Goal: Find specific page/section: Find specific page/section

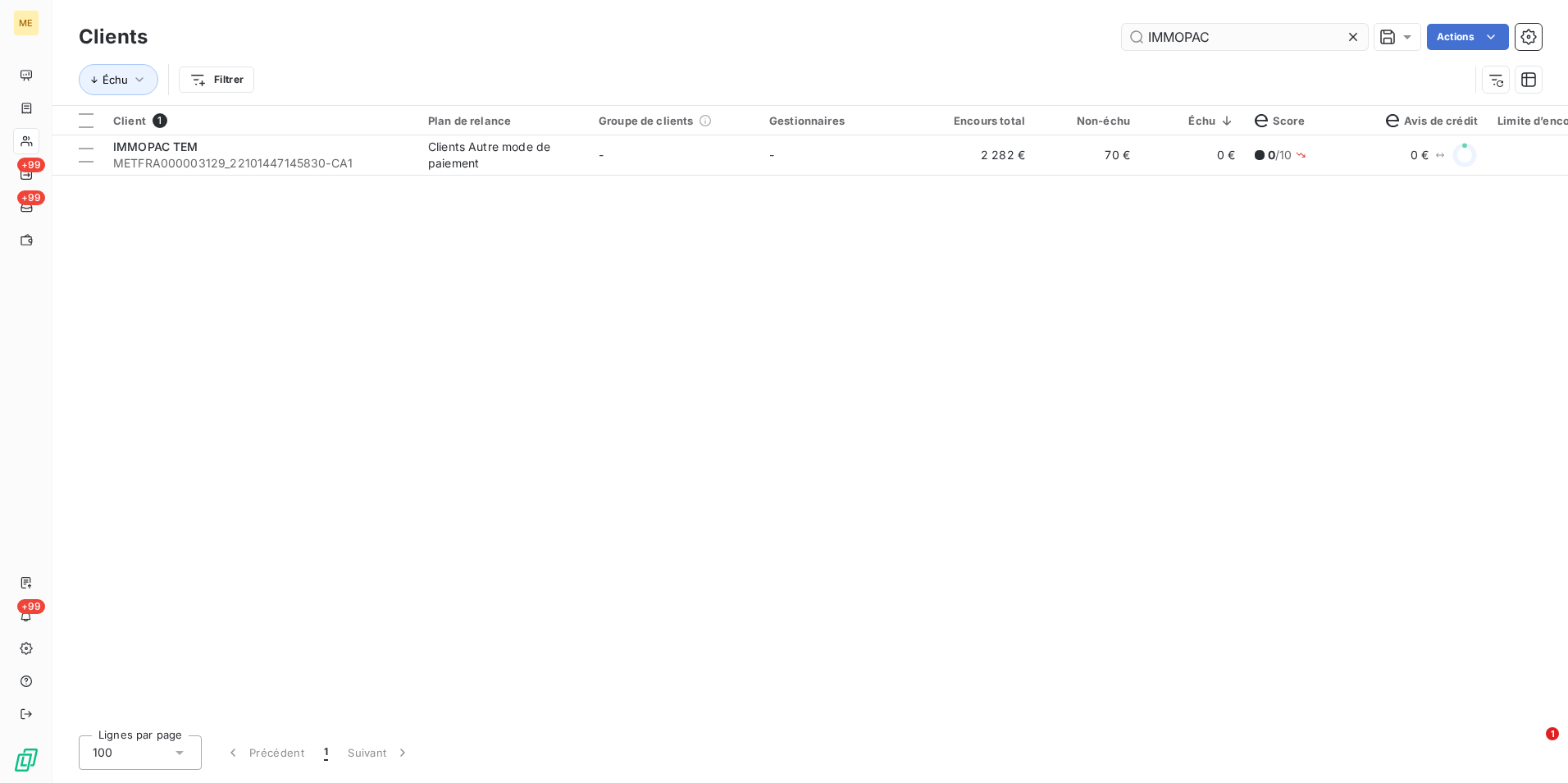
drag, startPoint x: 1356, startPoint y: 38, endPoint x: 1339, endPoint y: 33, distance: 17.7
click at [1355, 38] on icon at bounding box center [1353, 36] width 17 height 17
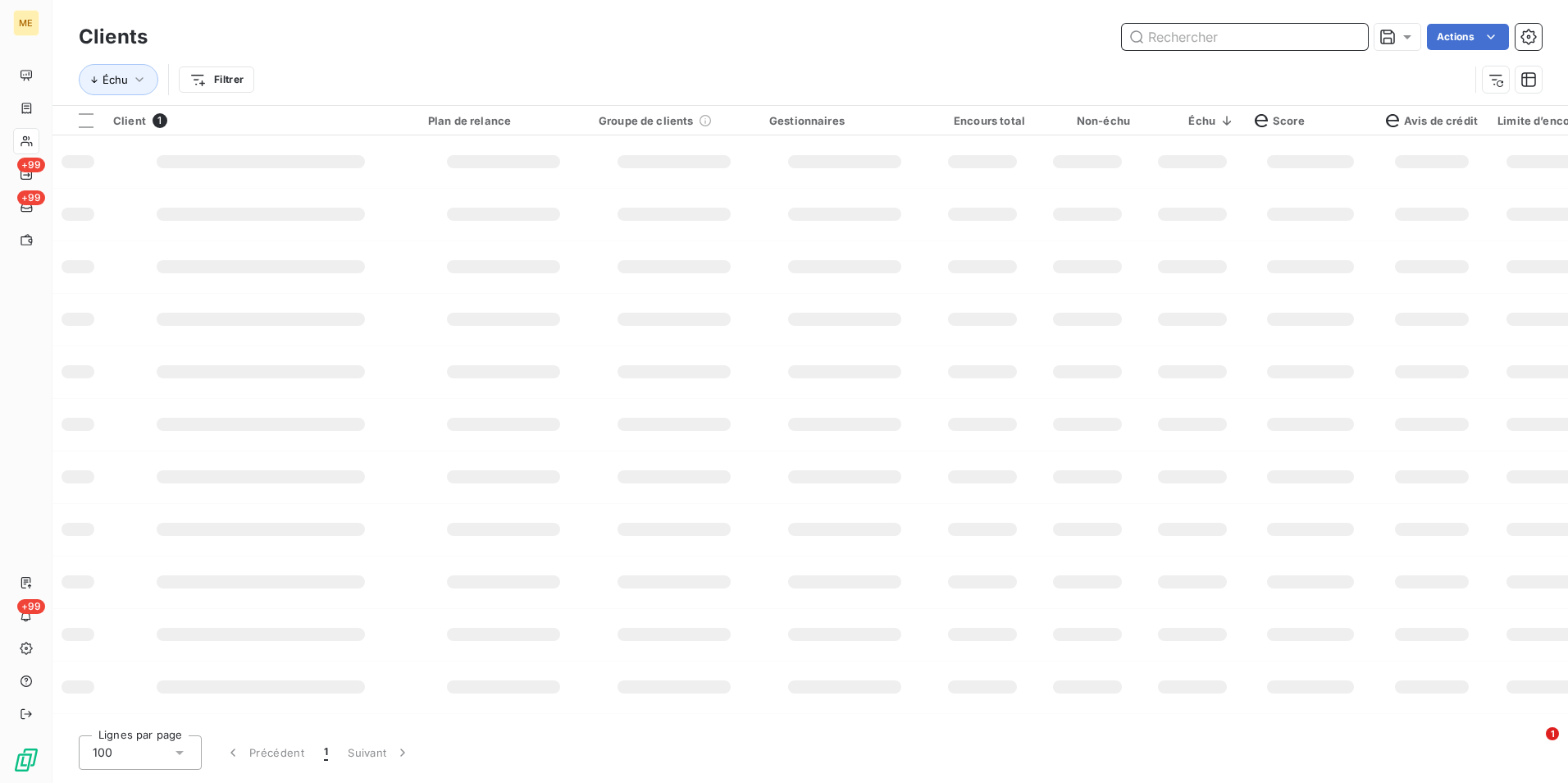
click at [1339, 33] on input "text" at bounding box center [1245, 36] width 246 height 27
paste input "ALP FOOD COMPANY"
type input "ALP FOOD COMPANY"
click at [626, 167] on td at bounding box center [675, 161] width 171 height 52
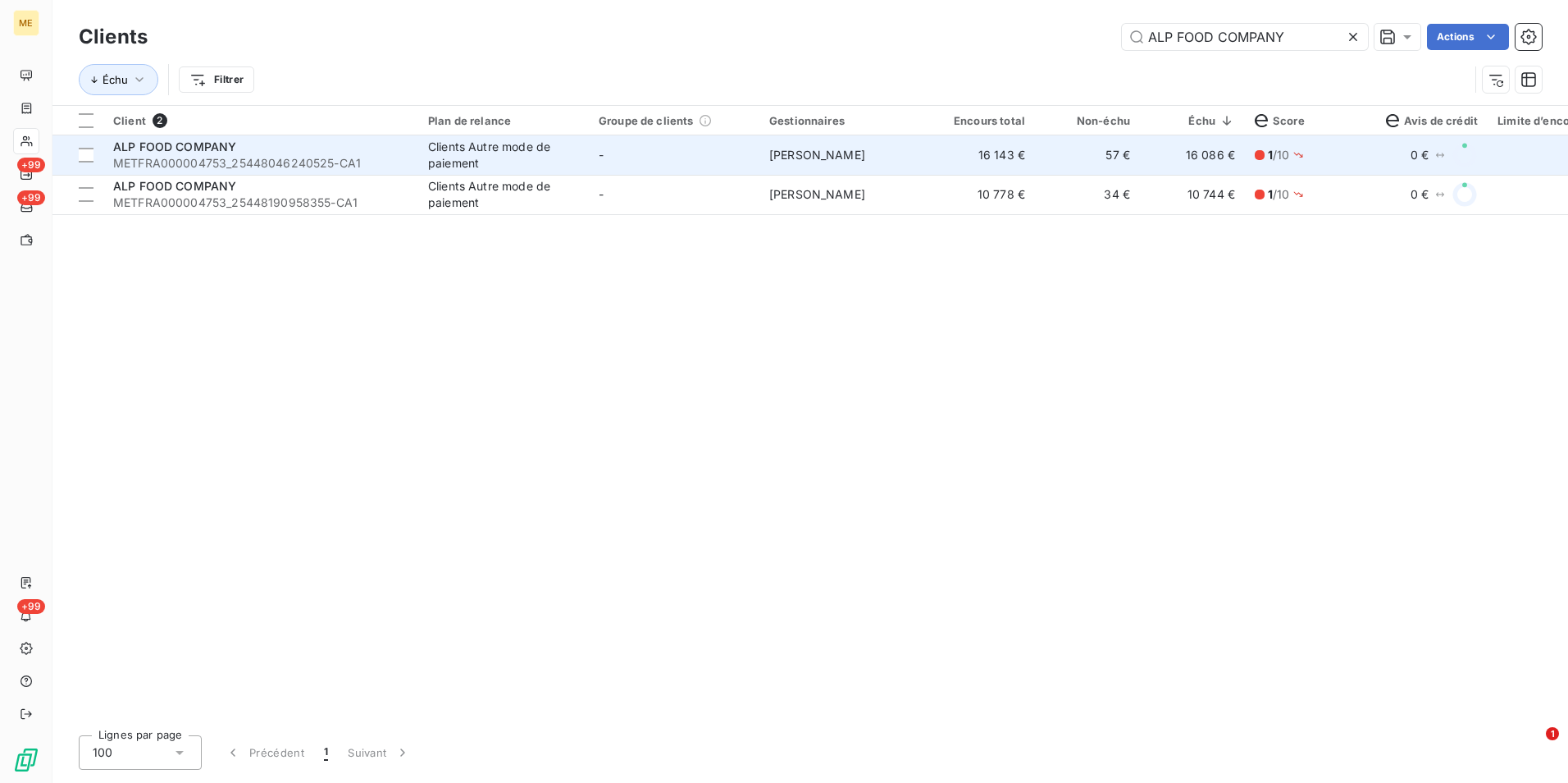
click at [693, 162] on td "-" at bounding box center [675, 155] width 171 height 39
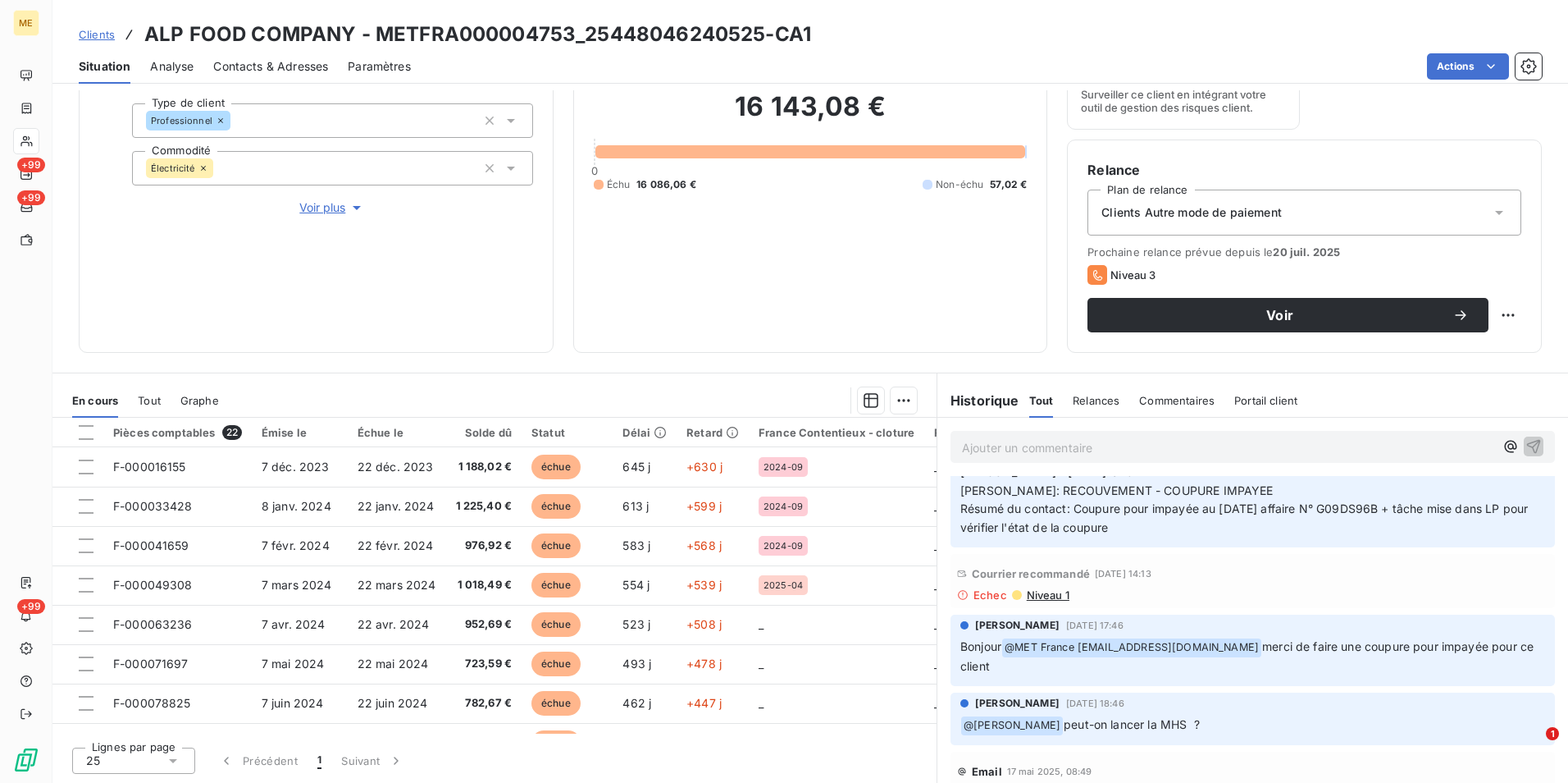
scroll to position [903, 0]
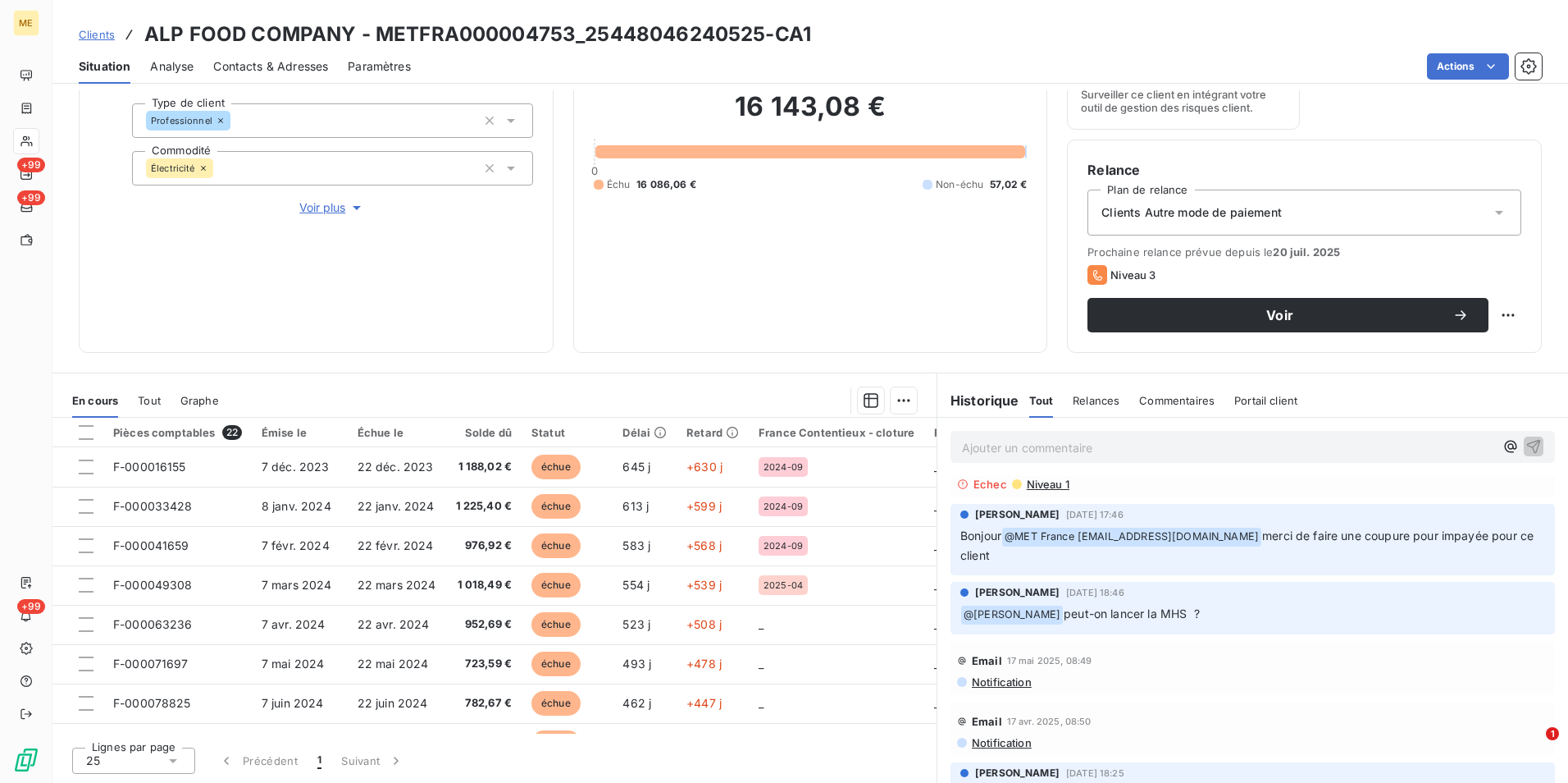
click at [97, 37] on span "Clients" at bounding box center [96, 33] width 36 height 13
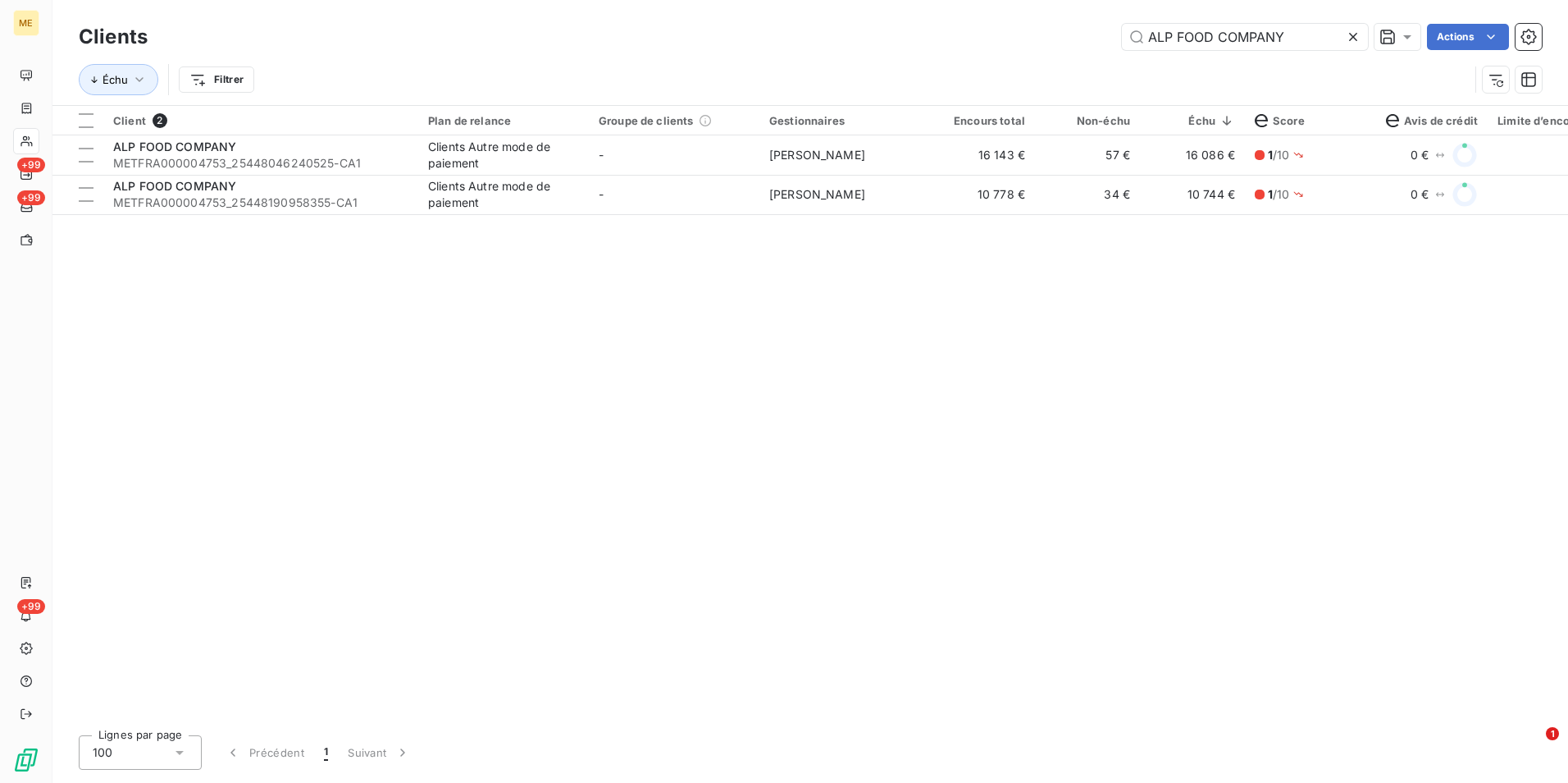
click at [1355, 38] on icon at bounding box center [1353, 36] width 17 height 17
click at [1350, 37] on input "text" at bounding box center [1245, 36] width 246 height 27
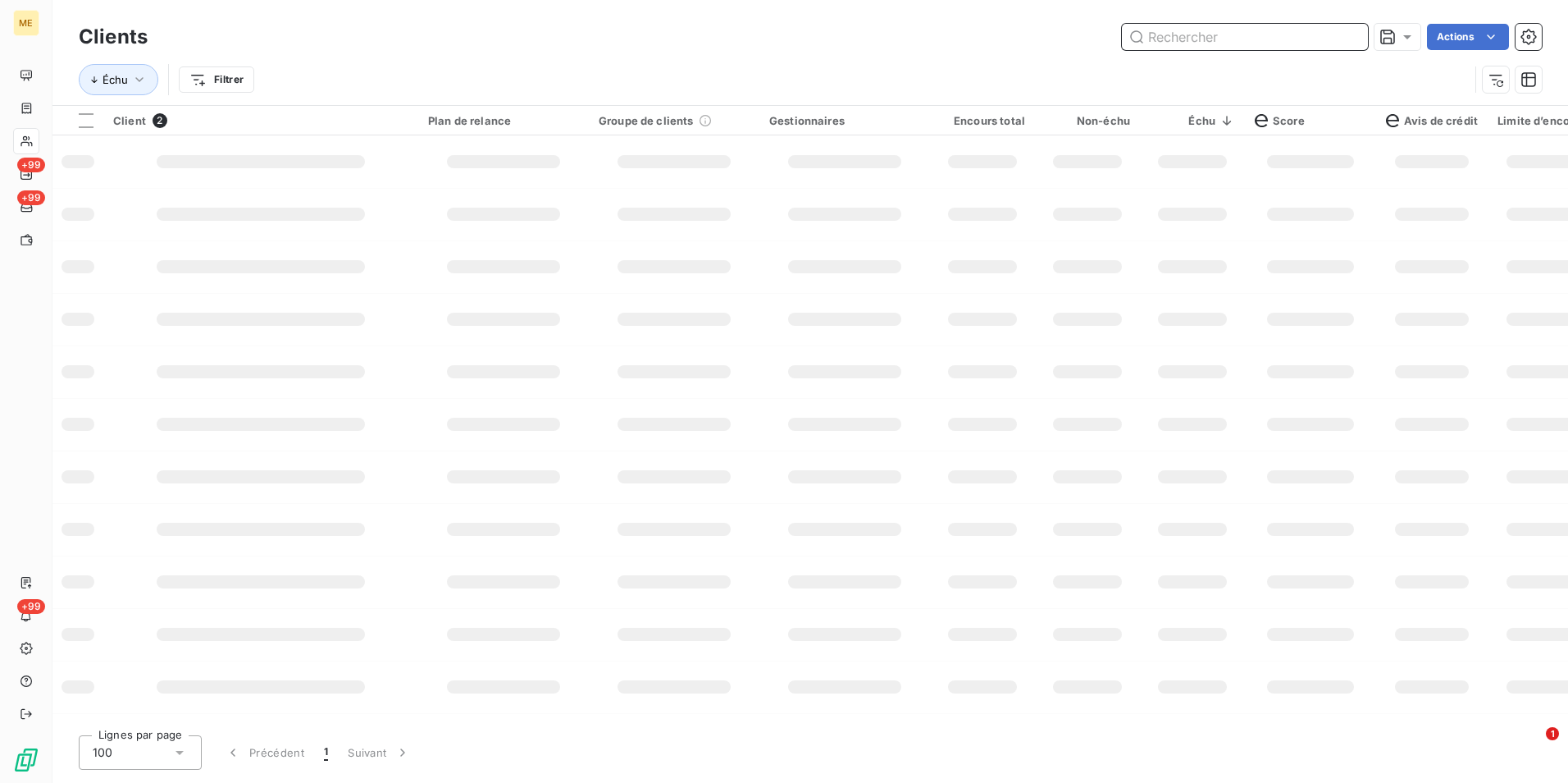
paste input "NORD MACHINES OUTILS"
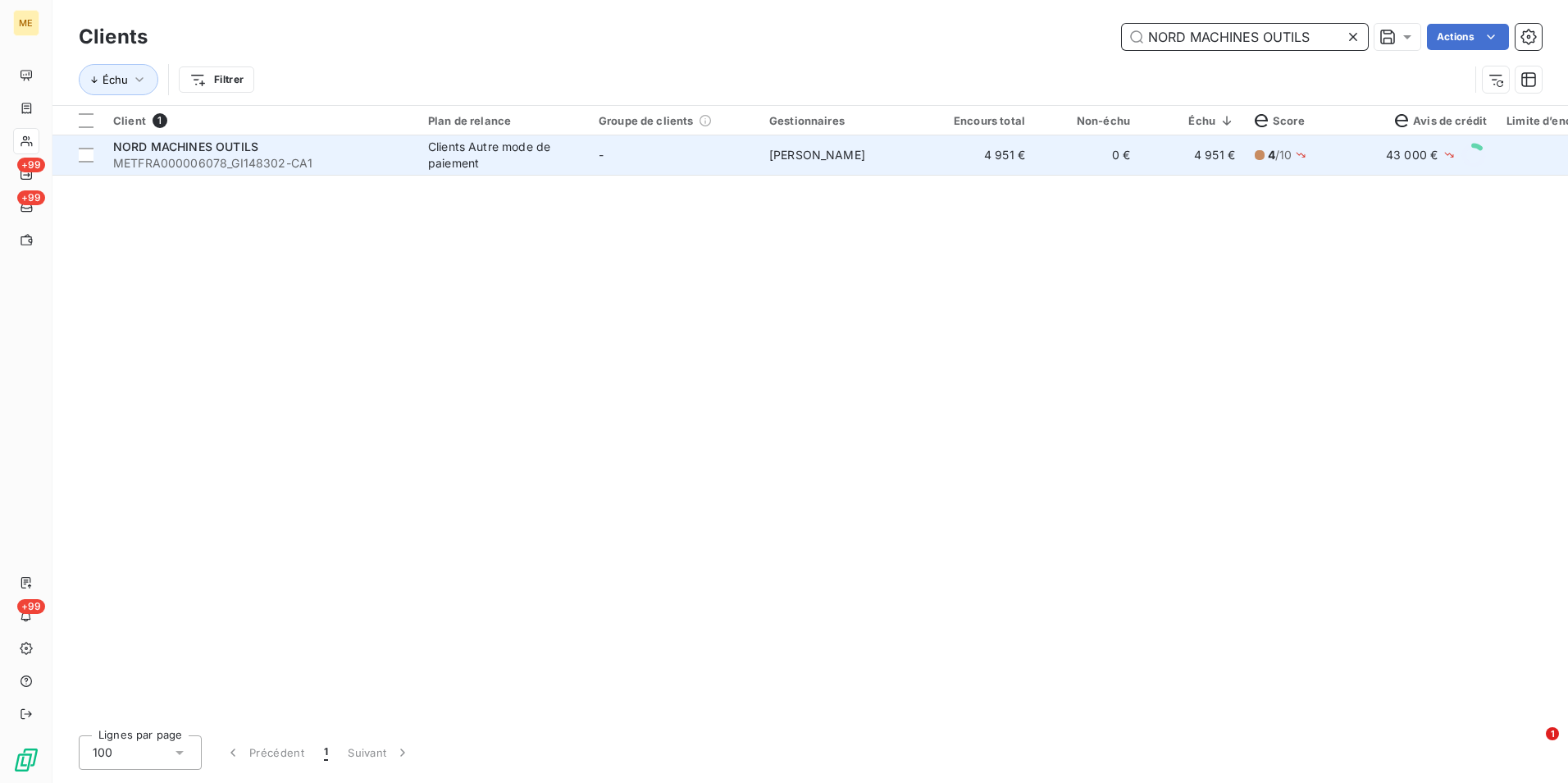
type input "NORD MACHINES OUTILS"
click at [848, 161] on span "[PERSON_NAME]" at bounding box center [817, 154] width 96 height 14
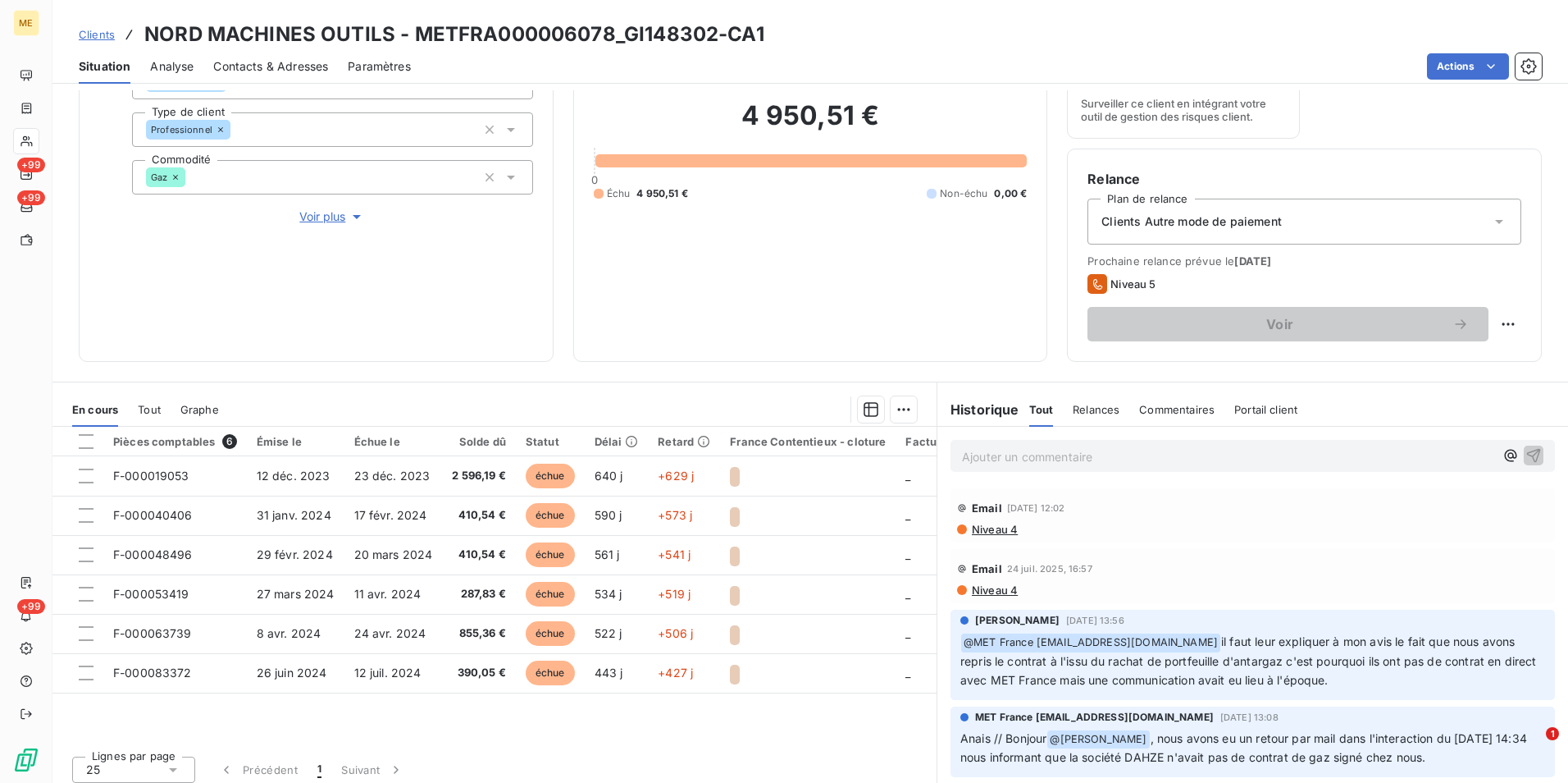
scroll to position [191, 0]
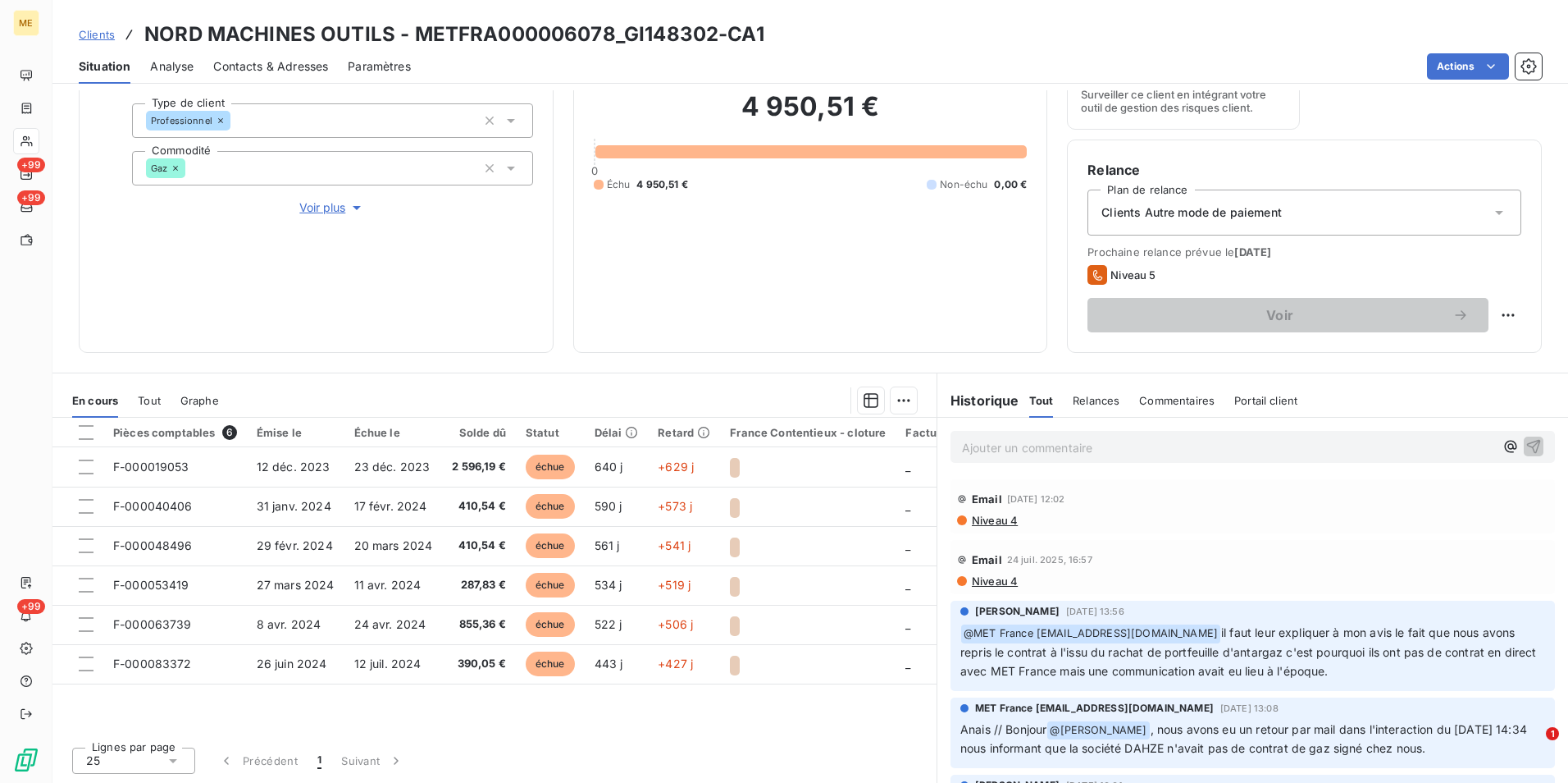
click at [101, 34] on span "Clients" at bounding box center [96, 33] width 36 height 13
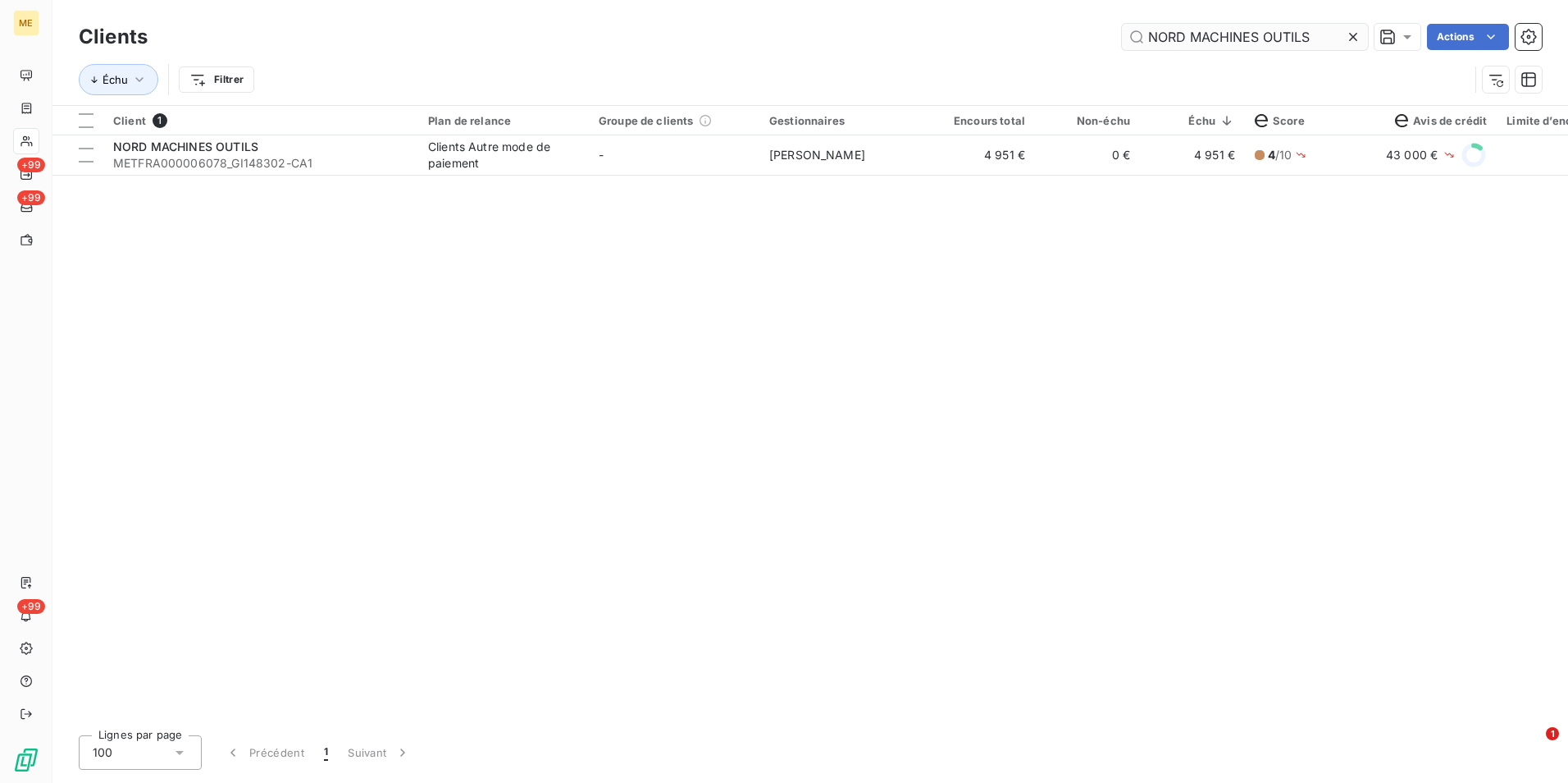
click at [1353, 33] on icon at bounding box center [1353, 36] width 17 height 17
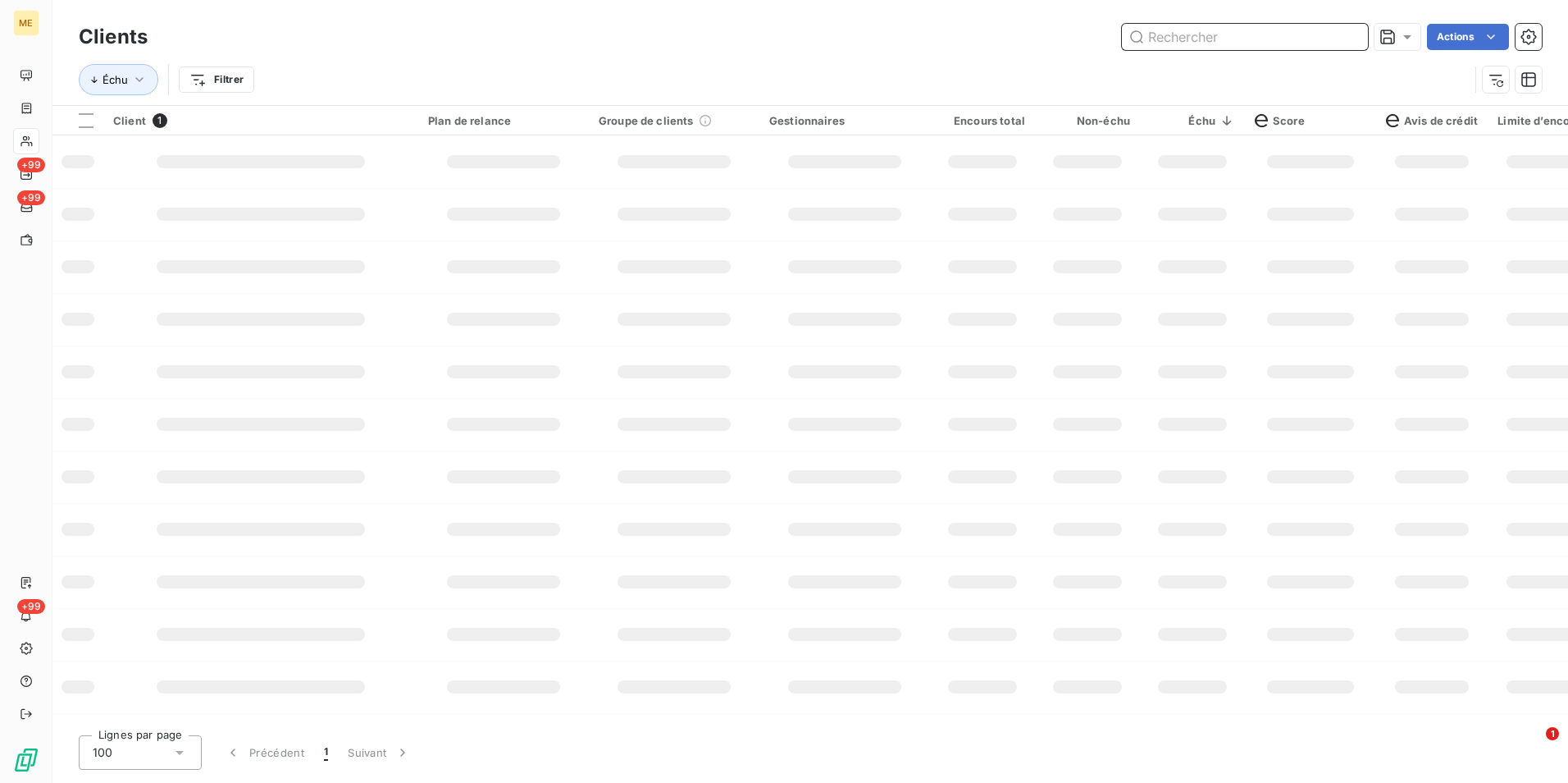
click at [1352, 33] on input "text" at bounding box center [1245, 36] width 246 height 27
paste input "OGEC ECOLE PRIVE SACRE COEUR"
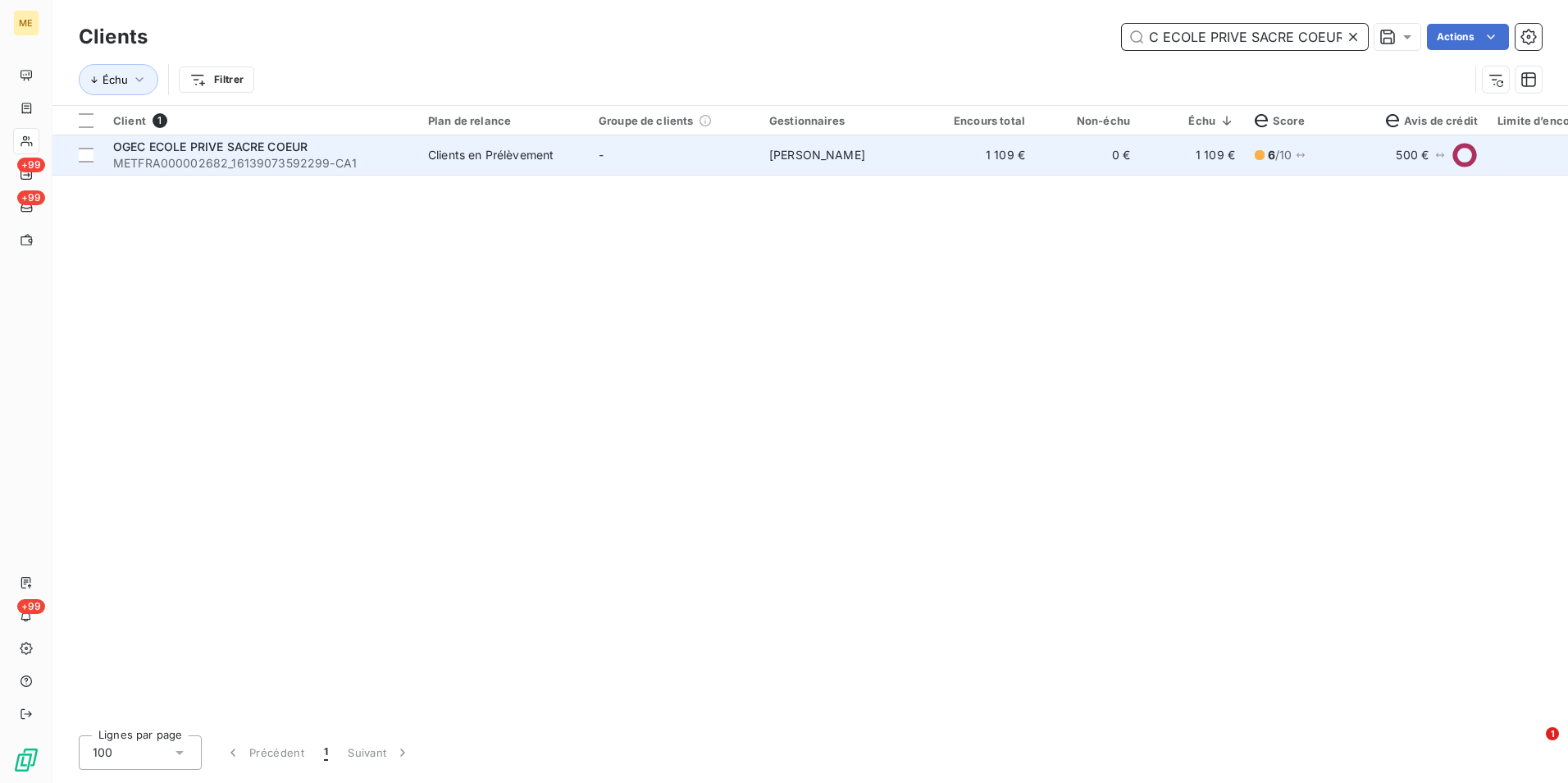
type input "OGEC ECOLE PRIVE SACRE COEUR"
click at [852, 155] on td "[PERSON_NAME]" at bounding box center [844, 155] width 171 height 39
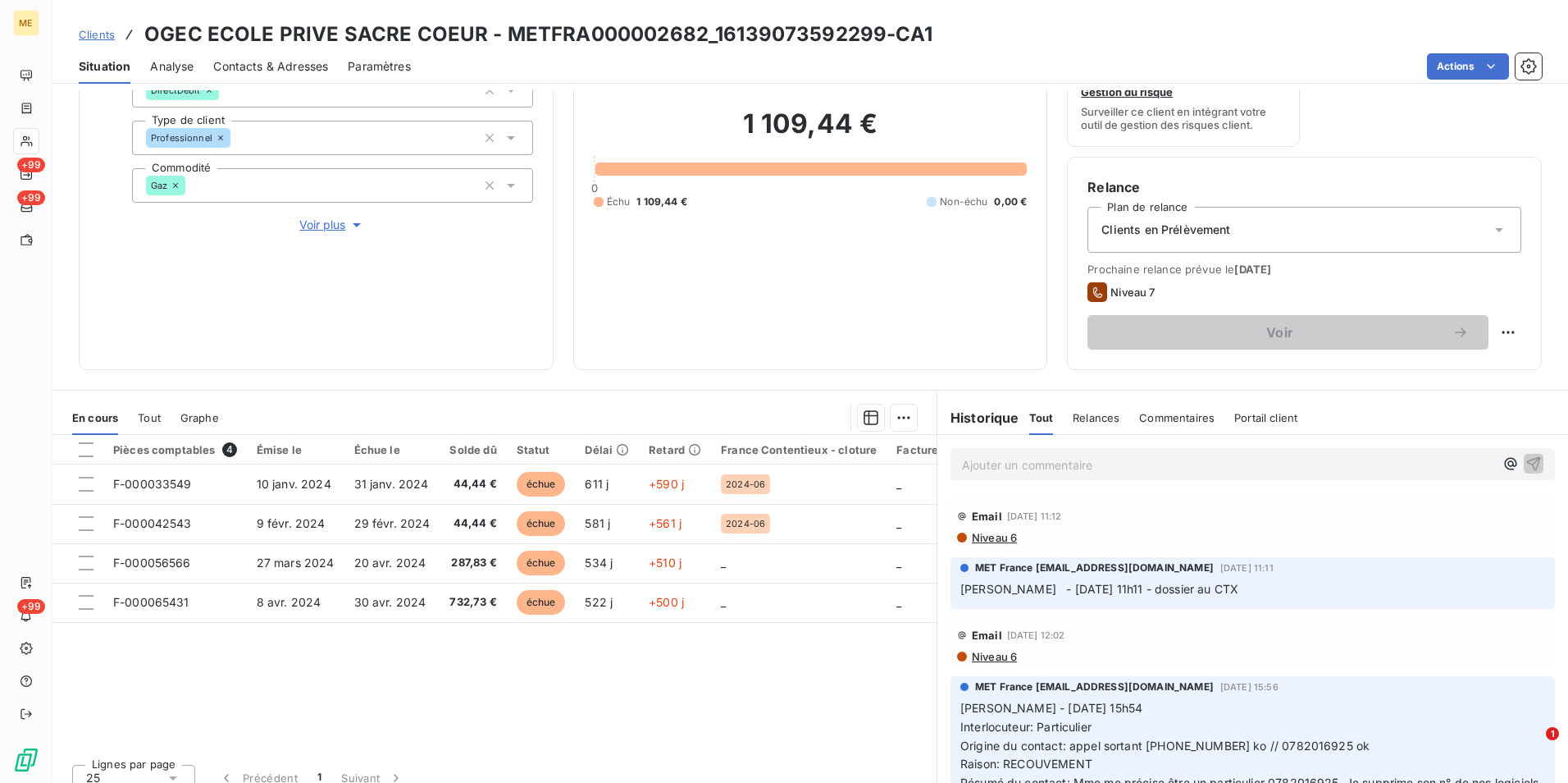
scroll to position [191, 0]
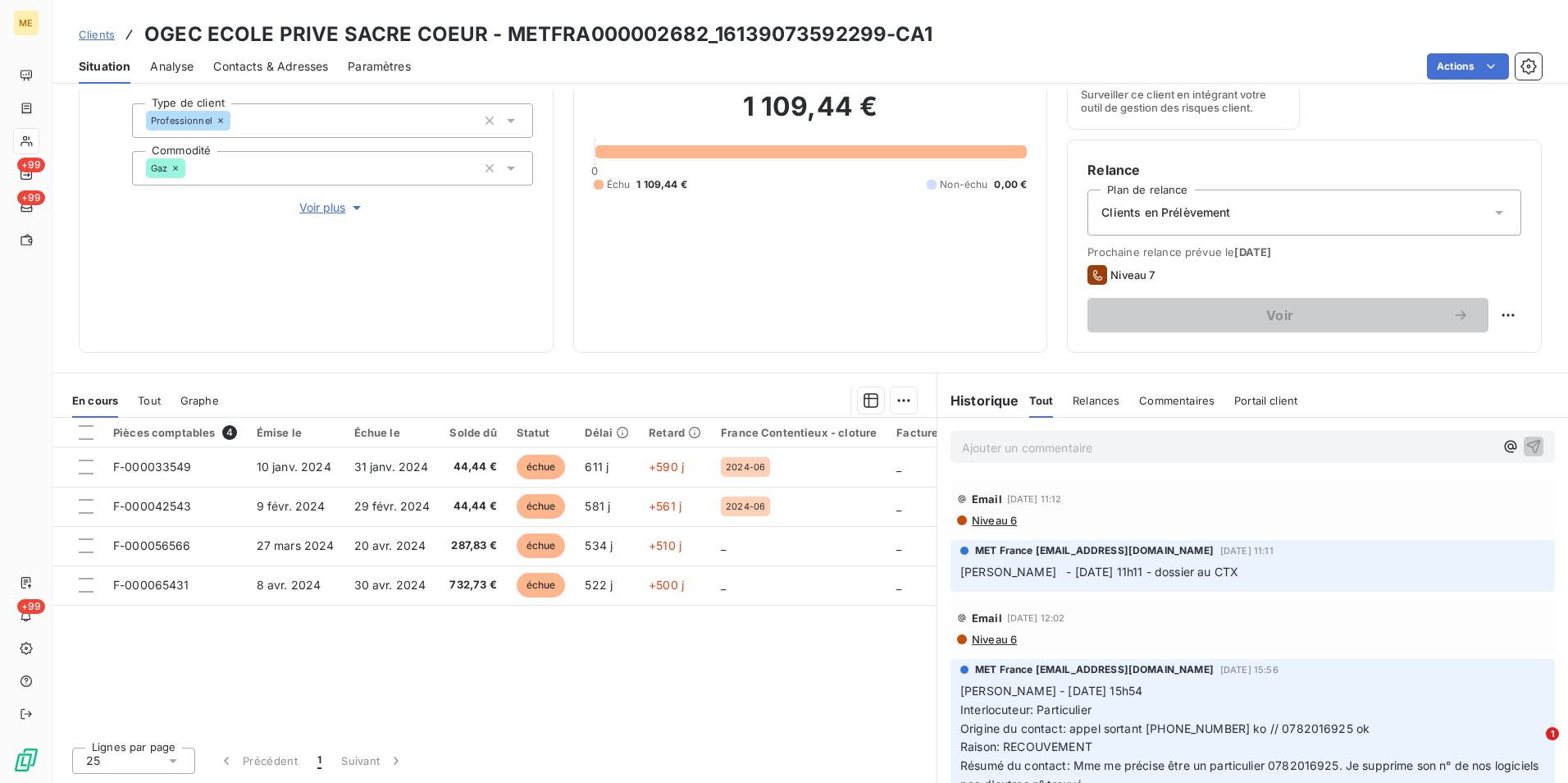
click at [112, 37] on span "Clients" at bounding box center [96, 33] width 36 height 13
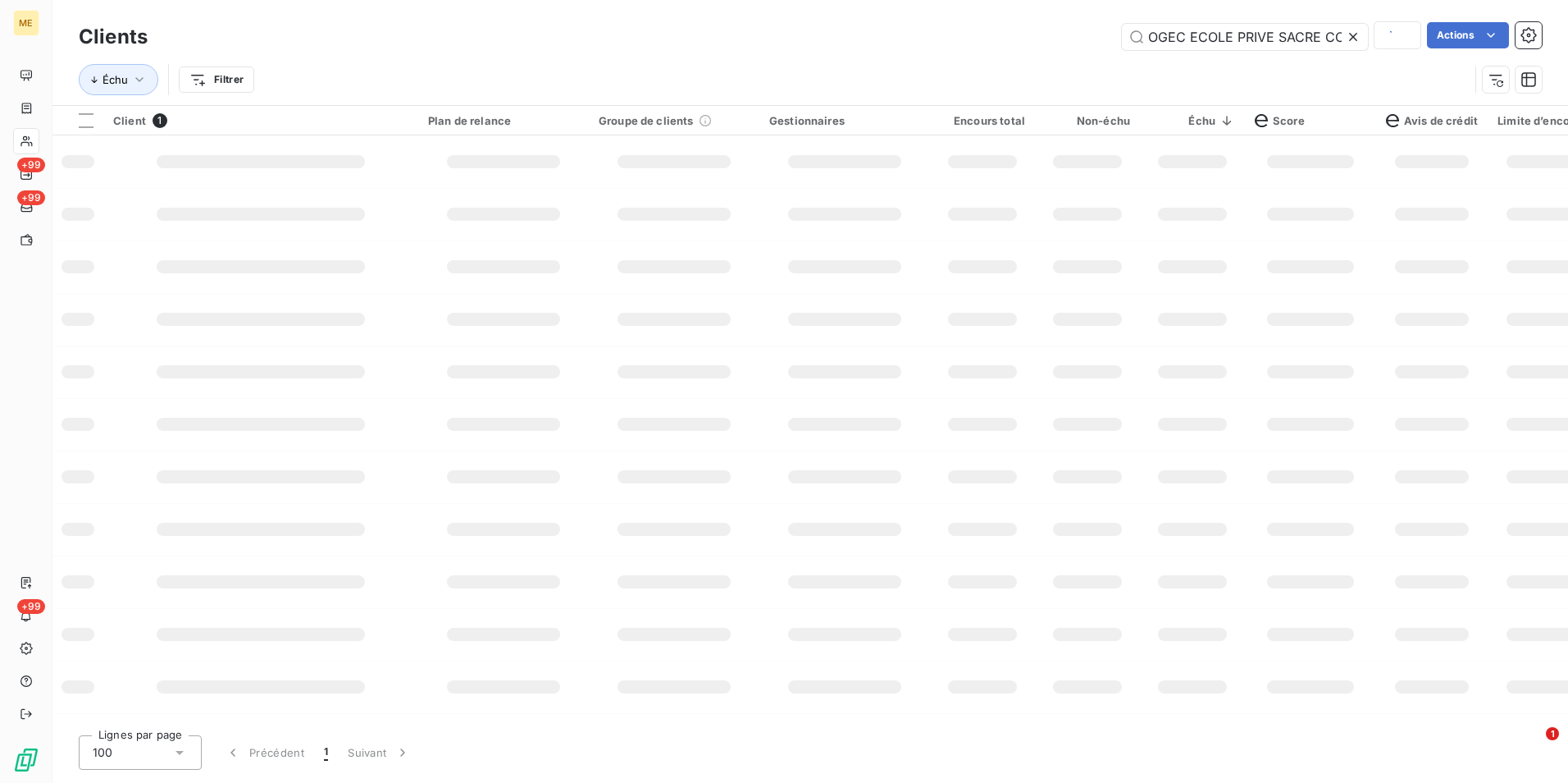
scroll to position [0, 27]
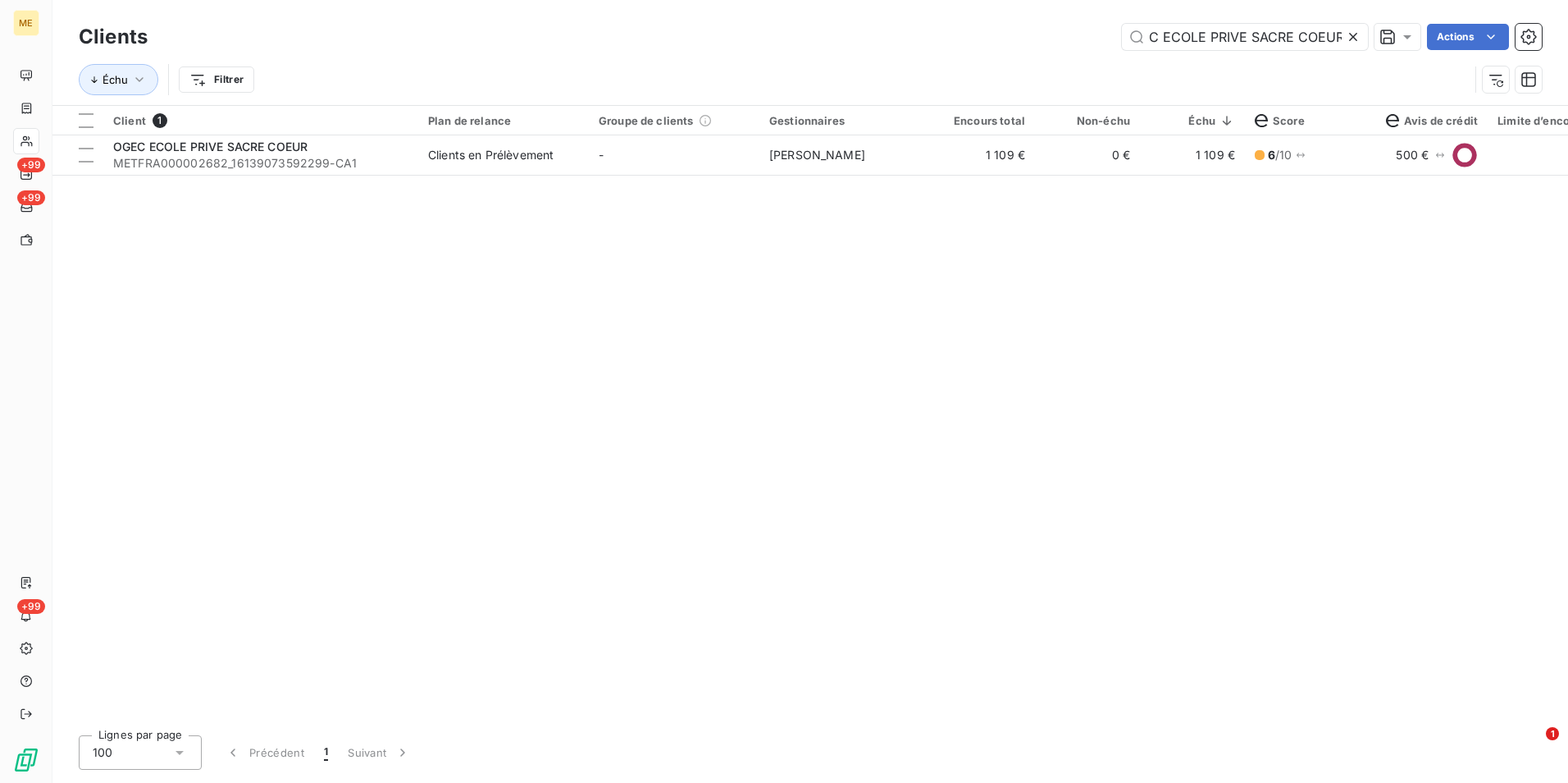
click at [1352, 39] on icon at bounding box center [1353, 36] width 17 height 17
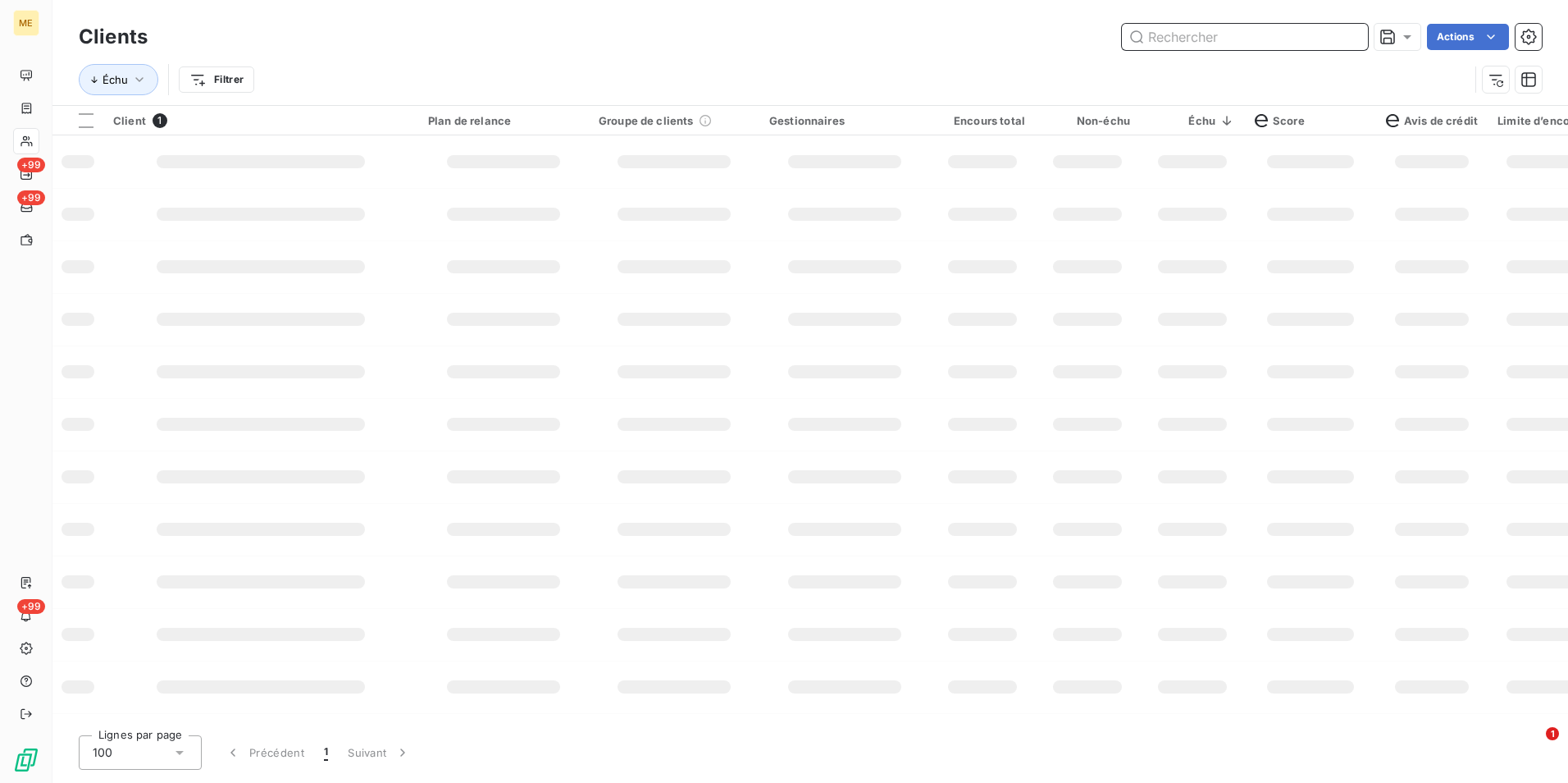
click at [1287, 37] on input "text" at bounding box center [1245, 36] width 246 height 27
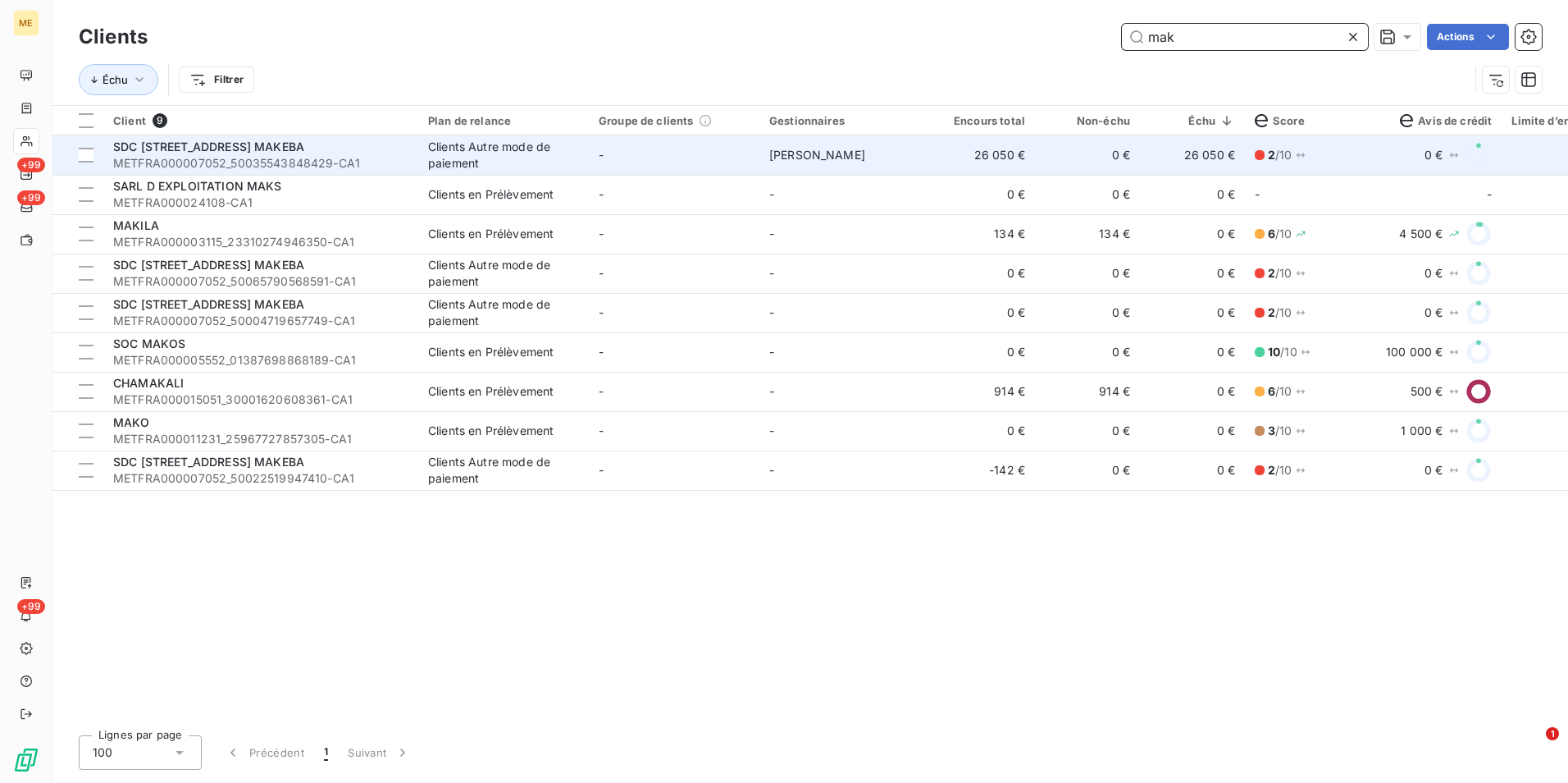
type input "mak"
click at [695, 161] on td "-" at bounding box center [675, 155] width 171 height 39
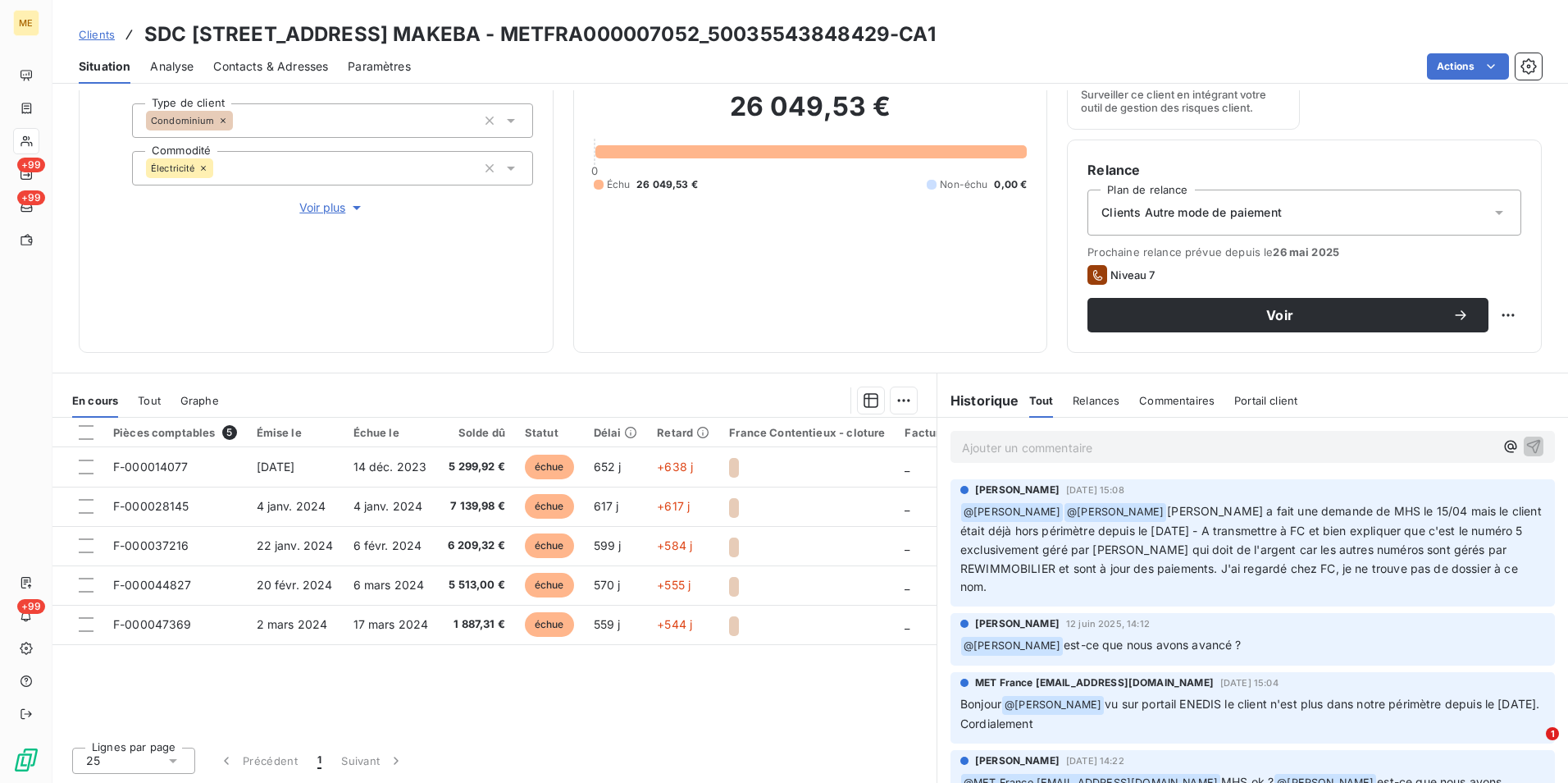
click at [291, 69] on span "Contacts & Adresses" at bounding box center [270, 66] width 115 height 17
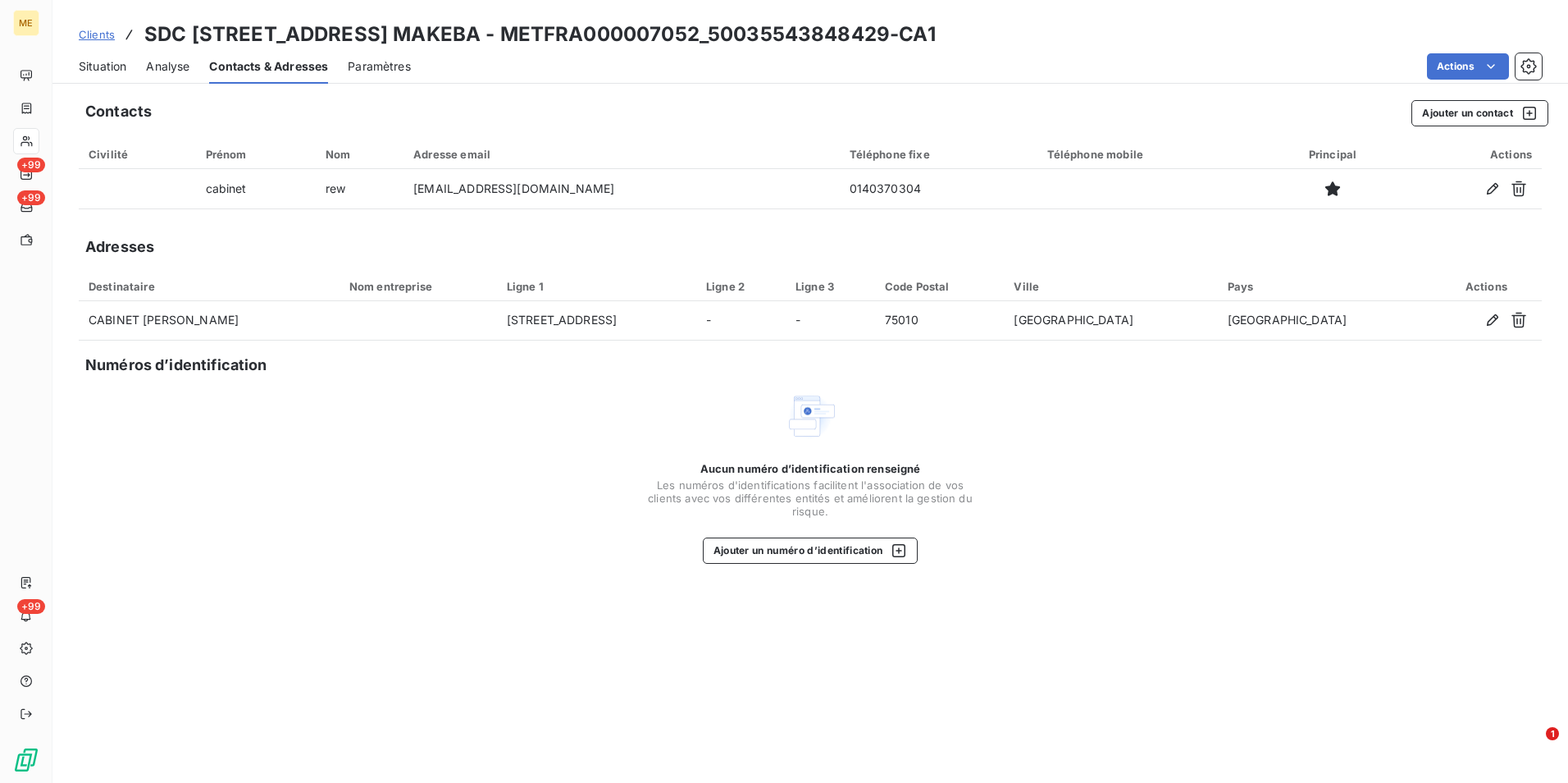
click at [90, 58] on span "Situation" at bounding box center [102, 66] width 47 height 17
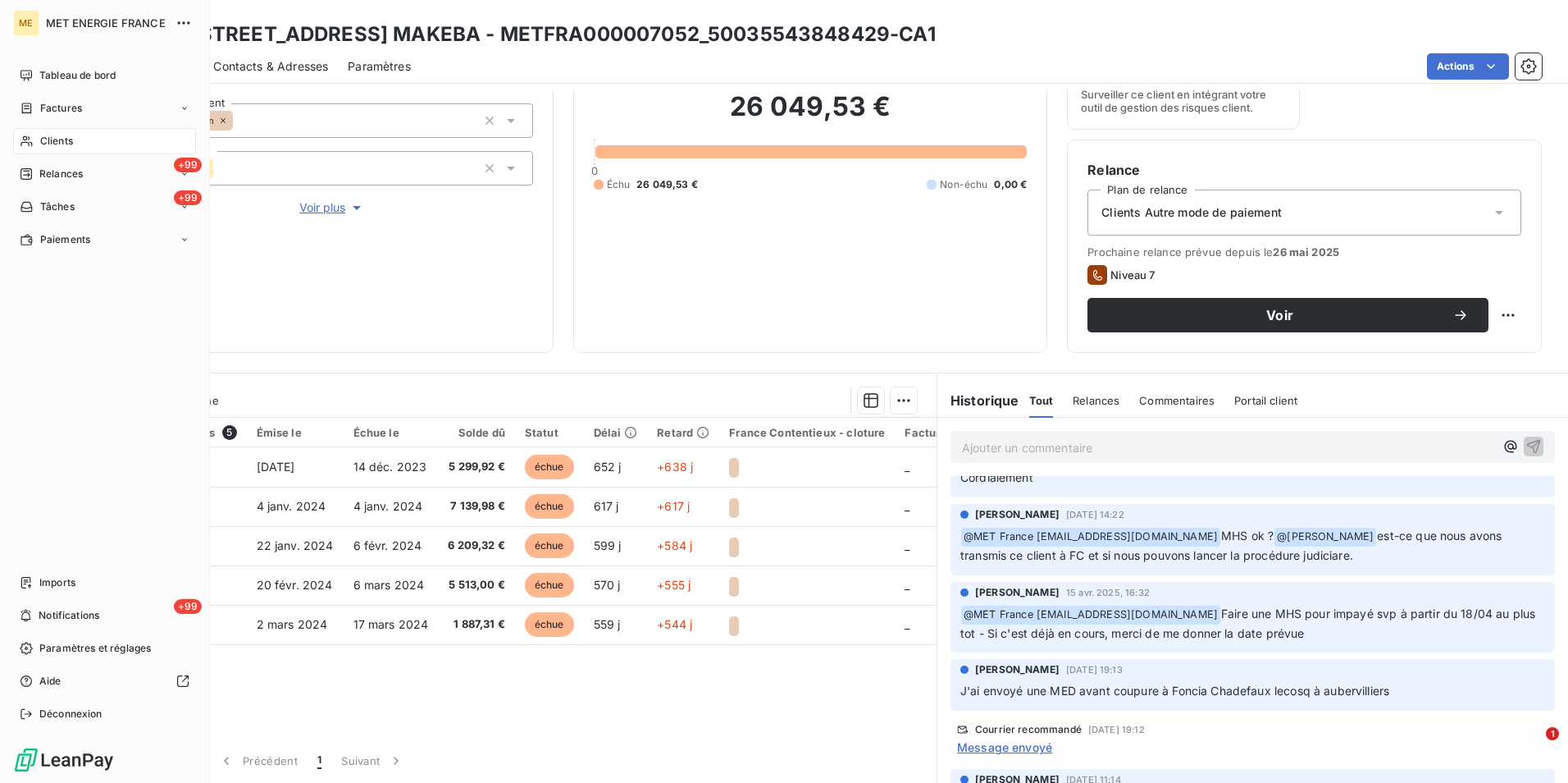
scroll to position [108, 0]
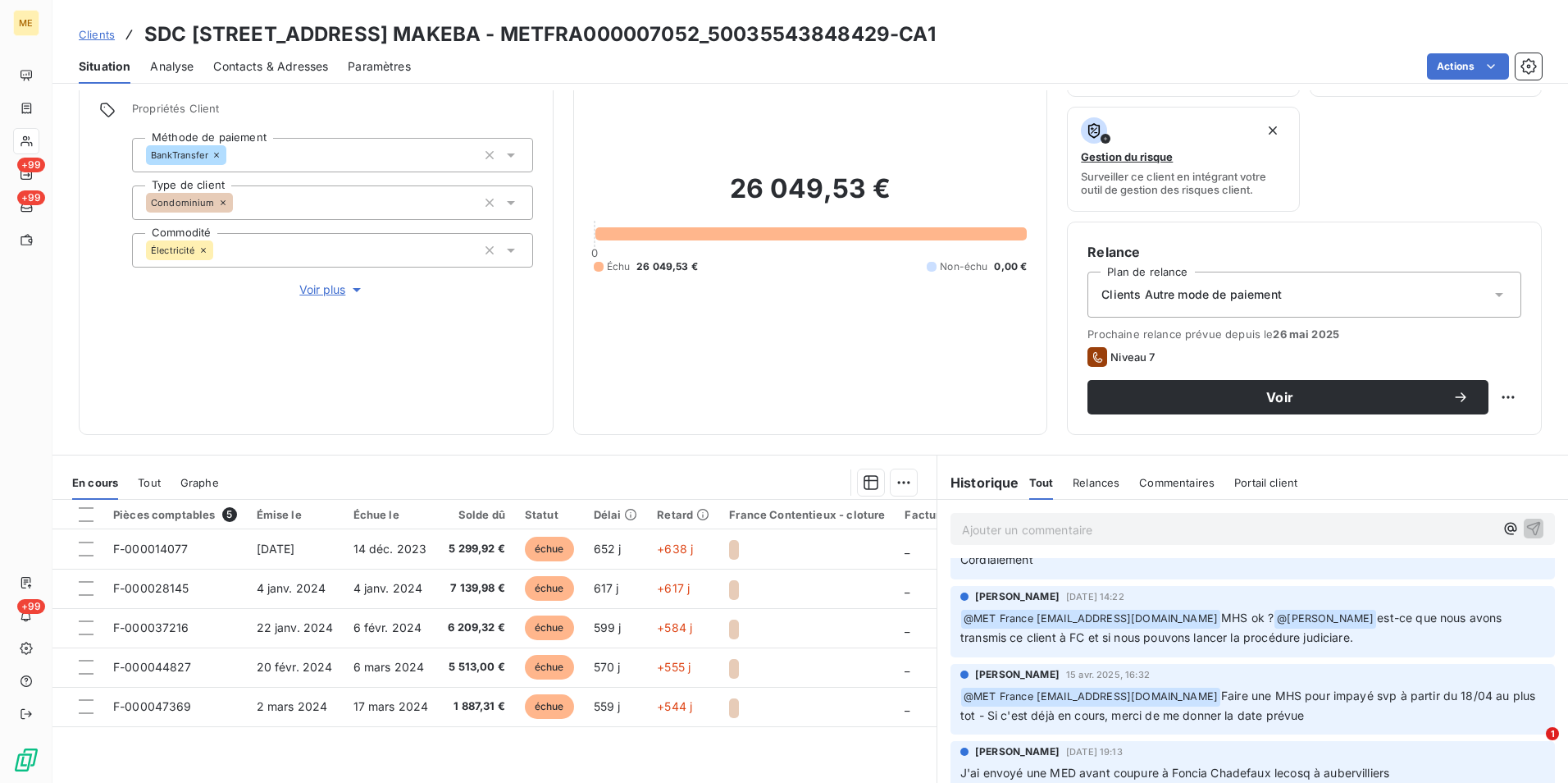
click at [87, 32] on span "Clients" at bounding box center [96, 33] width 36 height 13
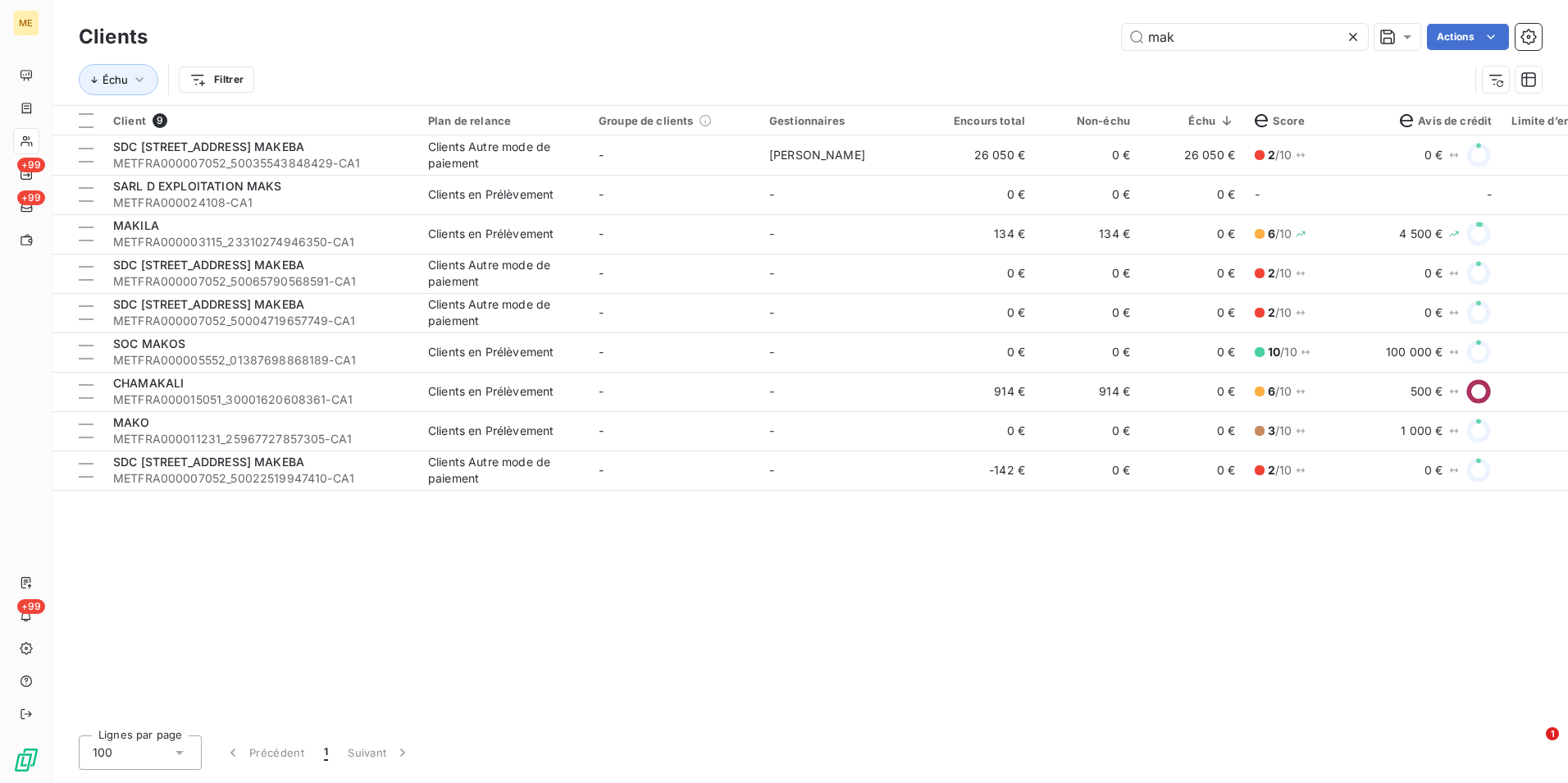
click at [1357, 36] on icon at bounding box center [1353, 36] width 17 height 17
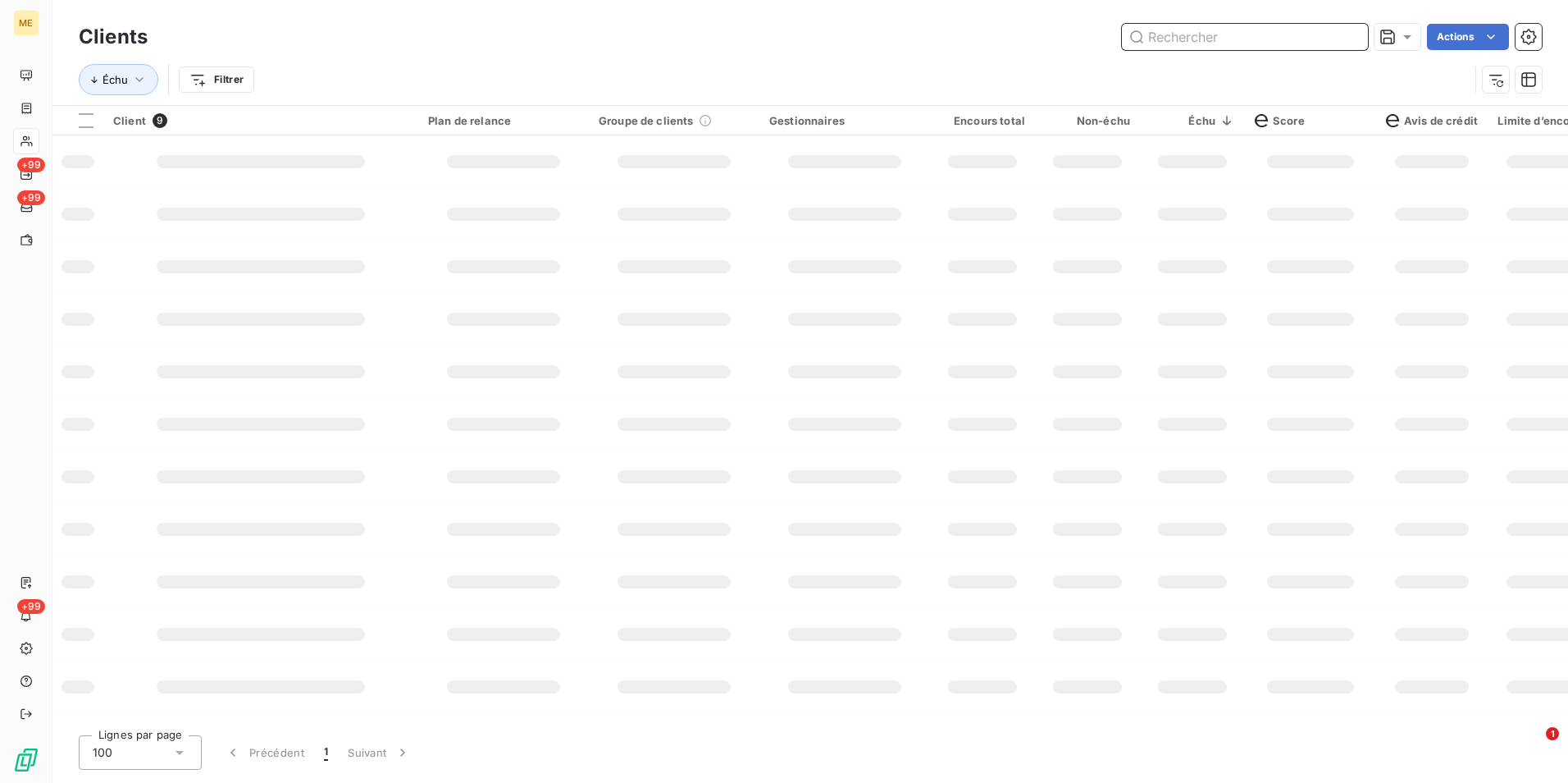
click at [1342, 34] on input "text" at bounding box center [1245, 36] width 246 height 27
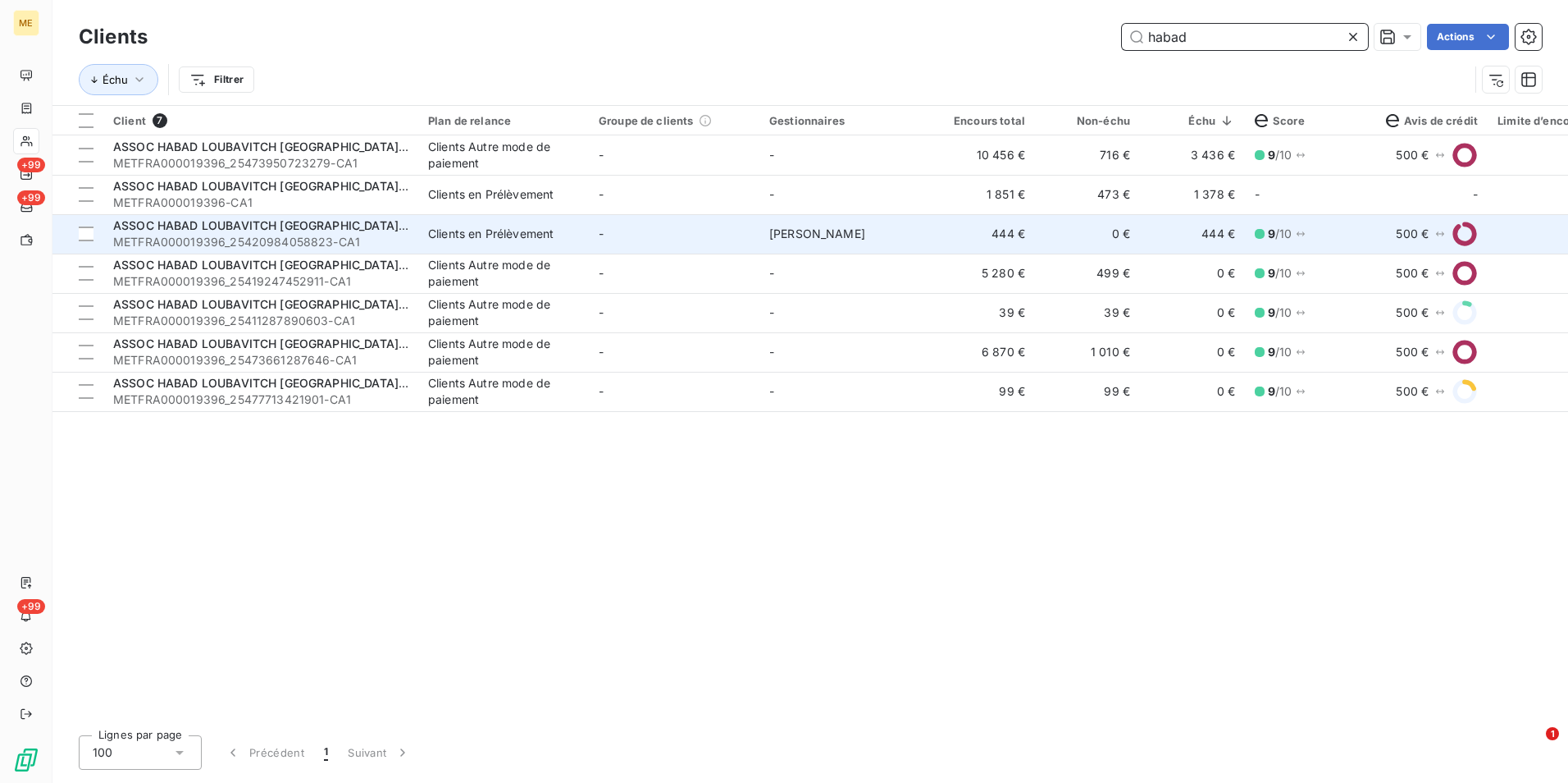
type input "habad"
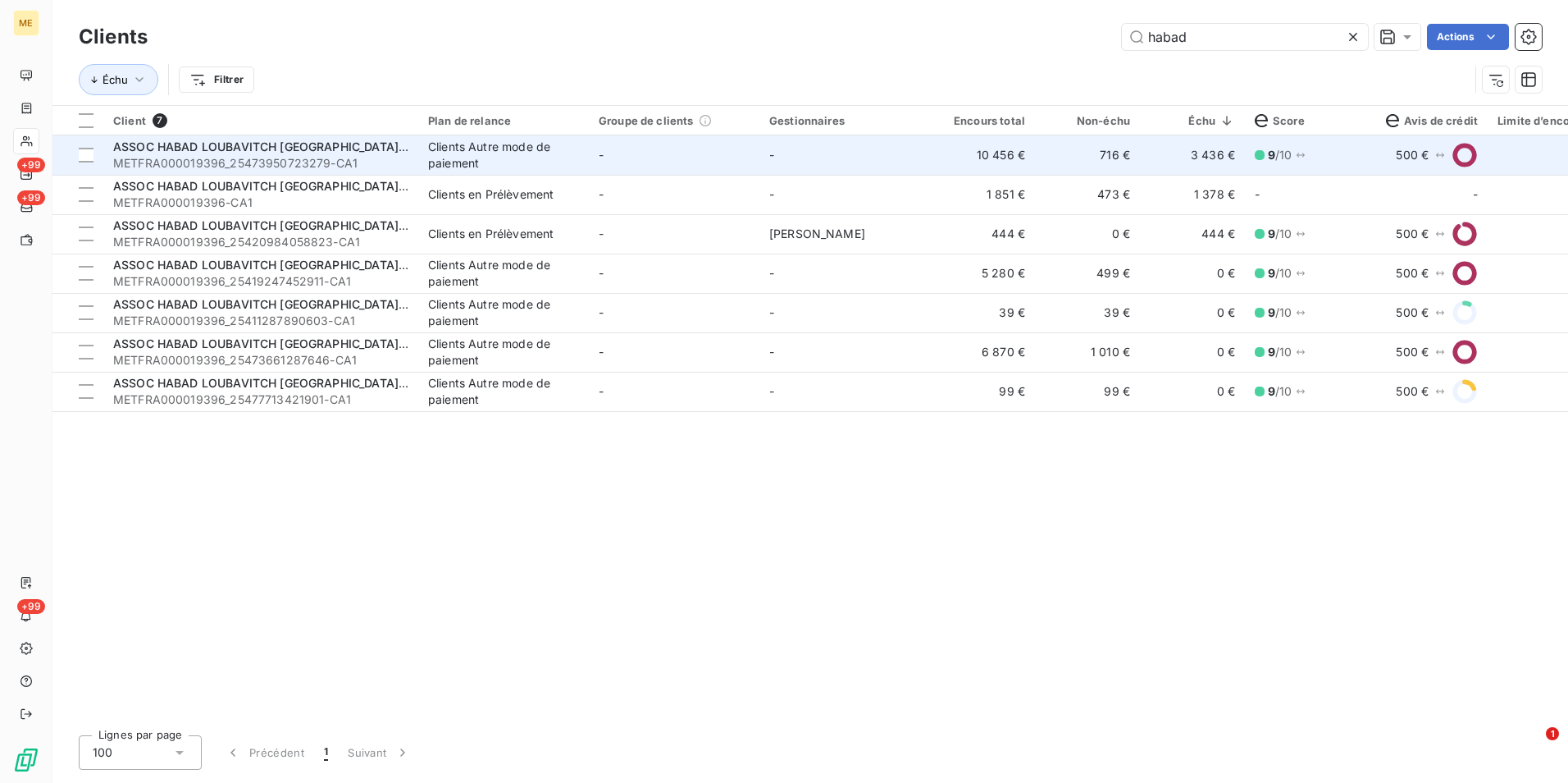
click at [1106, 163] on td "716 €" at bounding box center [1087, 155] width 105 height 39
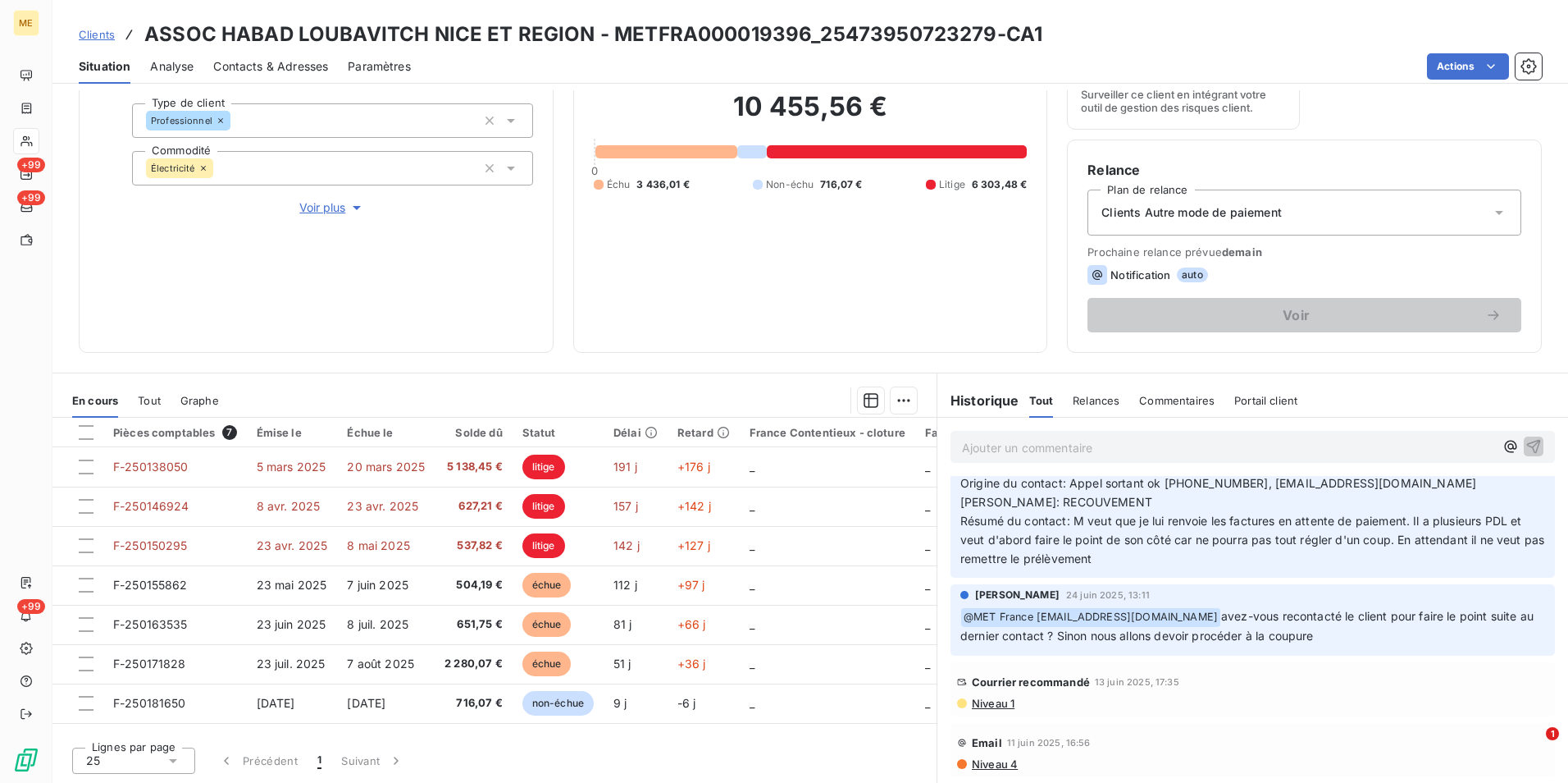
scroll to position [1067, 0]
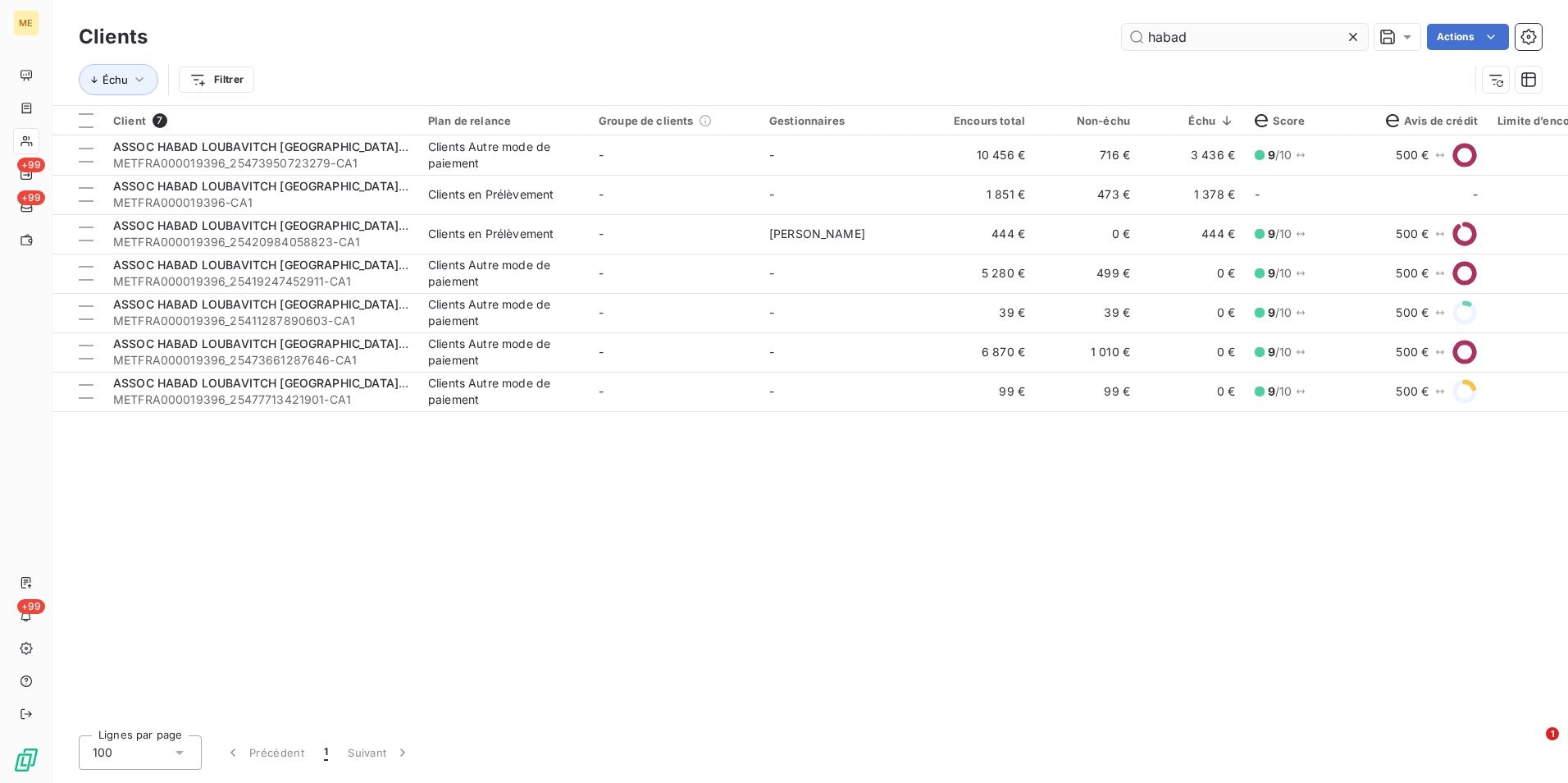
click at [1352, 32] on icon at bounding box center [1353, 36] width 17 height 17
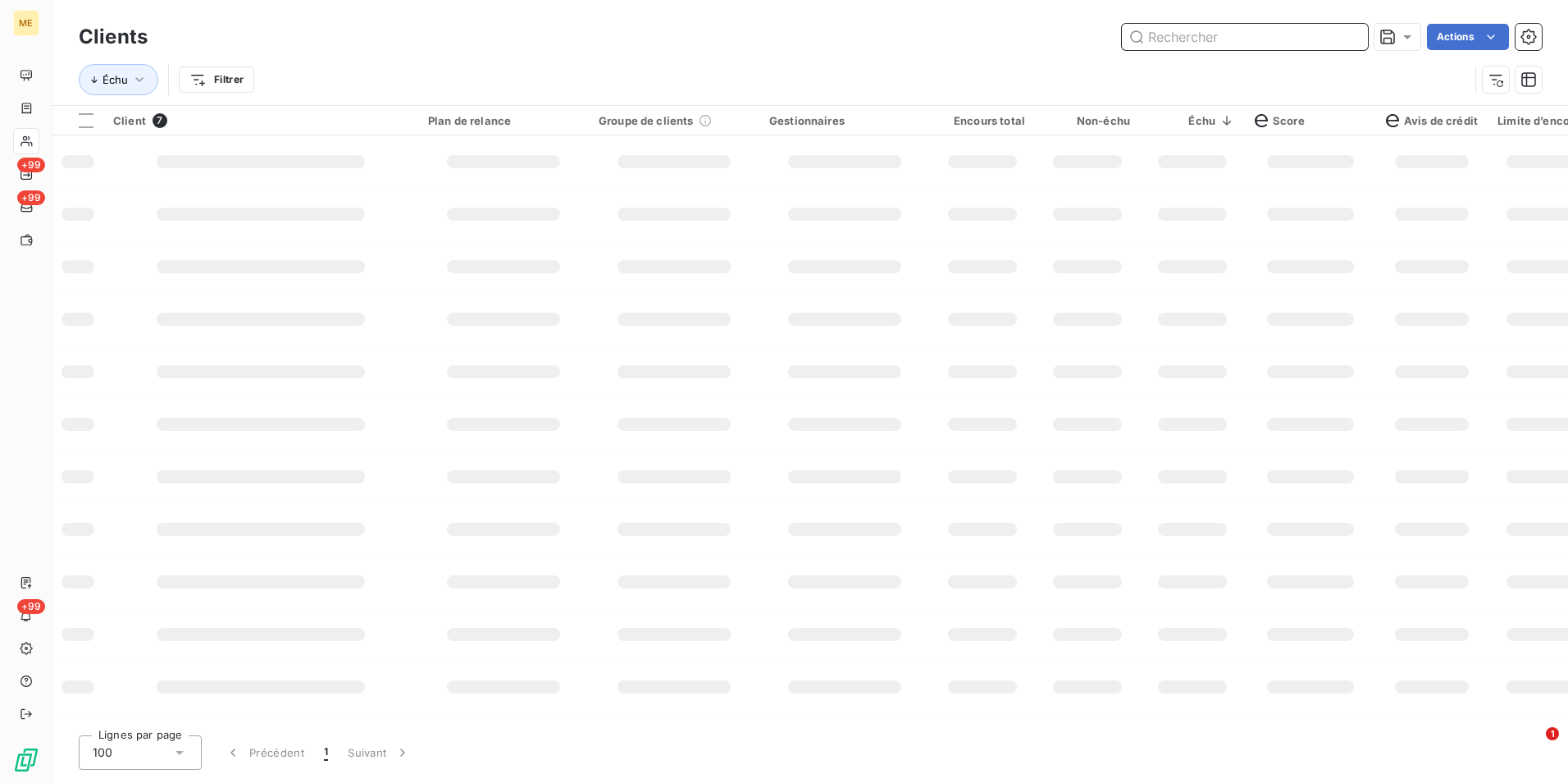
click at [1346, 35] on input "text" at bounding box center [1245, 36] width 246 height 27
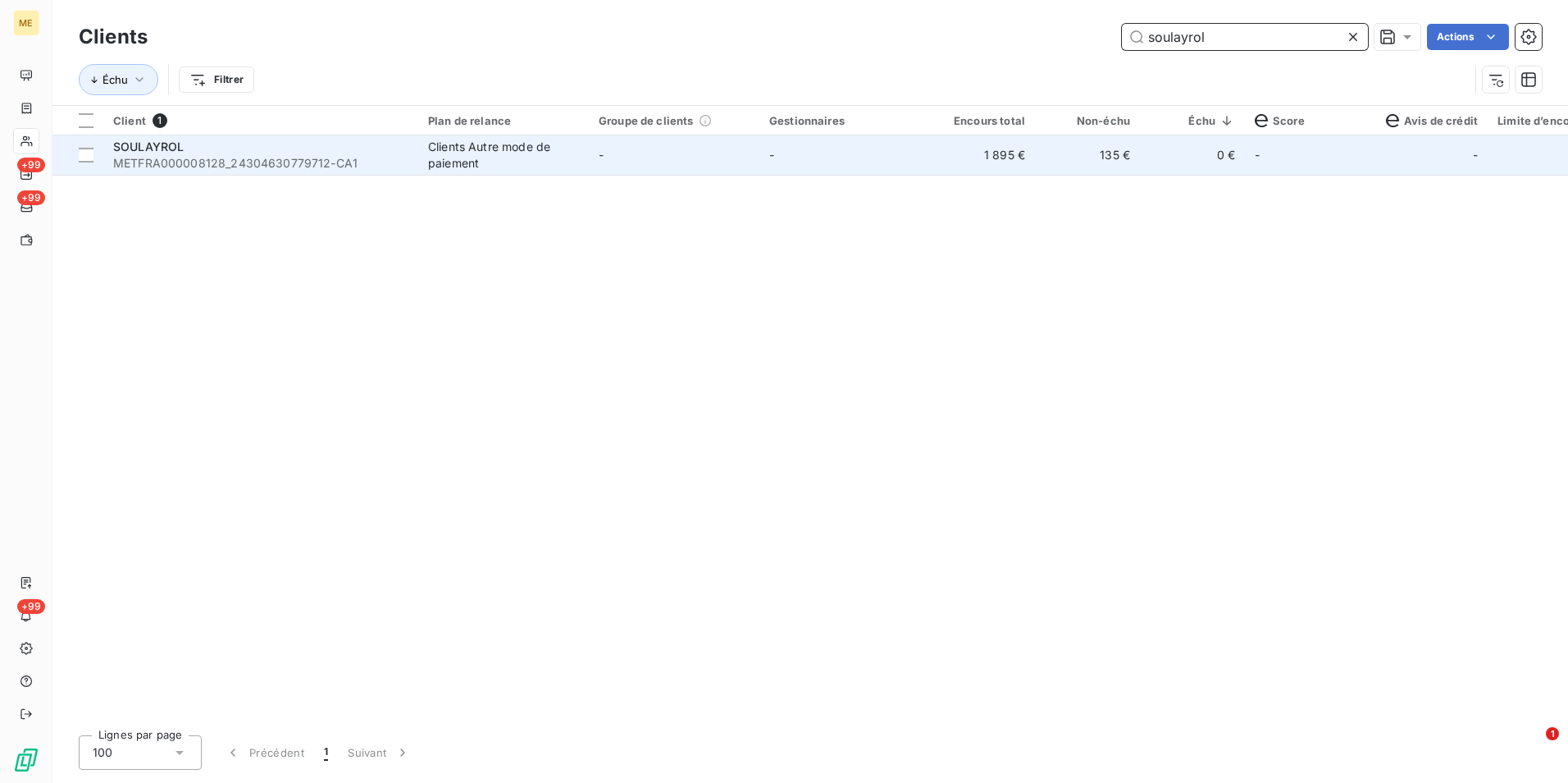
type input "soulayrol"
click at [1026, 161] on td "1 895 €" at bounding box center [982, 155] width 105 height 39
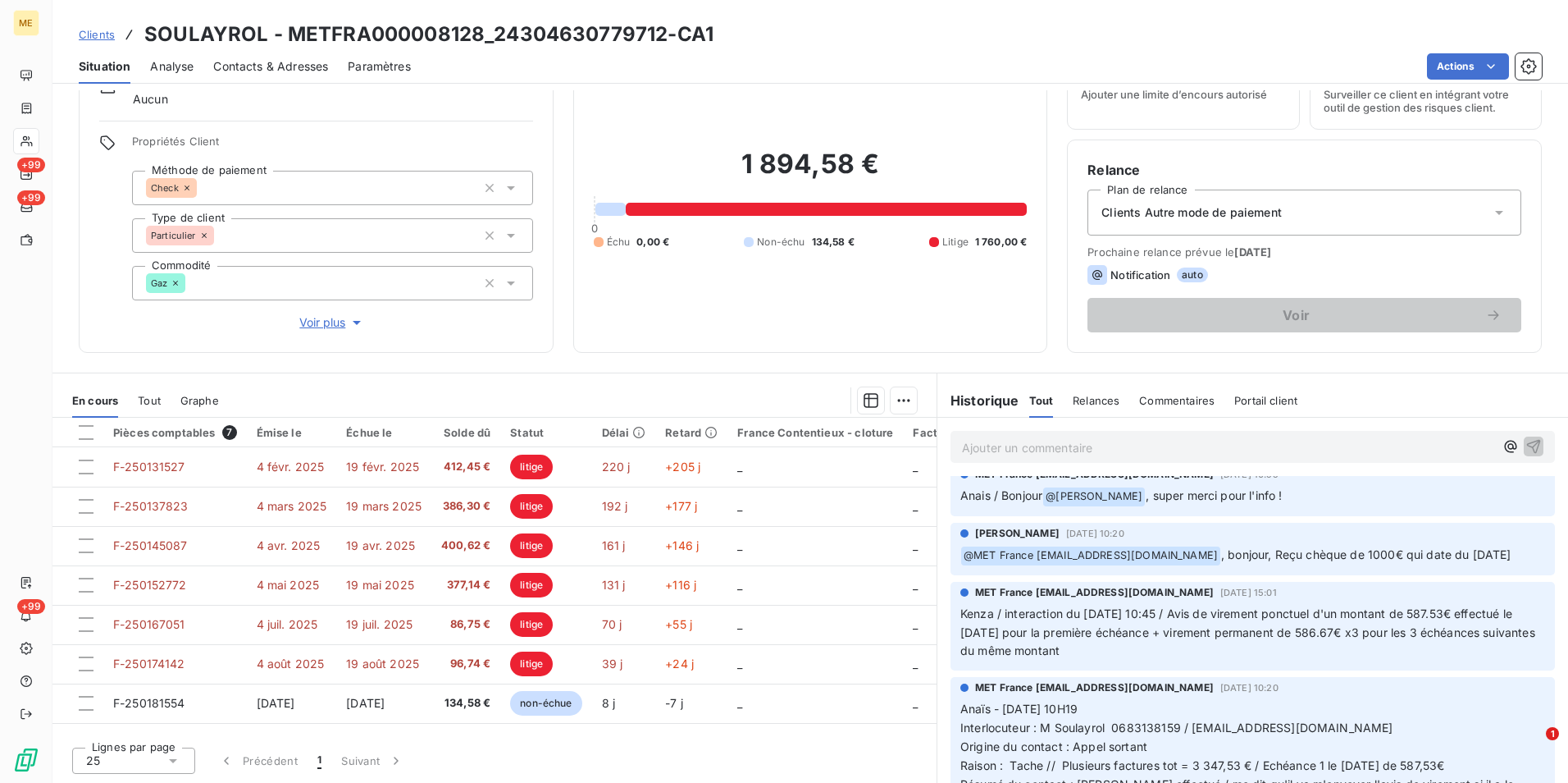
scroll to position [411, 0]
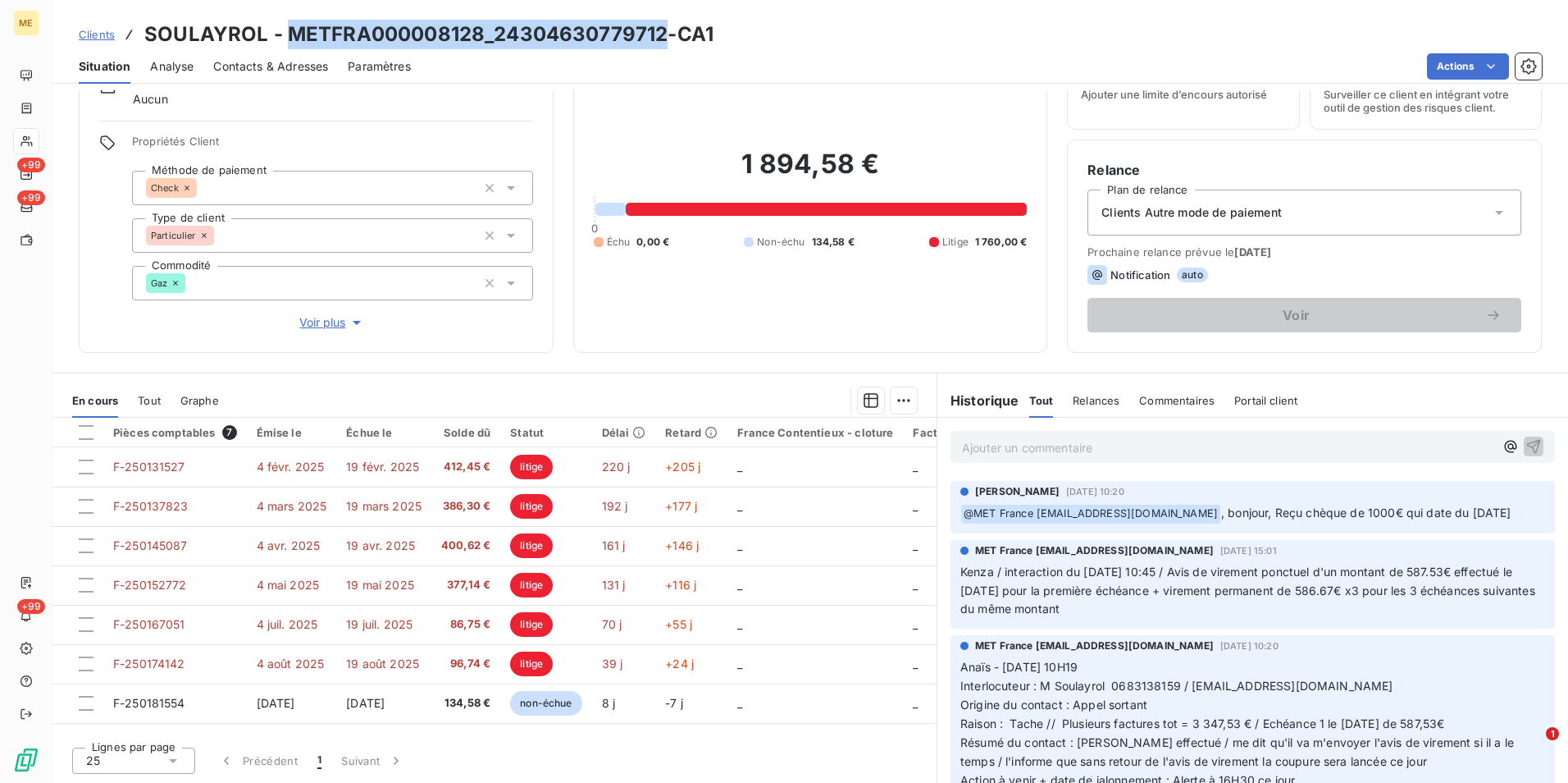
drag, startPoint x: 606, startPoint y: 37, endPoint x: 287, endPoint y: 42, distance: 319.0
click at [287, 42] on h3 "SOULAYROL - METFRA000008128_24304630779712-CA1" at bounding box center [429, 34] width 569 height 29
drag, startPoint x: 90, startPoint y: 29, endPoint x: 136, endPoint y: 30, distance: 46.0
click at [90, 29] on span "Clients" at bounding box center [96, 33] width 36 height 13
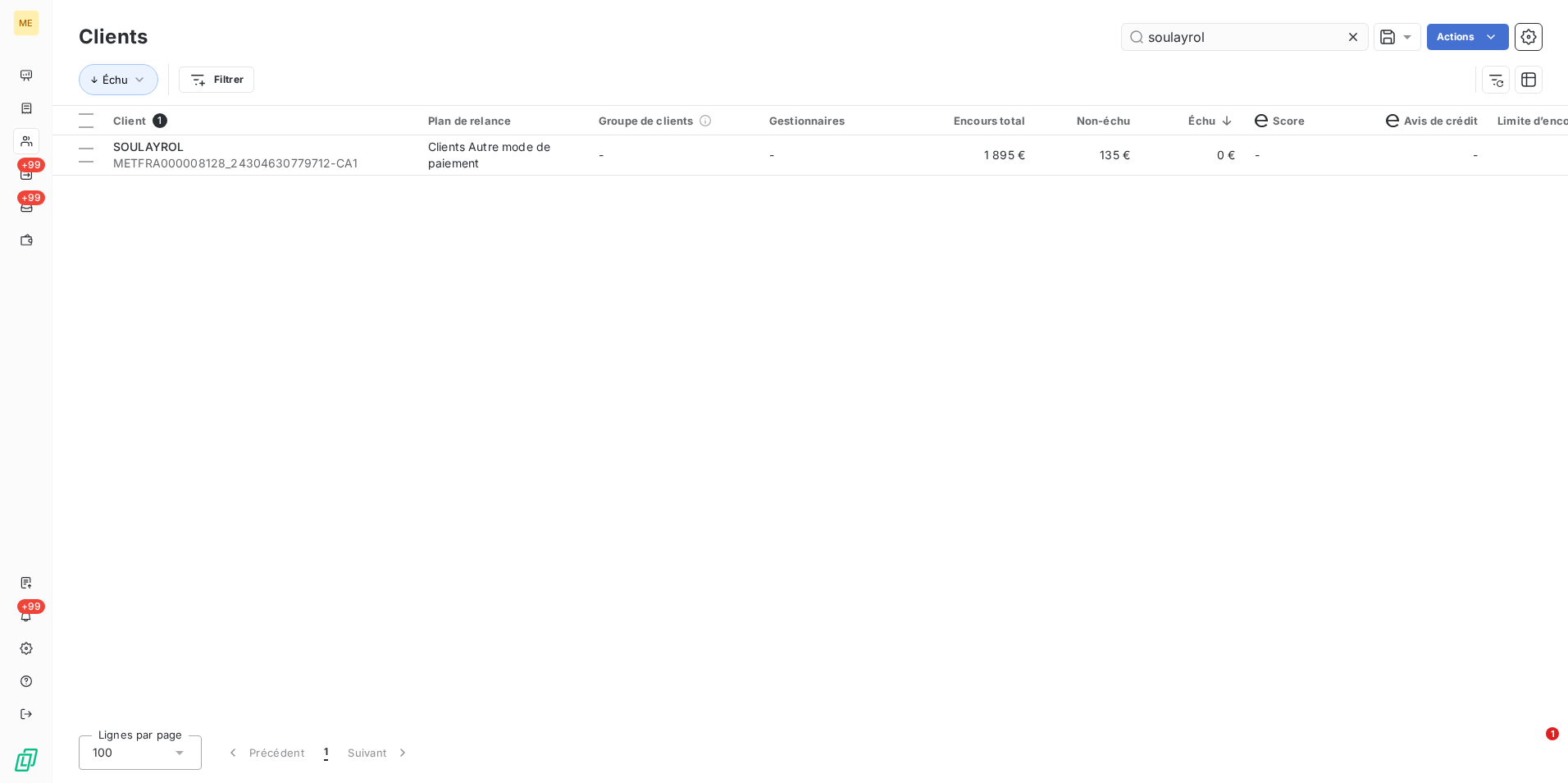
click at [1359, 40] on div at bounding box center [1356, 36] width 23 height 27
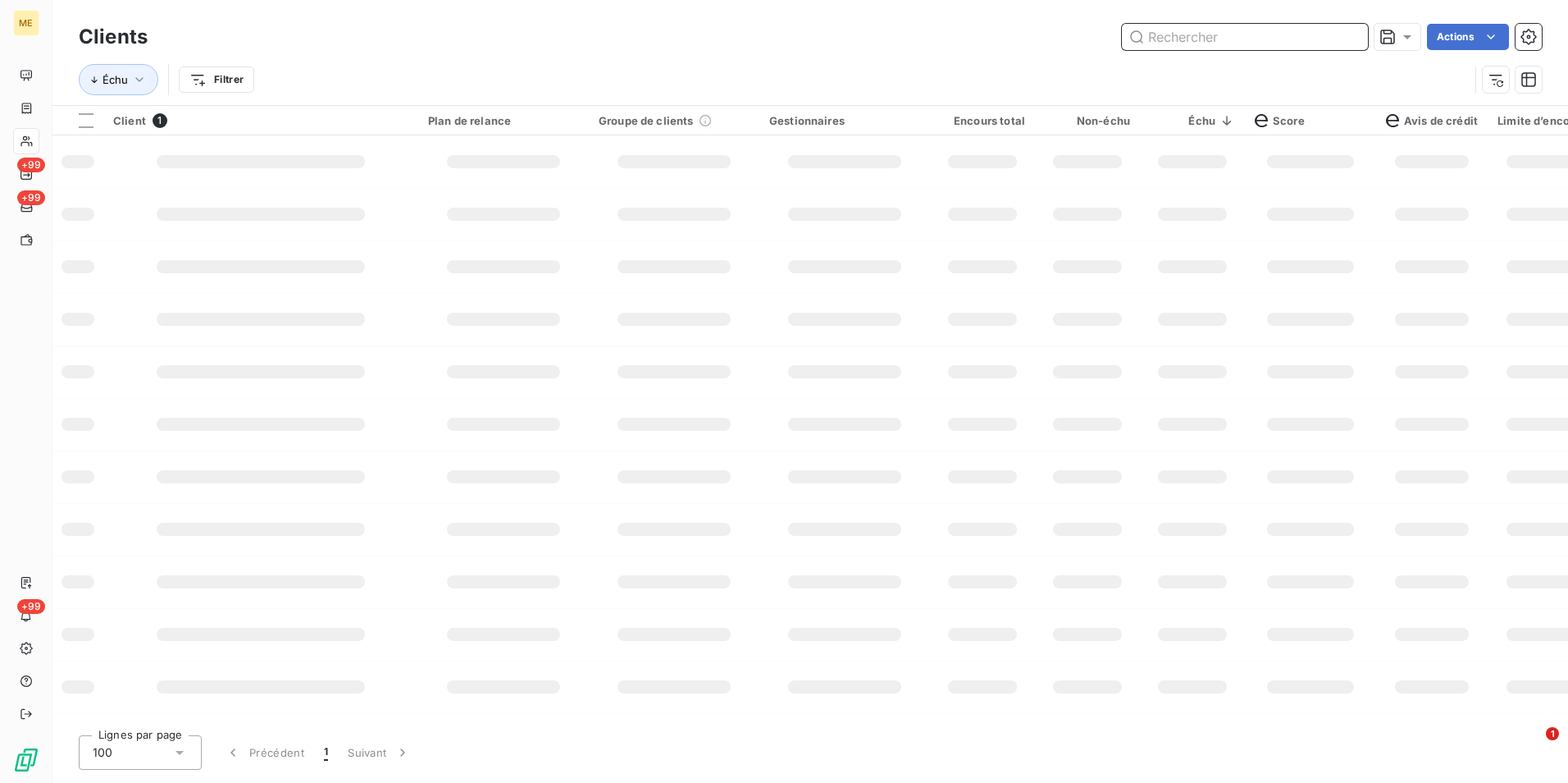
click at [1345, 29] on input "text" at bounding box center [1245, 36] width 246 height 27
paste input "PRESCILLIA"
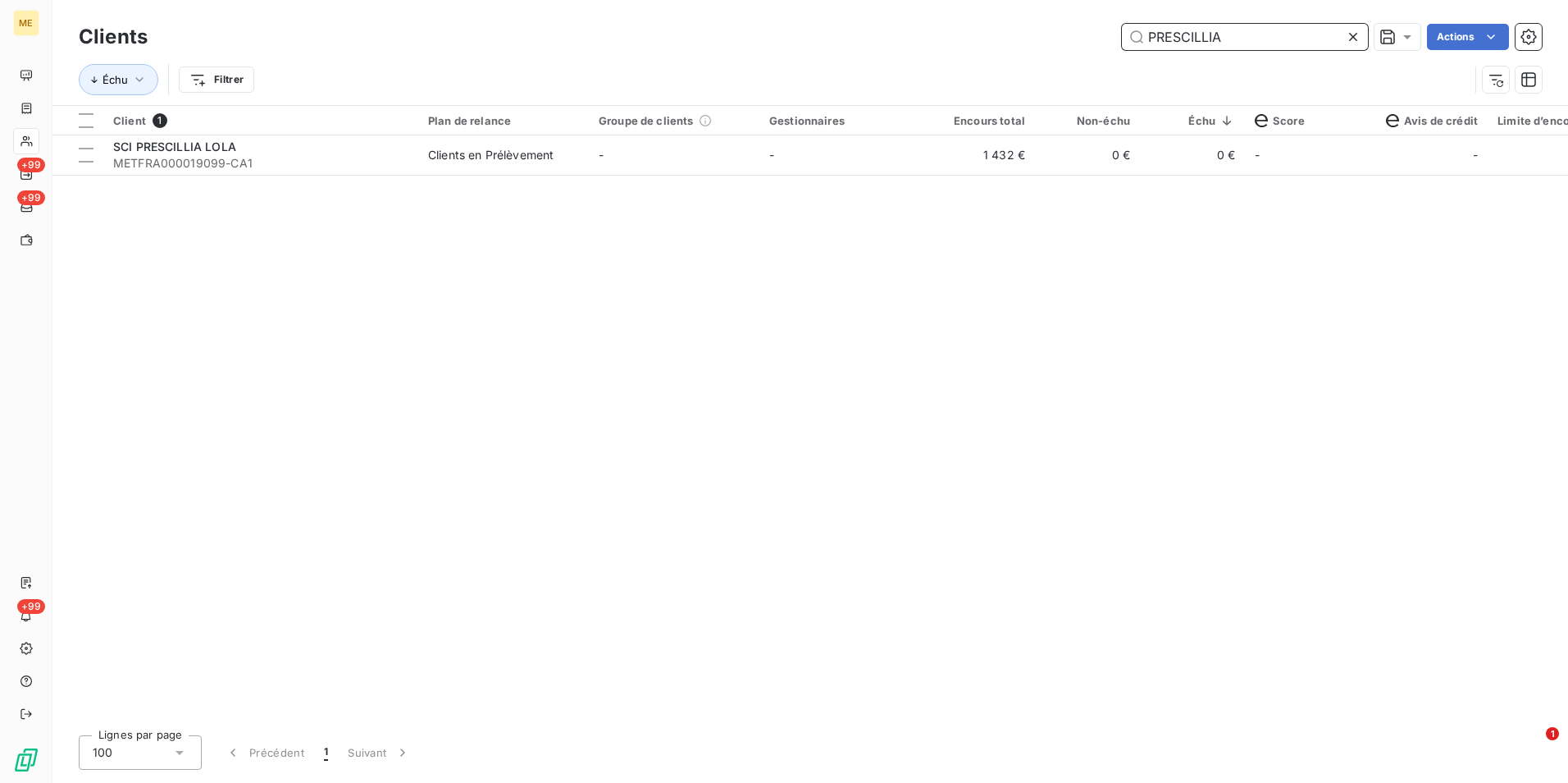
type input "PRESCILLIA"
click at [718, 164] on td "-" at bounding box center [675, 155] width 171 height 39
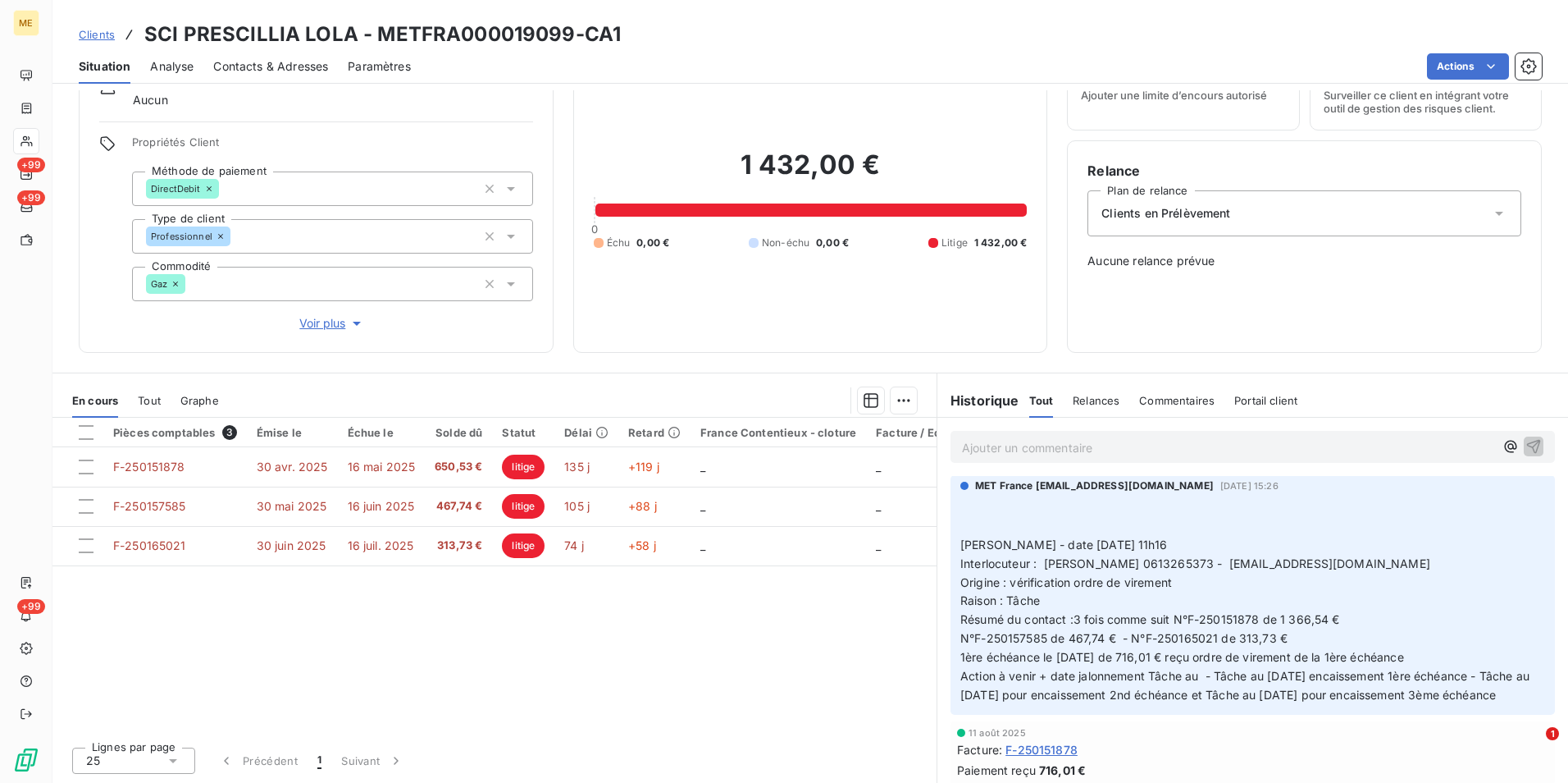
scroll to position [247, 0]
drag, startPoint x: 568, startPoint y: 29, endPoint x: 378, endPoint y: 31, distance: 190.0
click at [378, 31] on h3 "SCI PRESCILLIA LOLA - METFRA000019099-CA1" at bounding box center [382, 34] width 476 height 29
click at [107, 33] on span "Clients" at bounding box center [96, 33] width 36 height 13
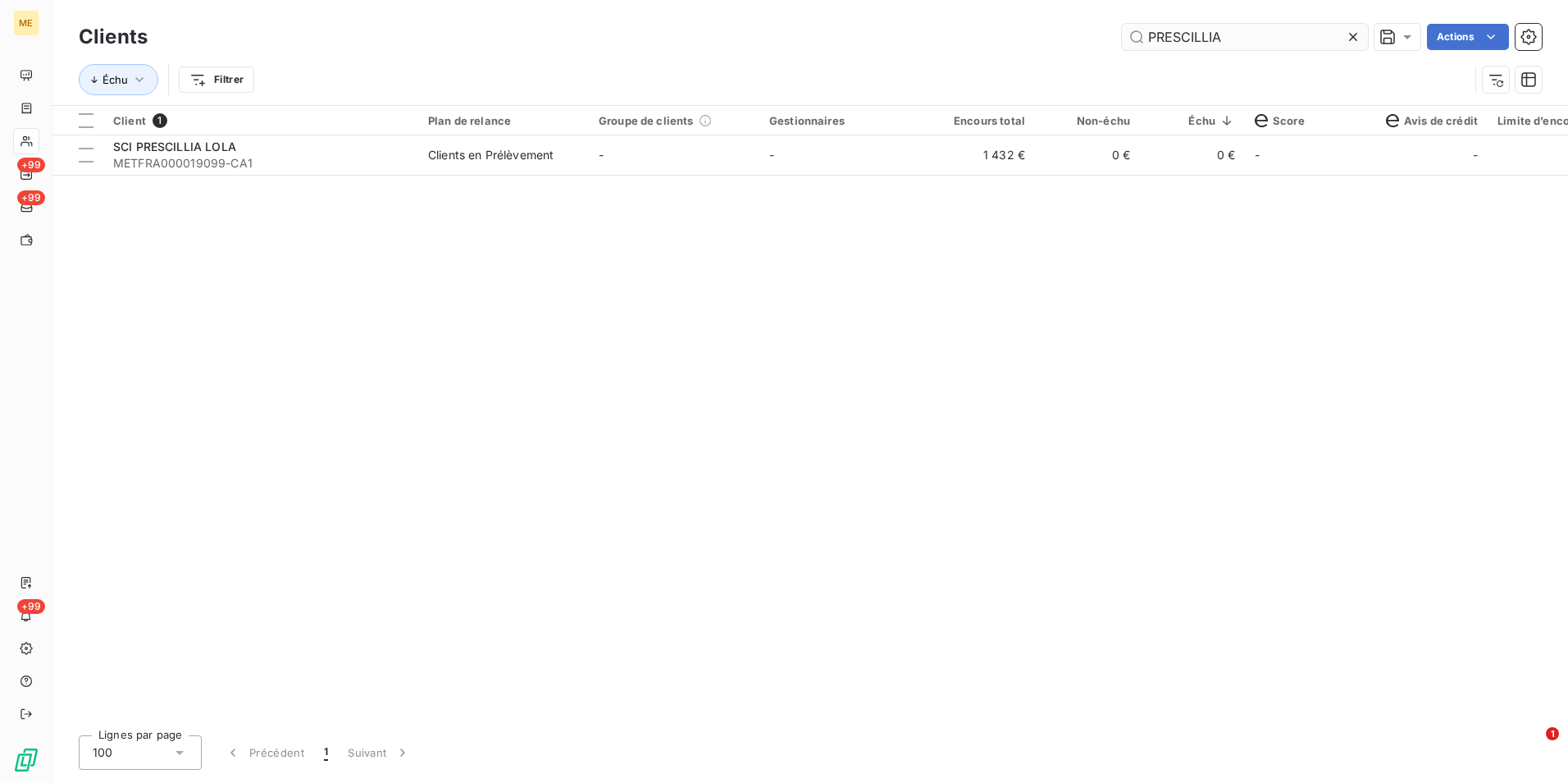
click at [1366, 31] on div at bounding box center [1356, 36] width 23 height 27
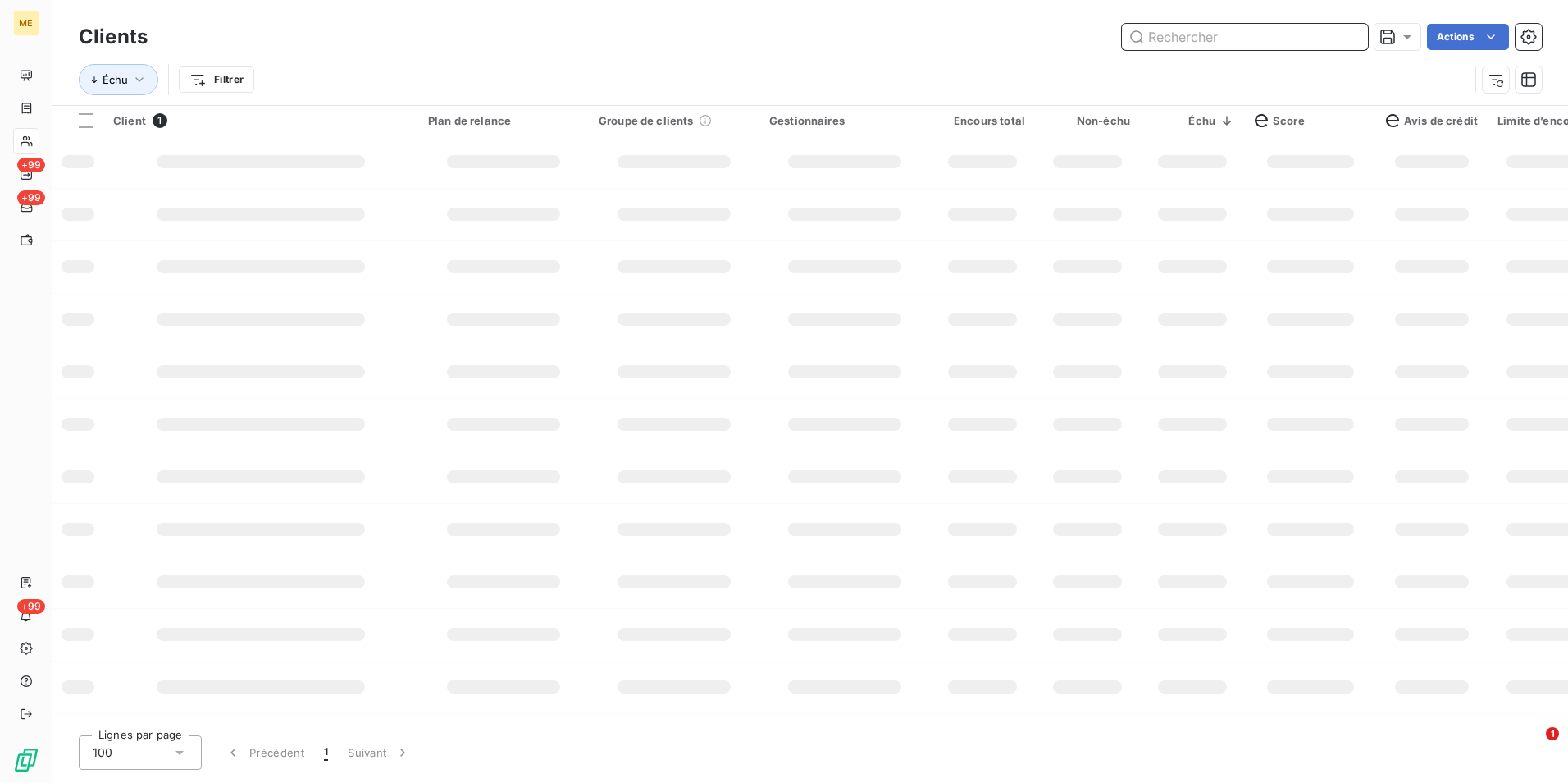
click at [1360, 32] on input "text" at bounding box center [1245, 36] width 246 height 27
paste input "GINER"
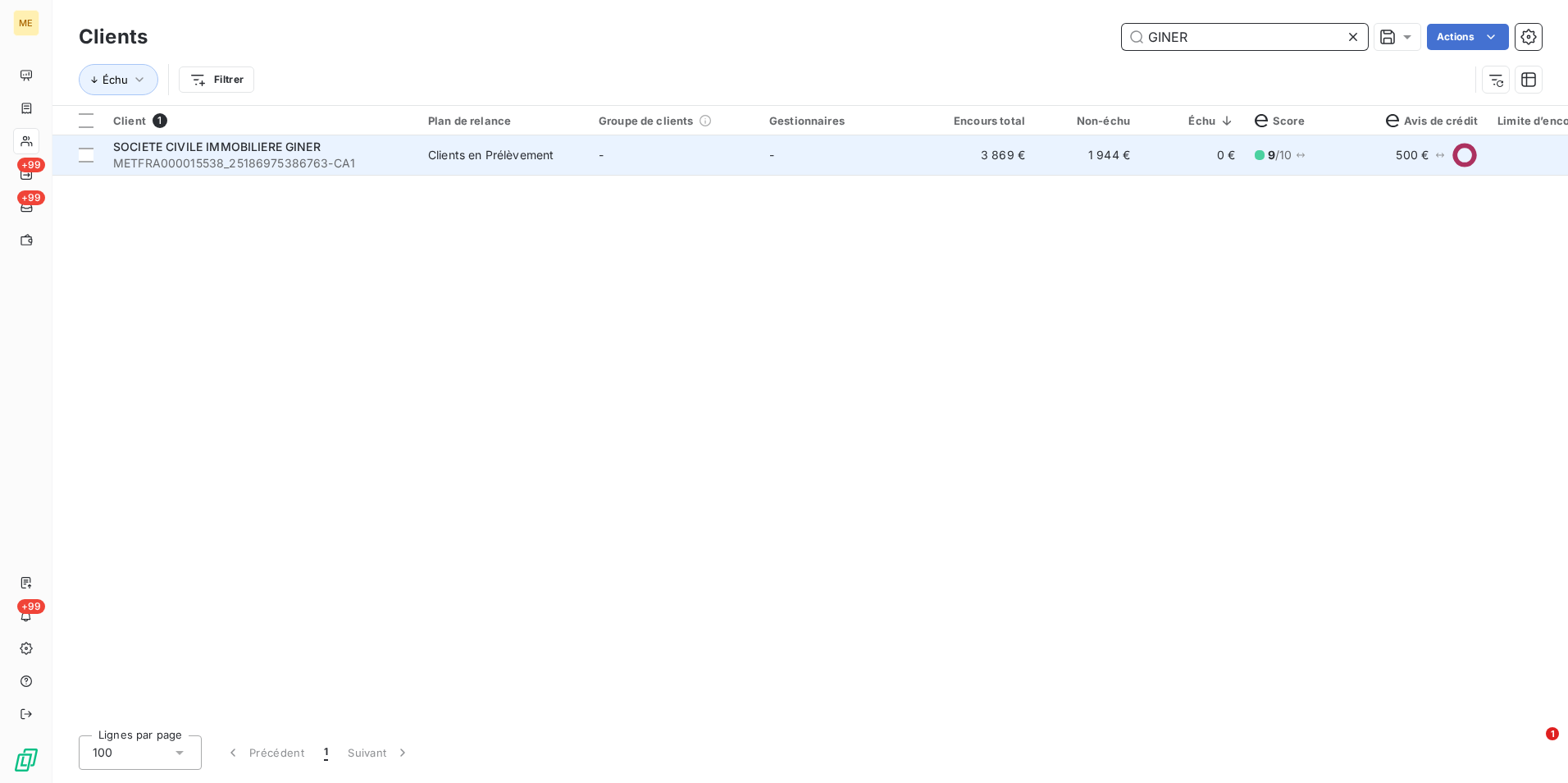
type input "GINER"
click at [1032, 157] on td "3 869 €" at bounding box center [982, 155] width 105 height 39
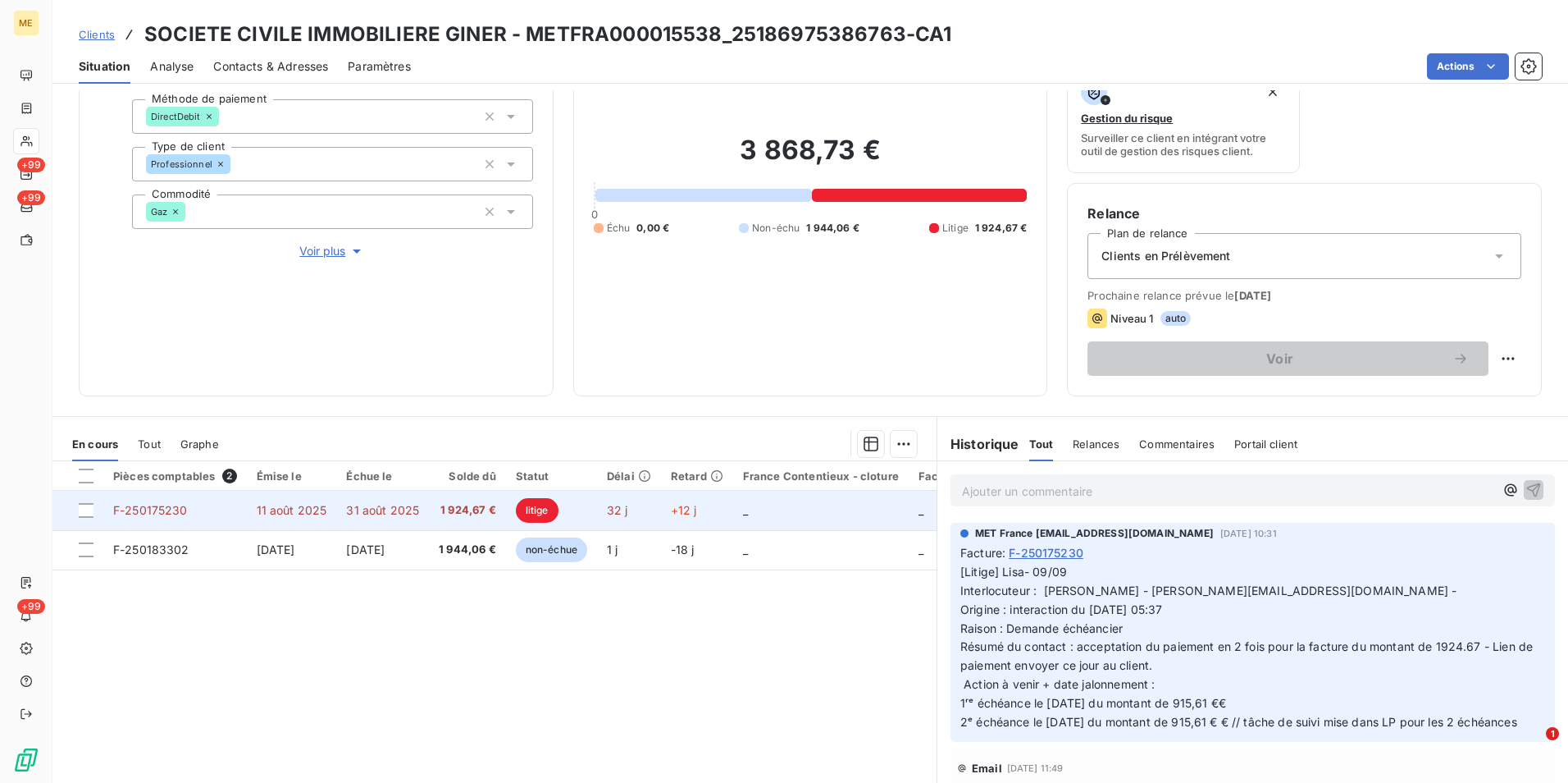
scroll to position [191, 0]
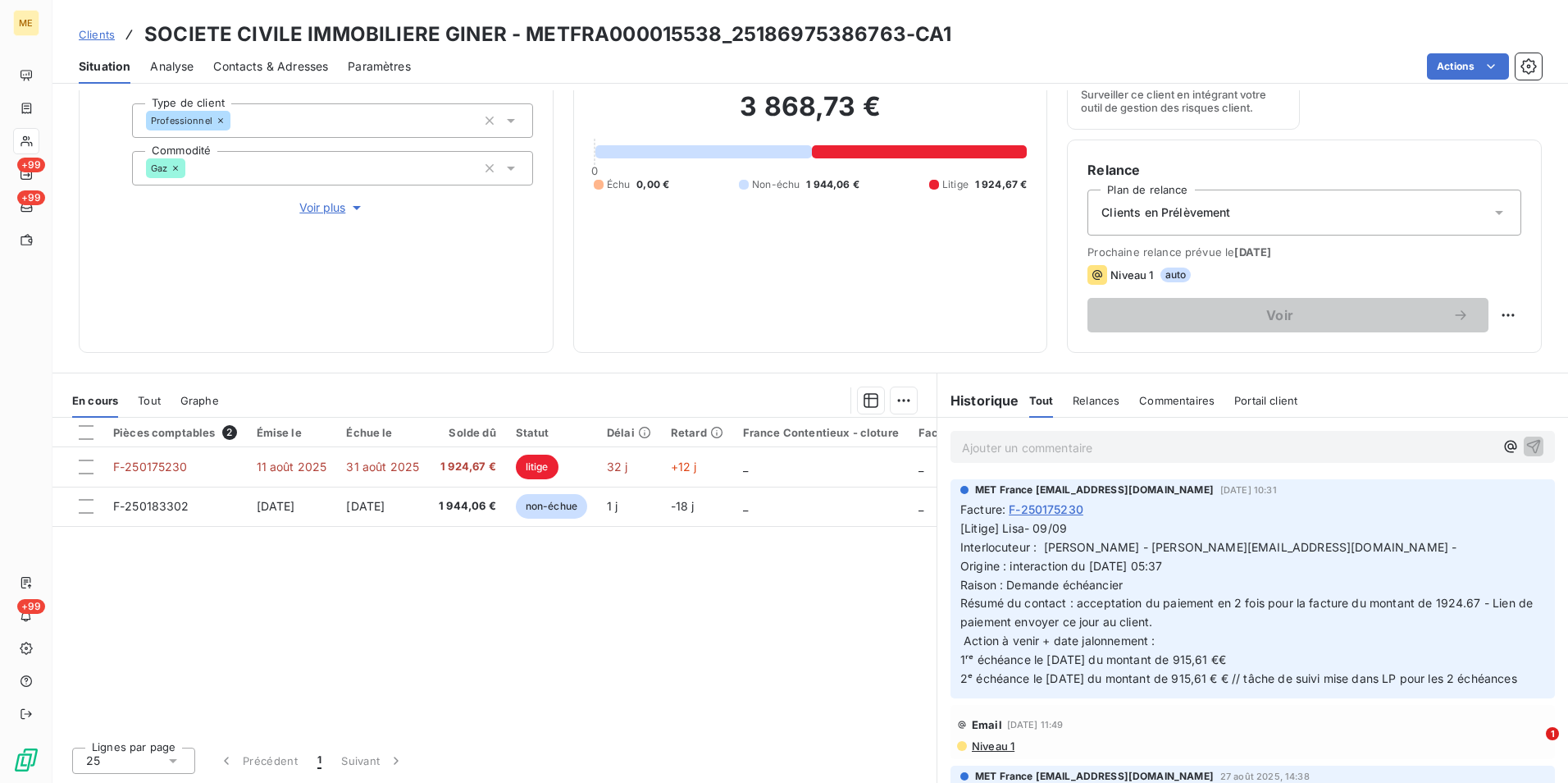
click at [101, 34] on span "Clients" at bounding box center [96, 33] width 36 height 13
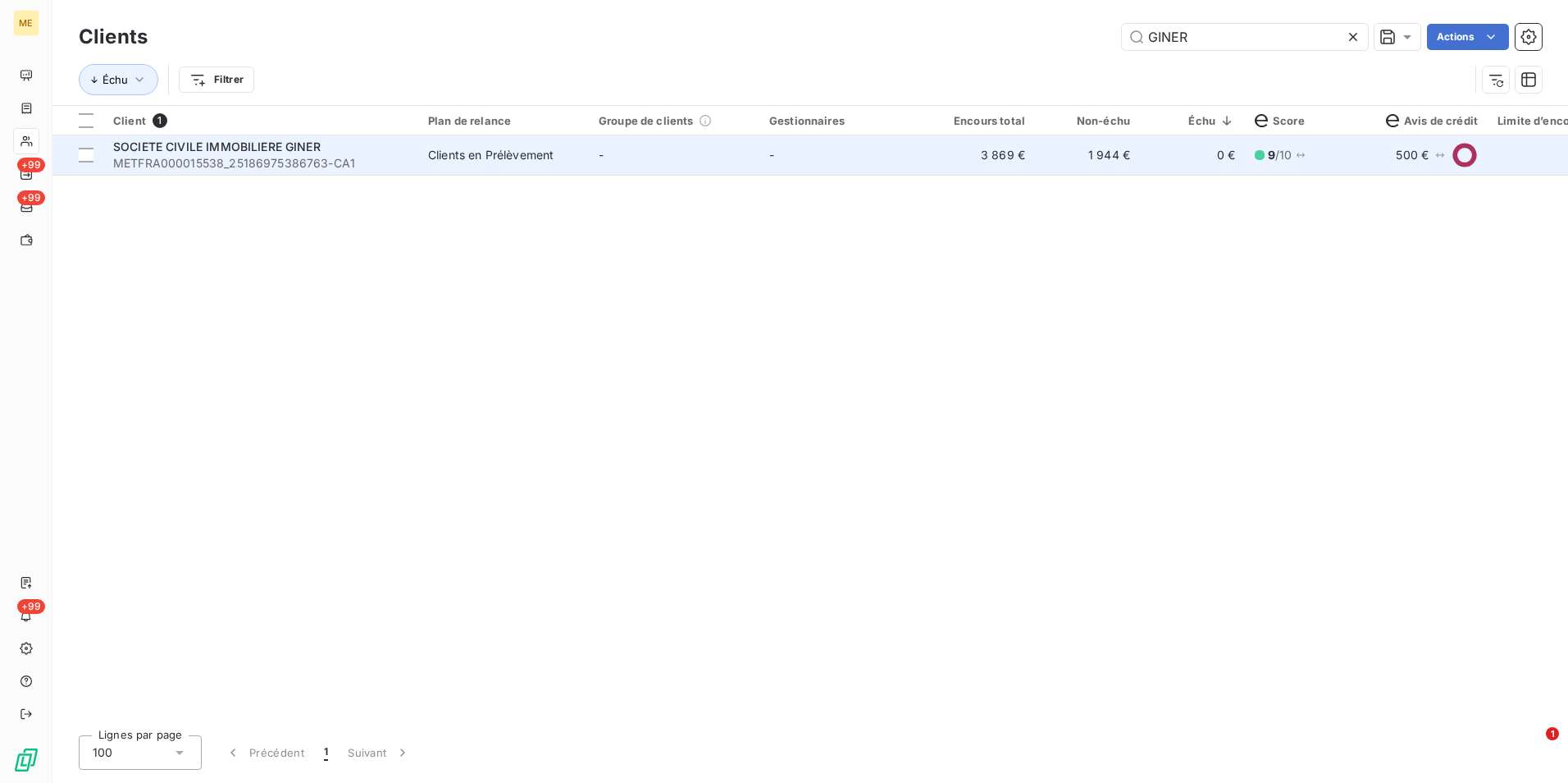
click at [970, 172] on td "3 869 €" at bounding box center [982, 155] width 105 height 39
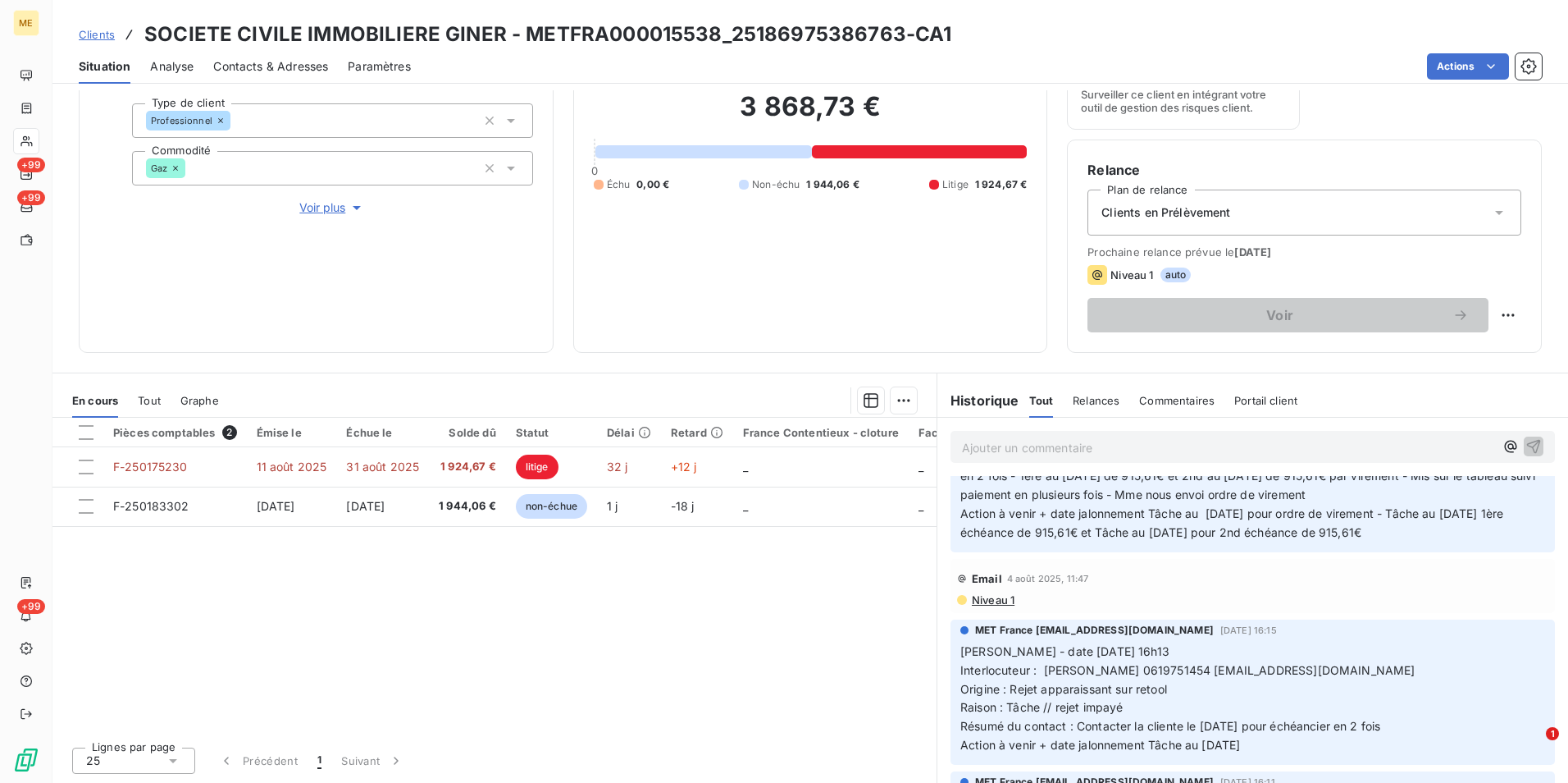
scroll to position [984, 0]
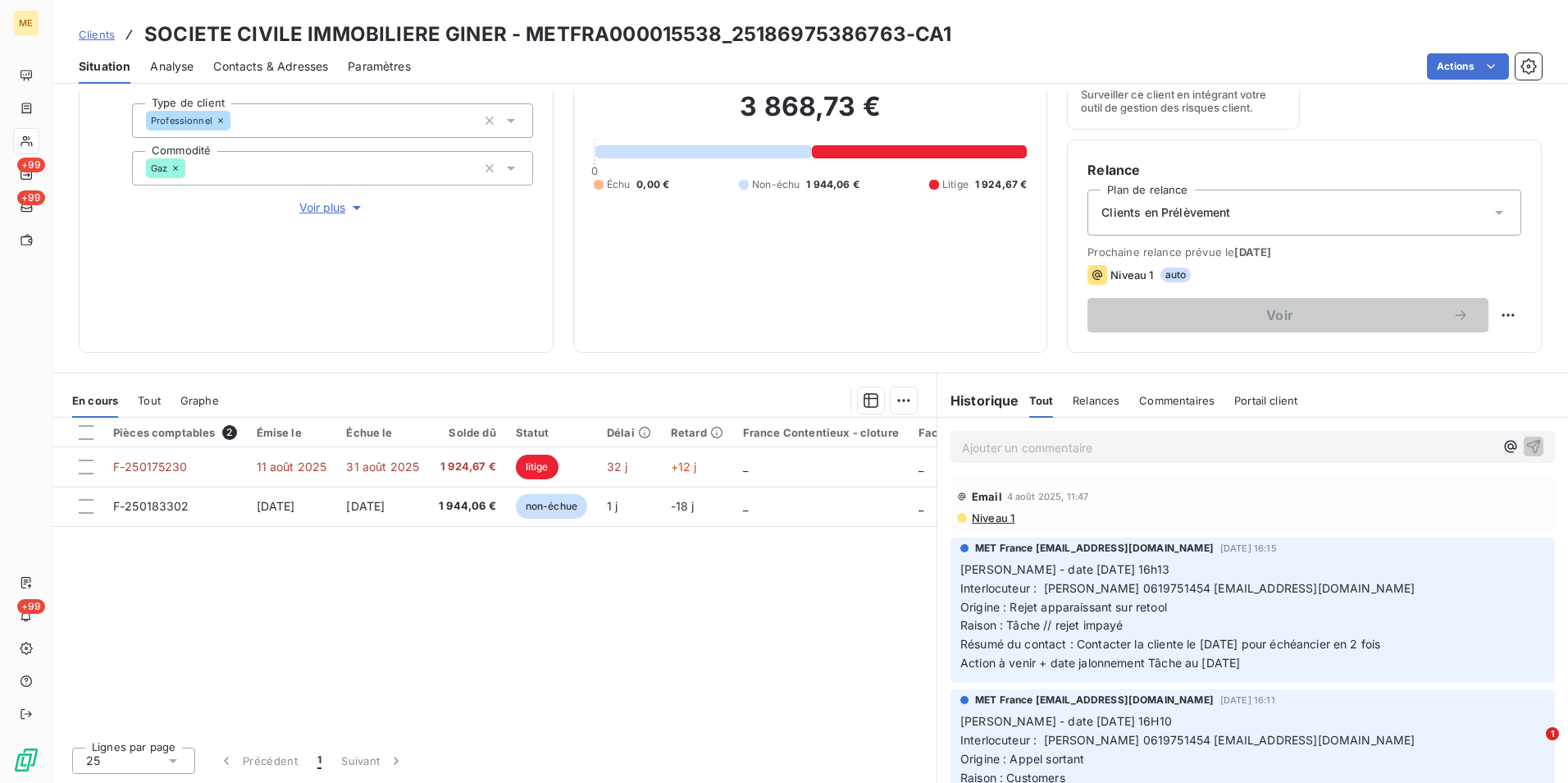
click at [101, 33] on span "Clients" at bounding box center [96, 33] width 36 height 13
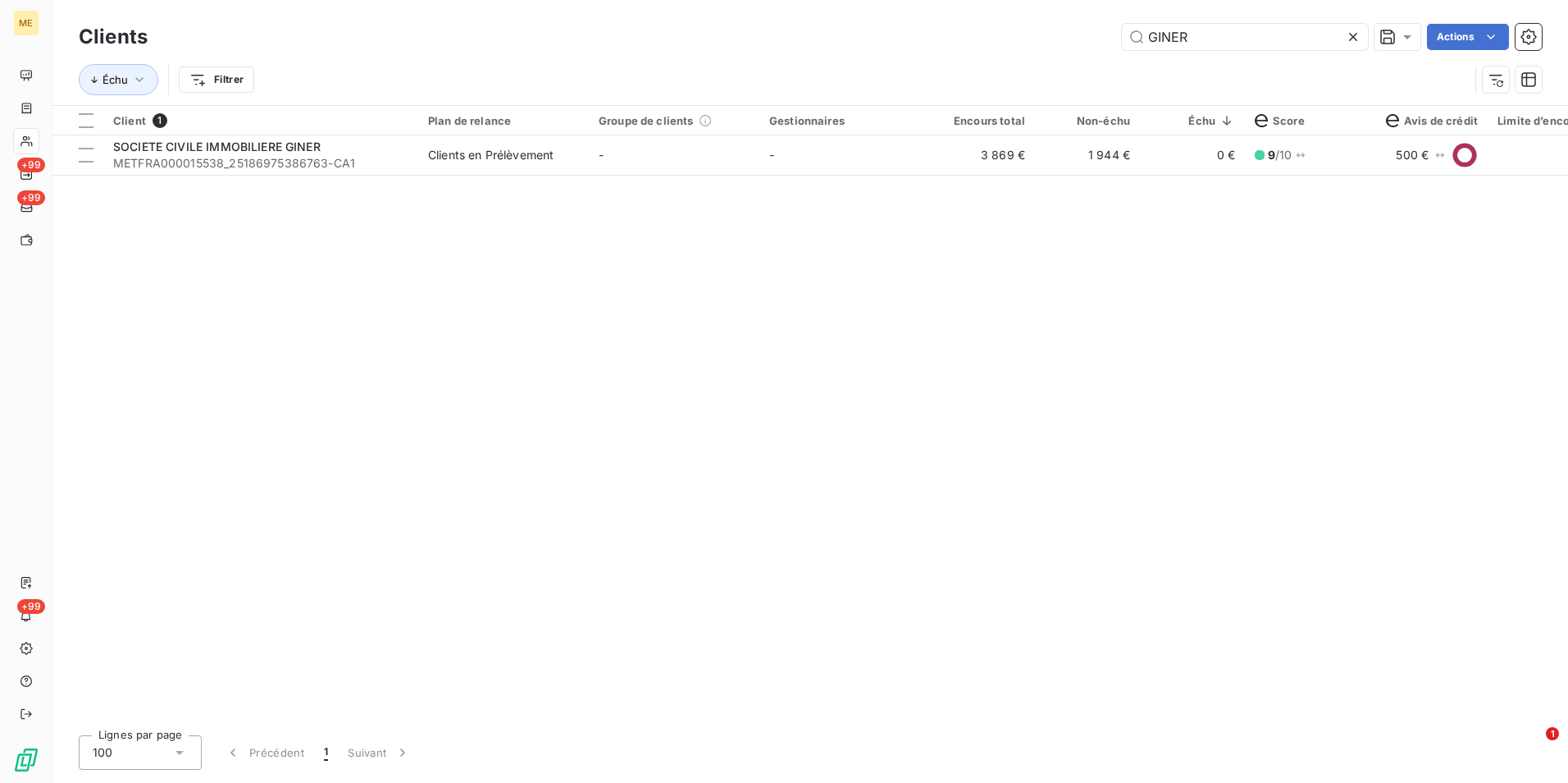
click at [1351, 33] on icon at bounding box center [1353, 36] width 17 height 17
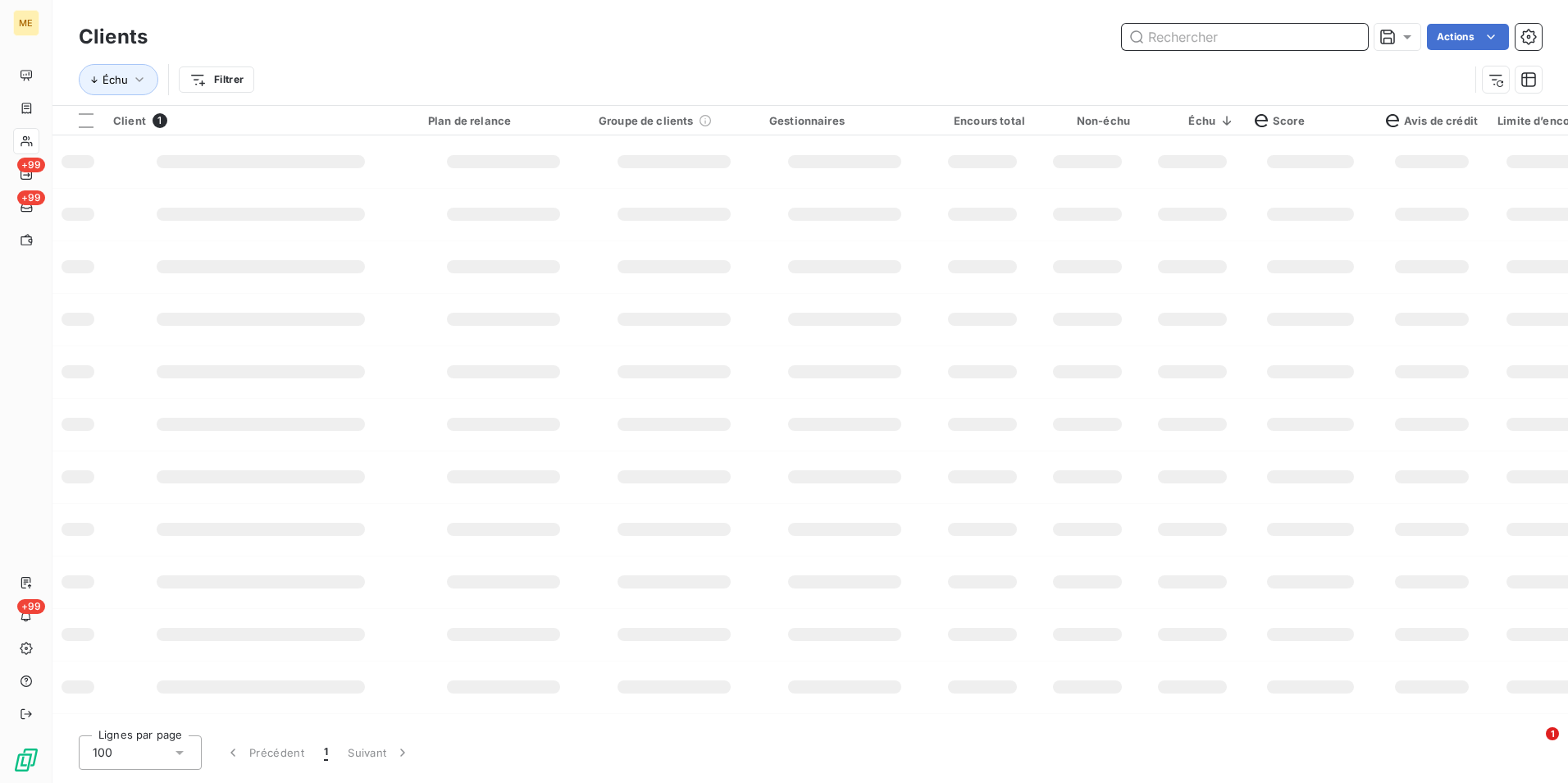
click at [1351, 33] on input "text" at bounding box center [1245, 36] width 246 height 27
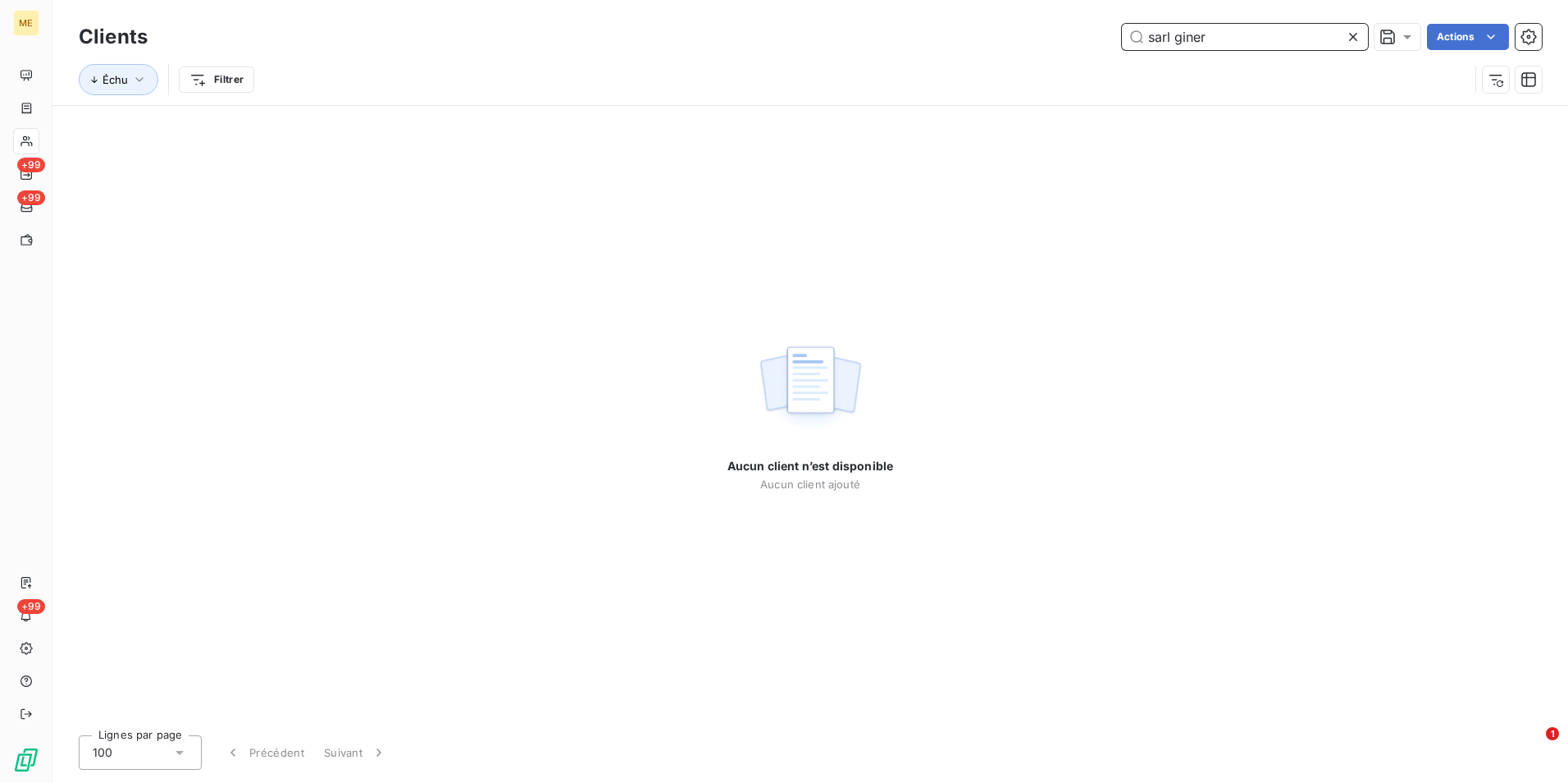
drag, startPoint x: 1171, startPoint y: 42, endPoint x: 1166, endPoint y: 18, distance: 24.5
click at [1138, 37] on input "sarl giner" at bounding box center [1245, 36] width 246 height 27
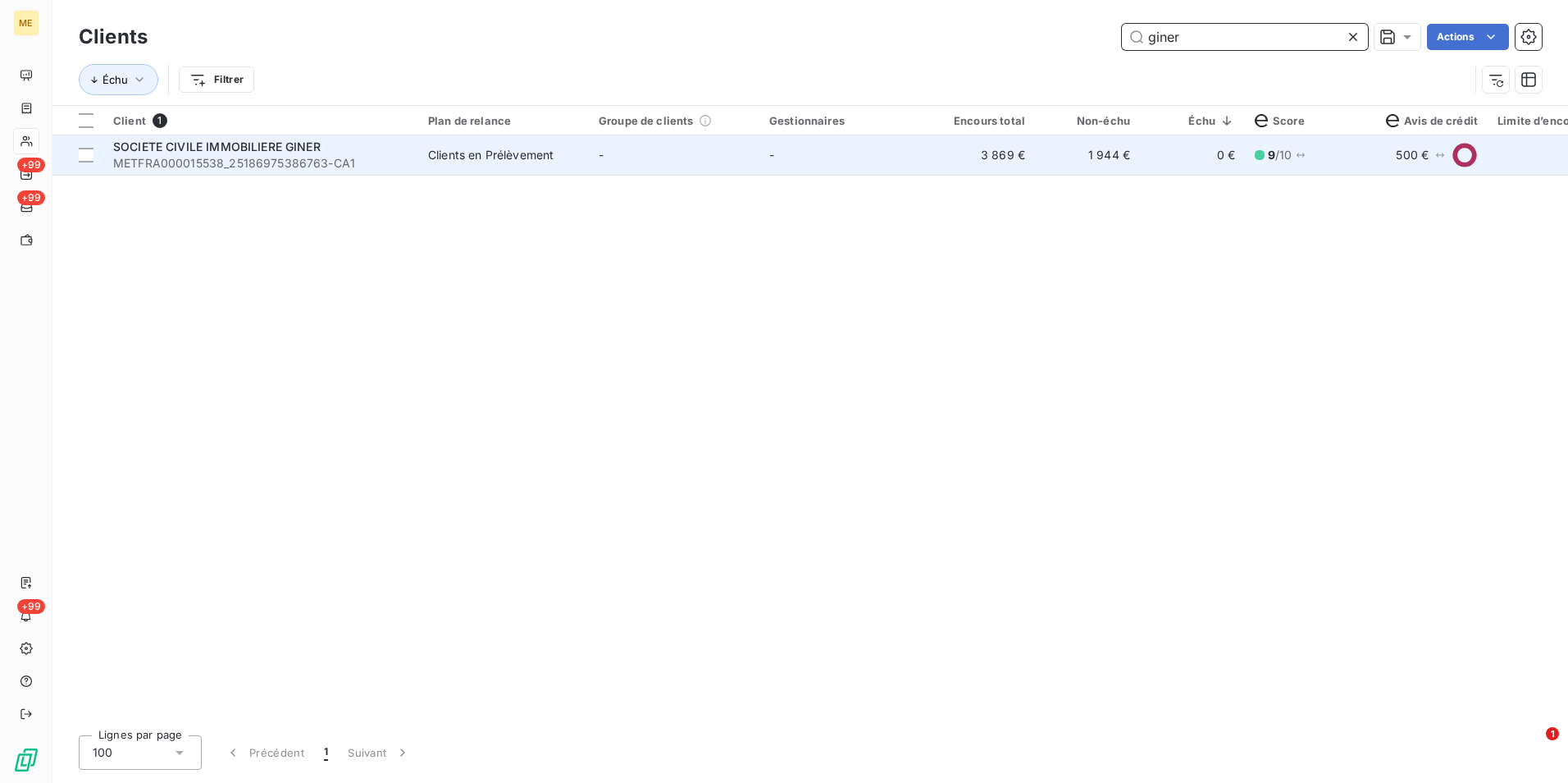
type input "giner"
click at [510, 159] on div "Clients en Prélèvement" at bounding box center [491, 154] width 126 height 17
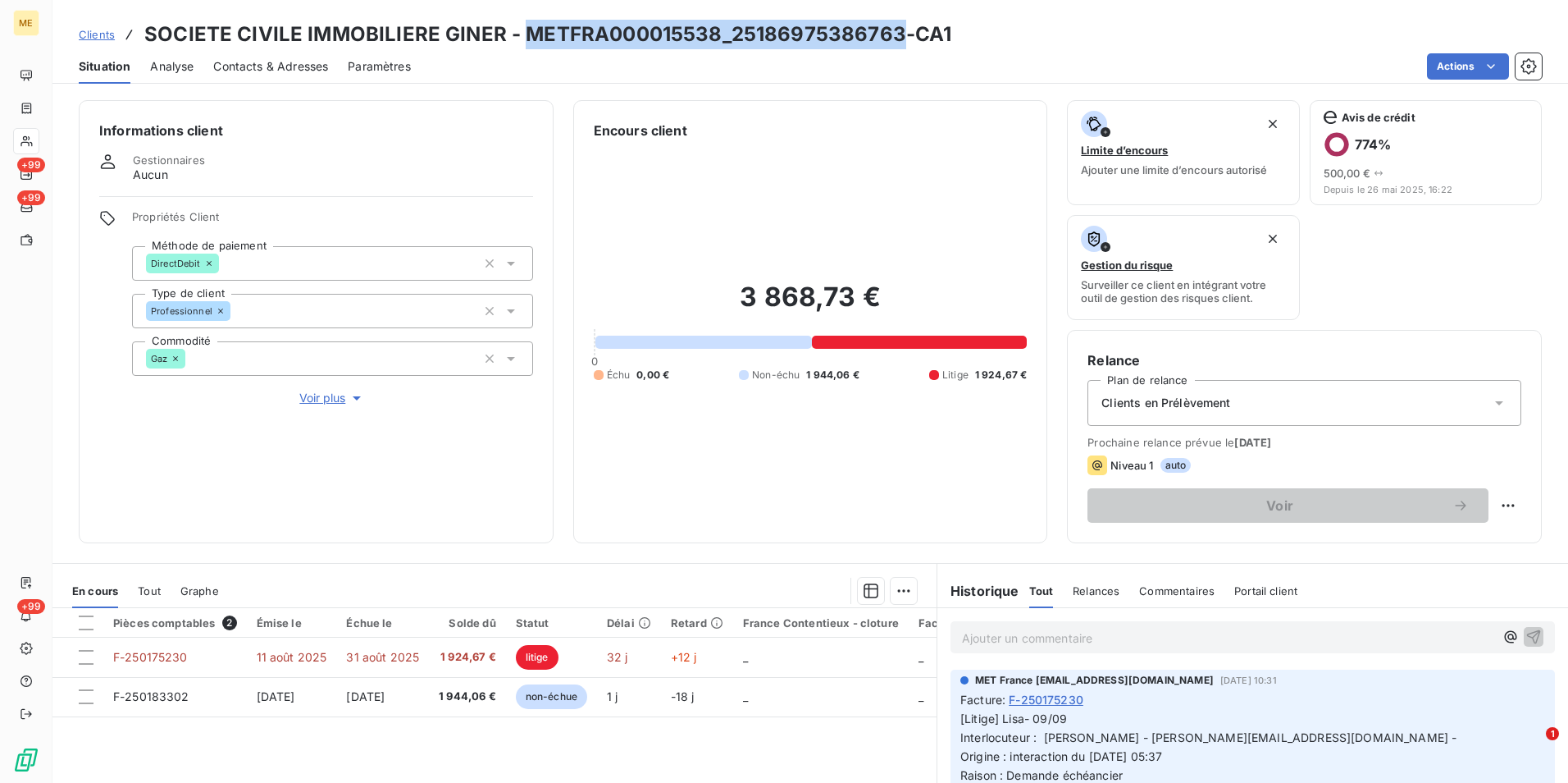
drag, startPoint x: 894, startPoint y: 33, endPoint x: 522, endPoint y: 41, distance: 372.1
click at [522, 41] on h3 "SOCIETE CIVILE IMMOBILIERE GINER - METFRA000015538_25186975386763-CA1" at bounding box center [548, 34] width 807 height 29
copy h3 "METFRA000015538_25186975386763"
click at [97, 32] on span "Clients" at bounding box center [96, 33] width 36 height 13
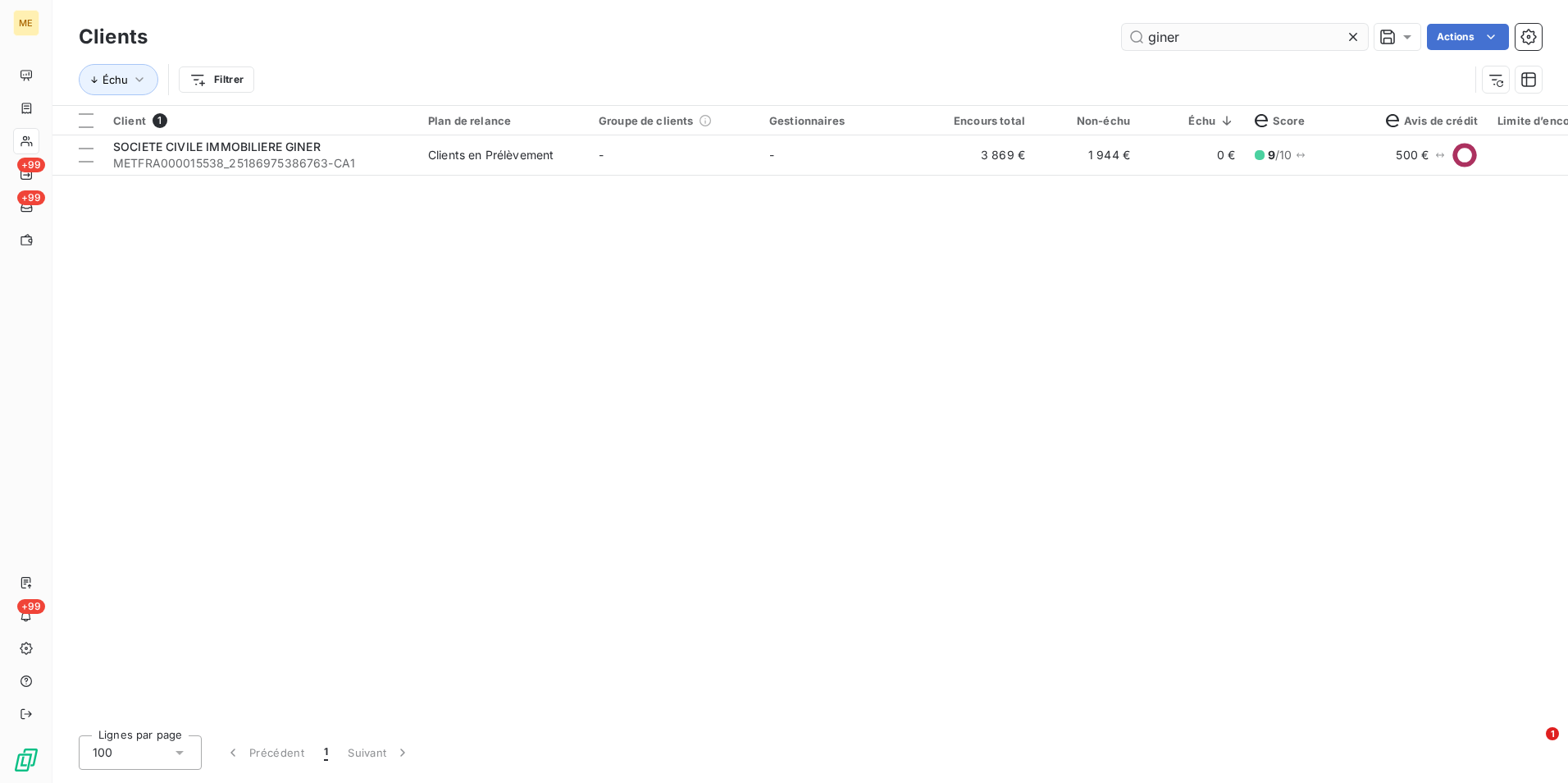
click at [1359, 30] on icon at bounding box center [1353, 36] width 17 height 17
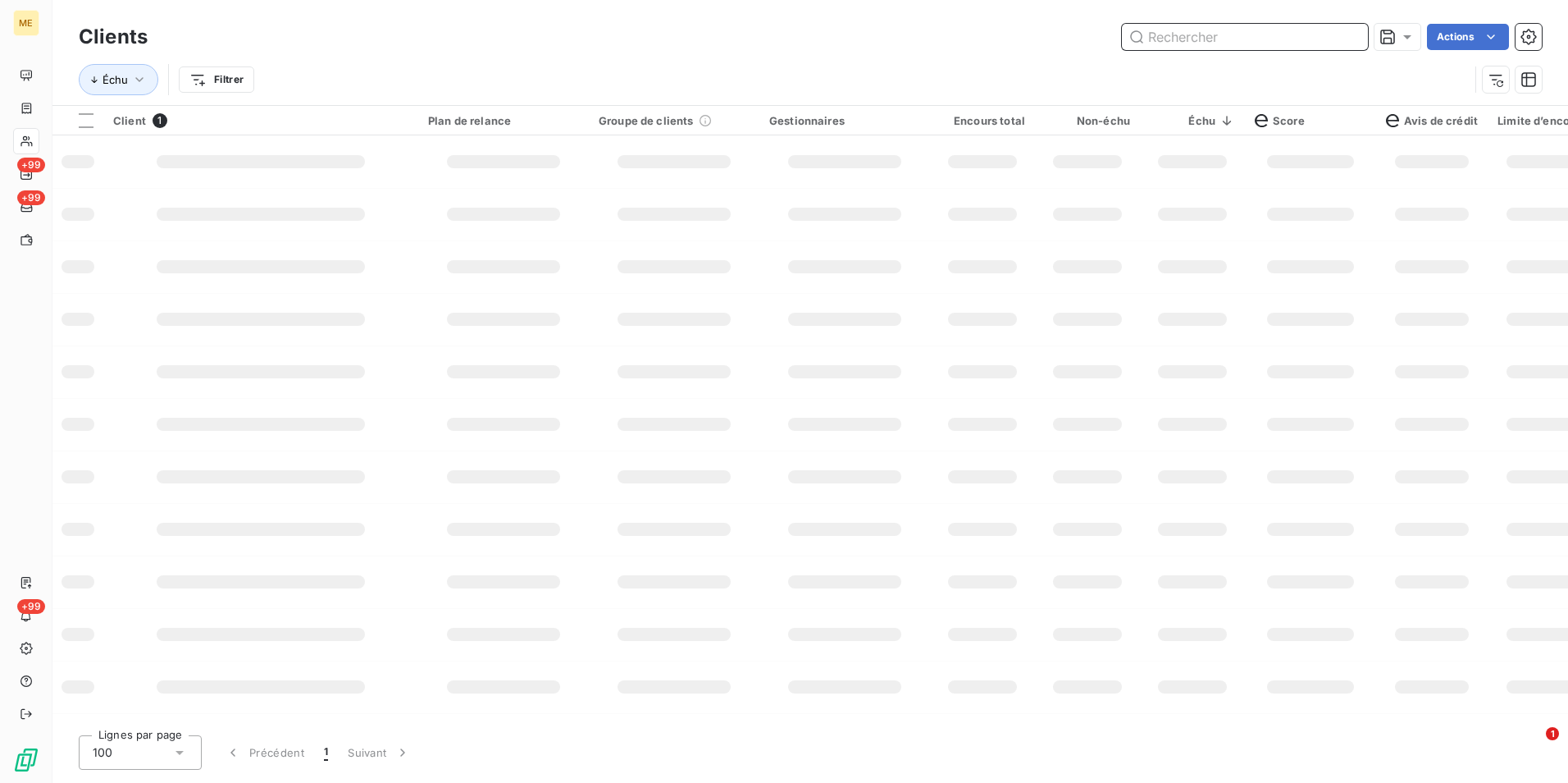
click at [1355, 30] on input "text" at bounding box center [1245, 36] width 246 height 27
paste input "RAMEE"
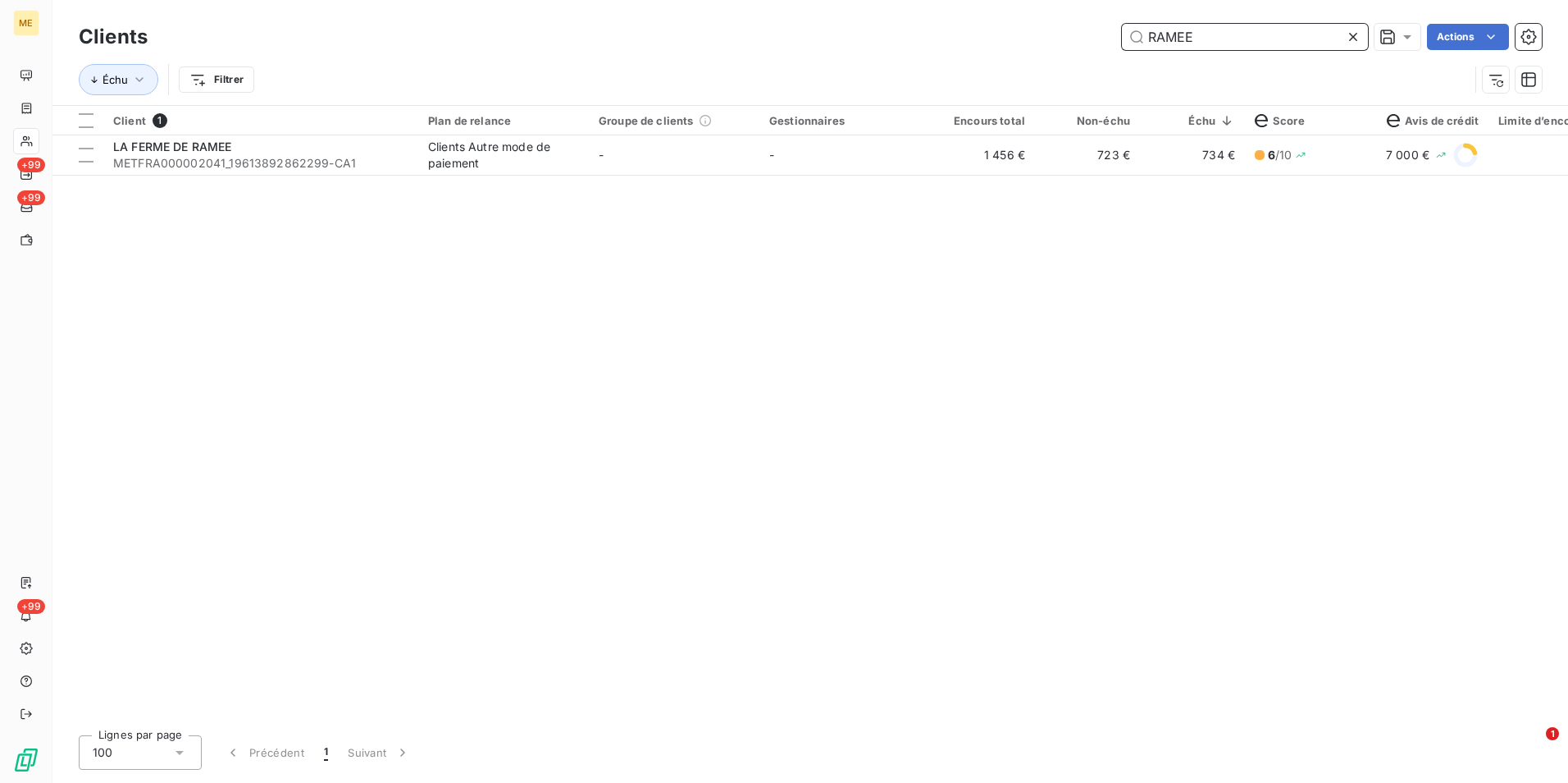
type input "RAMEE"
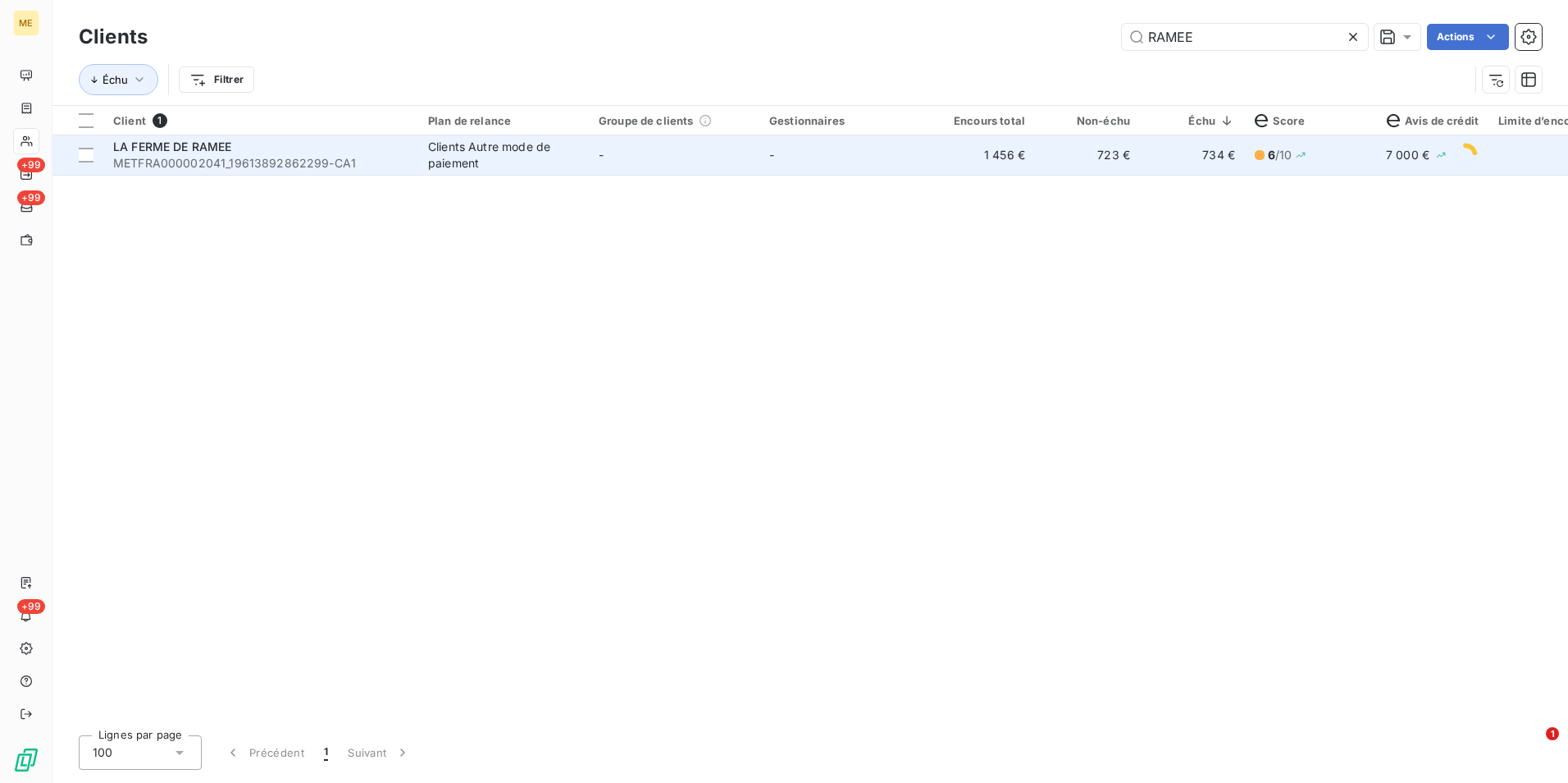
click at [859, 164] on td "-" at bounding box center [844, 155] width 171 height 39
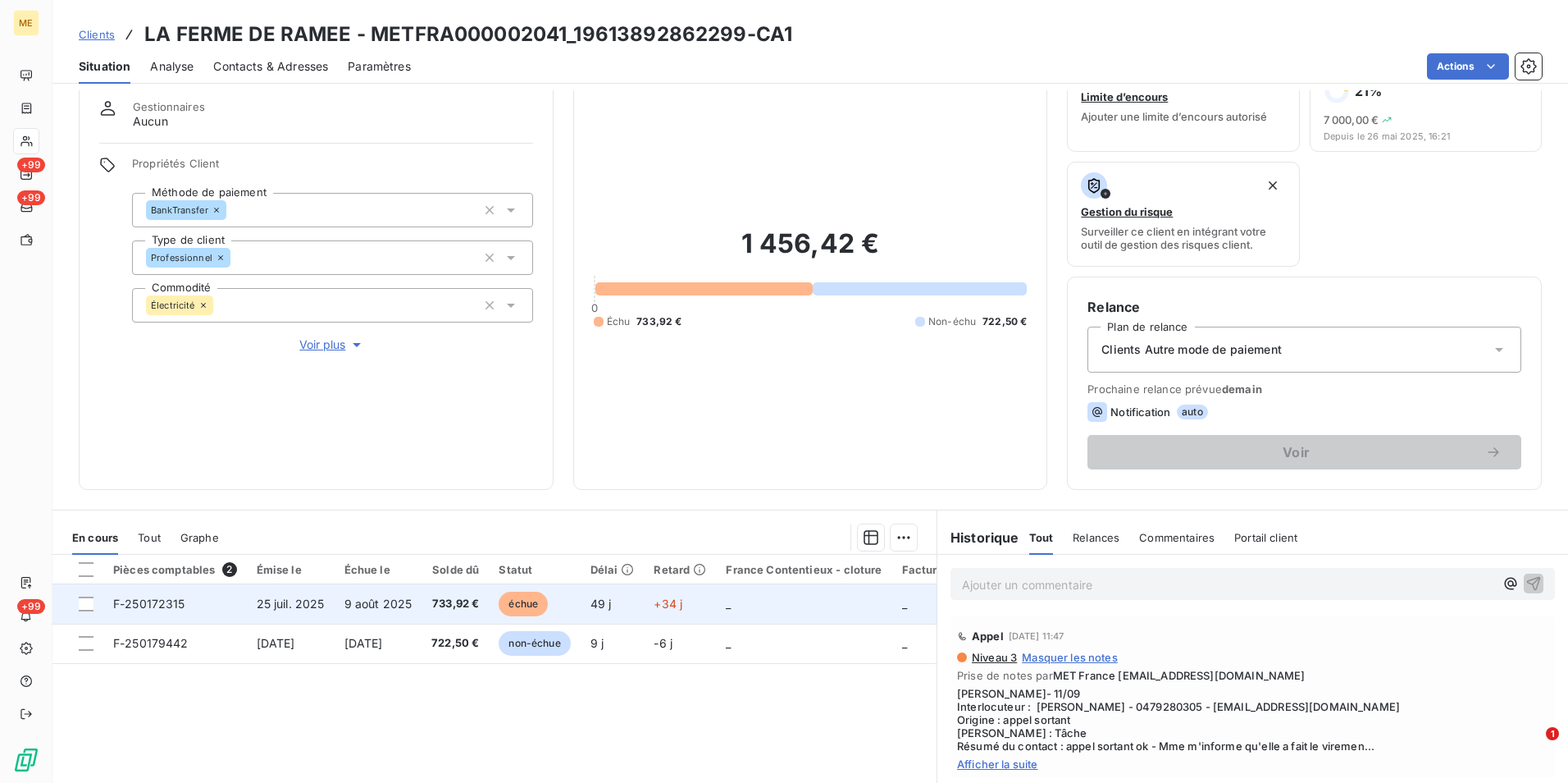
scroll to position [83, 0]
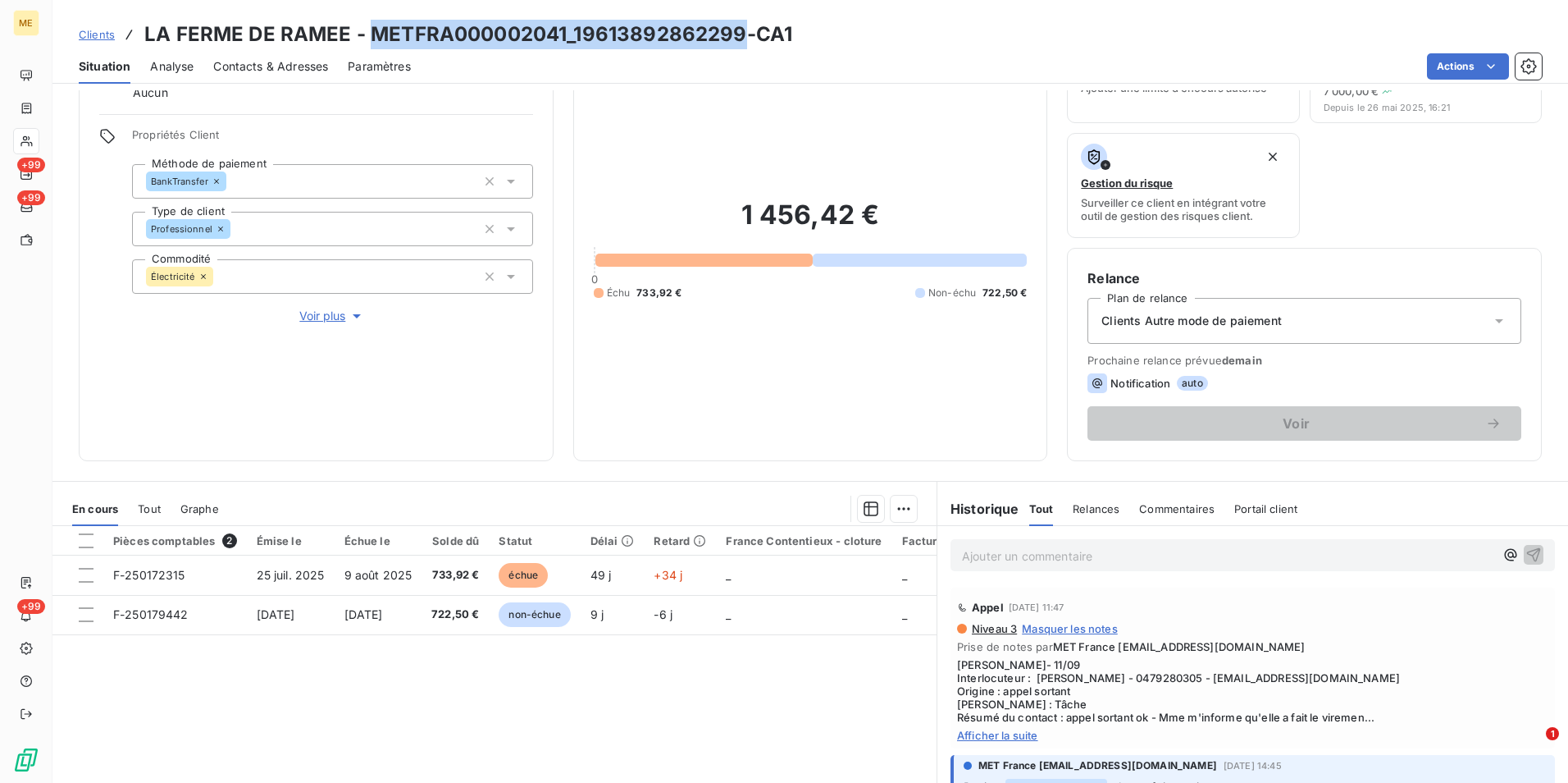
drag, startPoint x: 720, startPoint y: 39, endPoint x: 371, endPoint y: 37, distance: 349.0
click at [371, 37] on h3 "LA FERME DE RAMEE - METFRA000002041_19613892862299-CA1" at bounding box center [468, 34] width 648 height 29
copy h3 "METFRA000002041_19613892862299"
click at [99, 36] on span "Clients" at bounding box center [96, 33] width 36 height 13
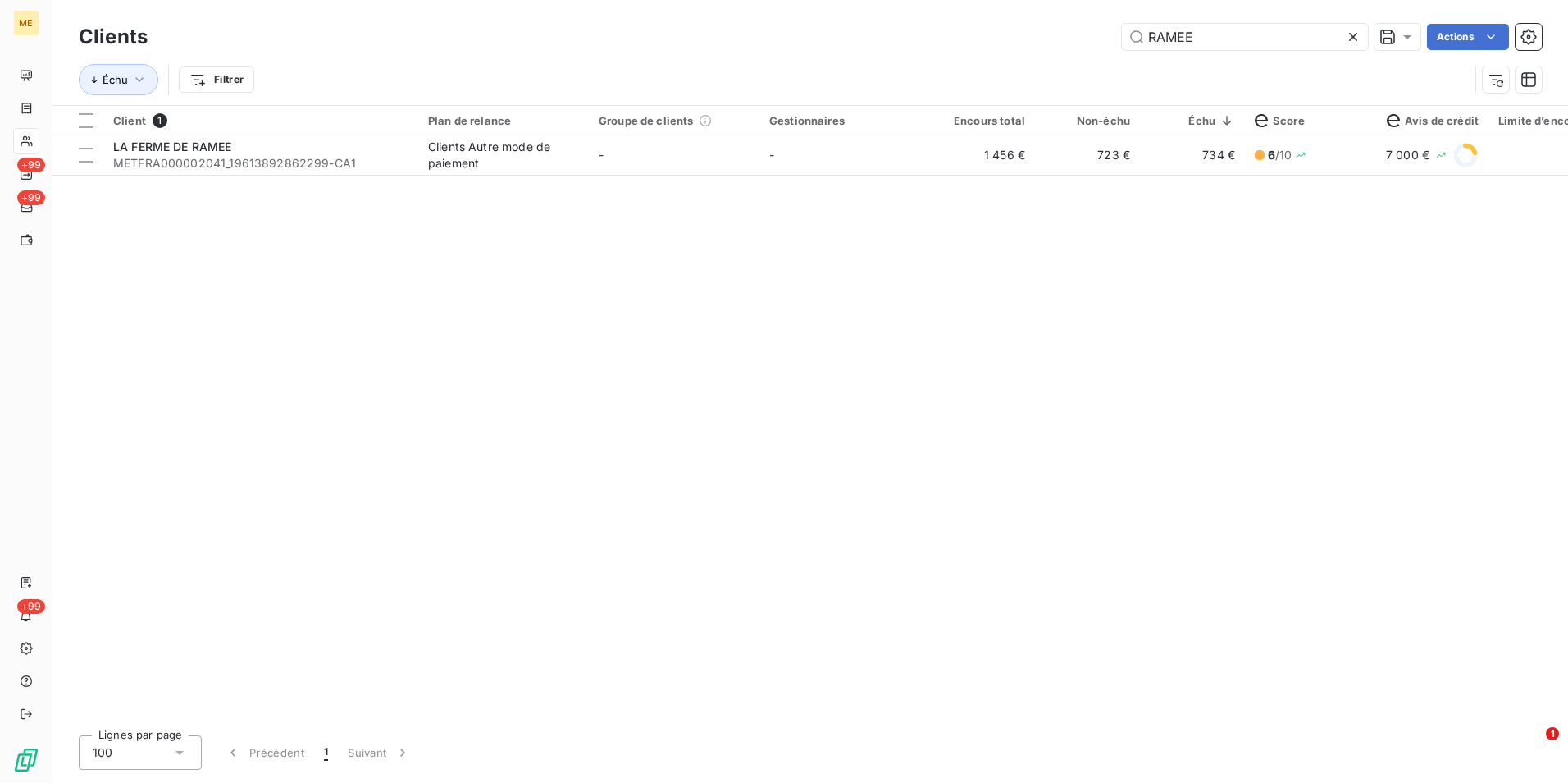
click at [1355, 36] on icon at bounding box center [1353, 36] width 17 height 17
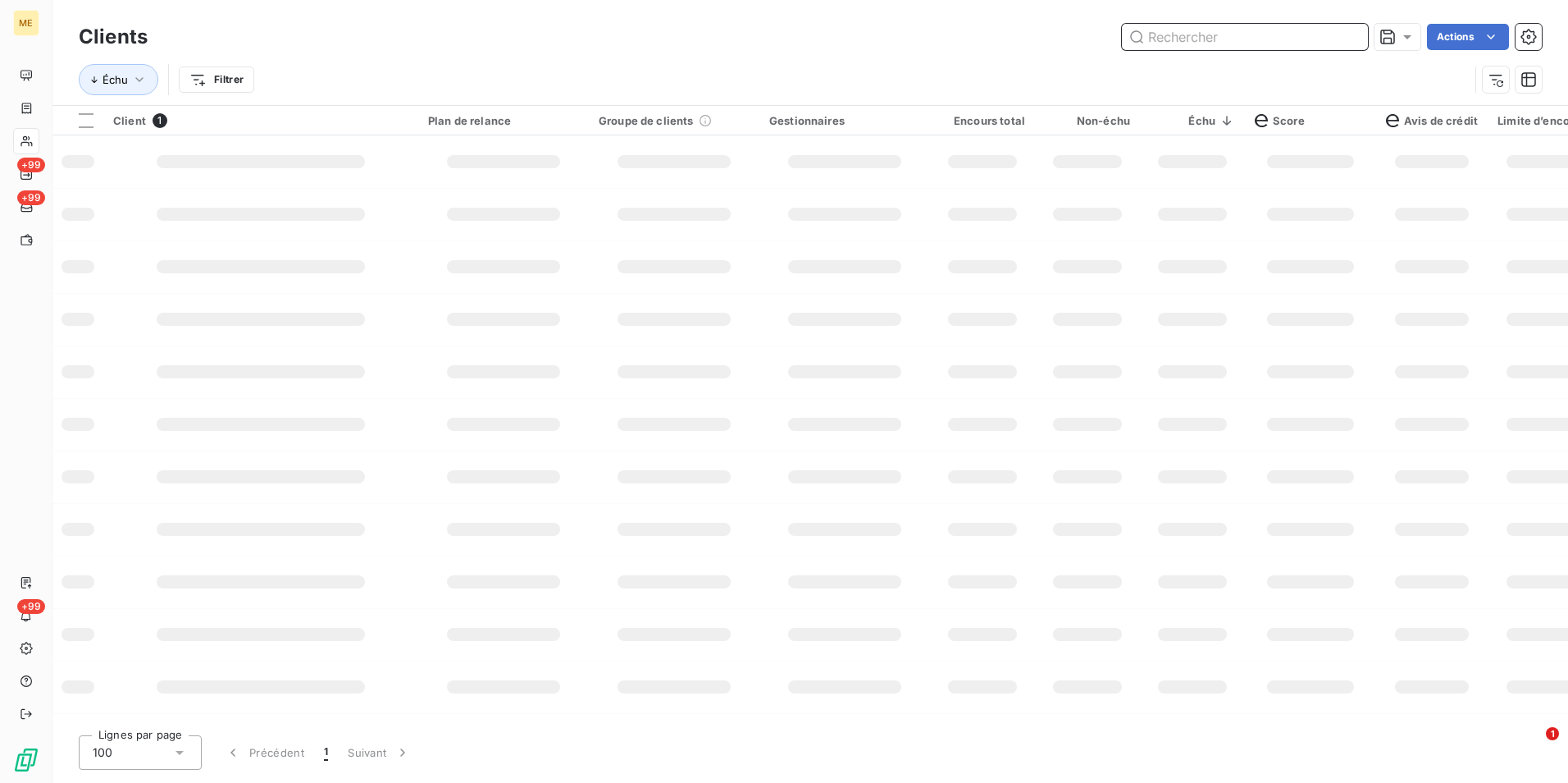
click at [1355, 36] on input "text" at bounding box center [1245, 36] width 246 height 27
paste input "AYOUB"
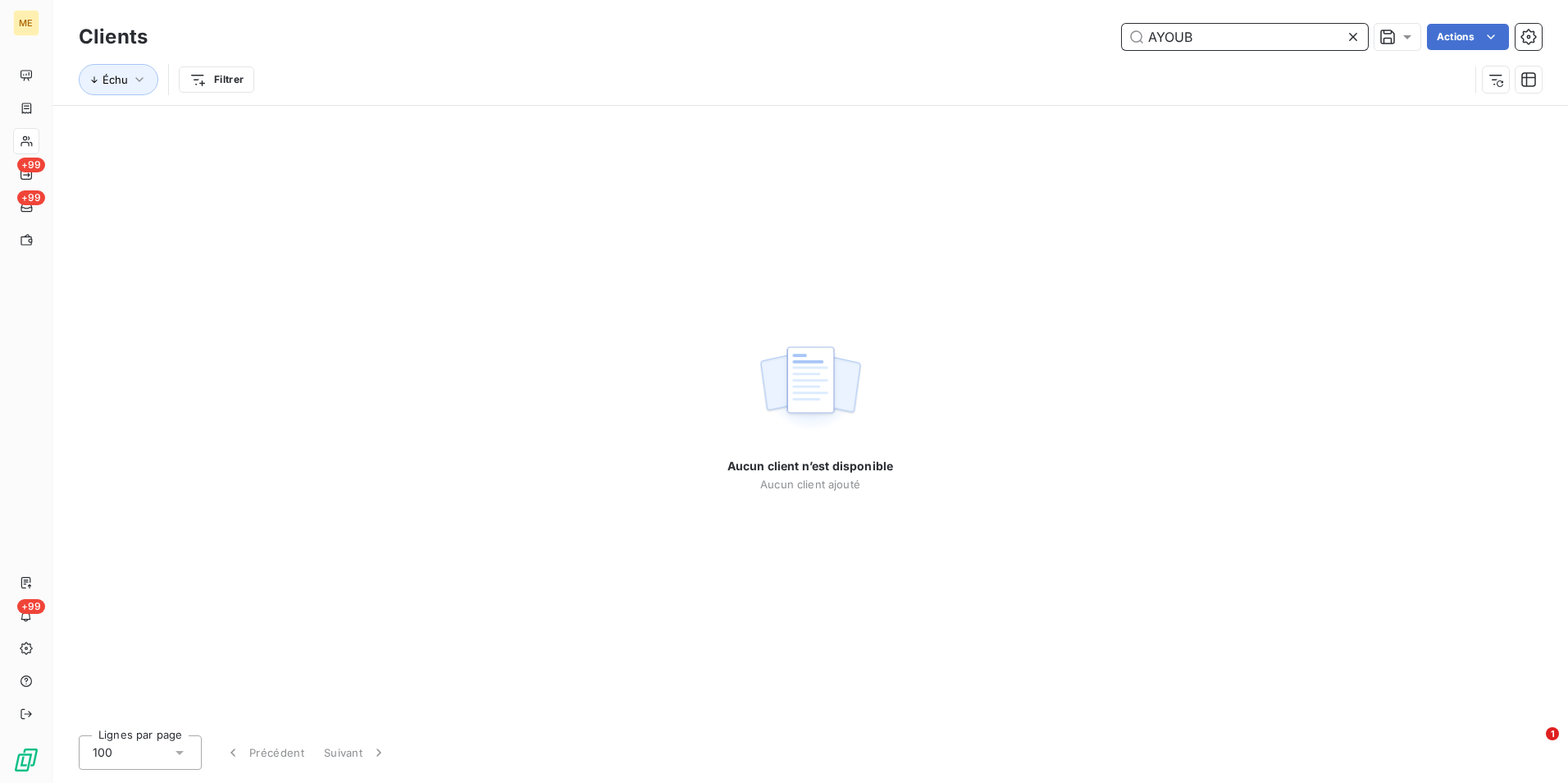
type input "AYOUB"
click at [1361, 31] on div at bounding box center [1356, 36] width 23 height 27
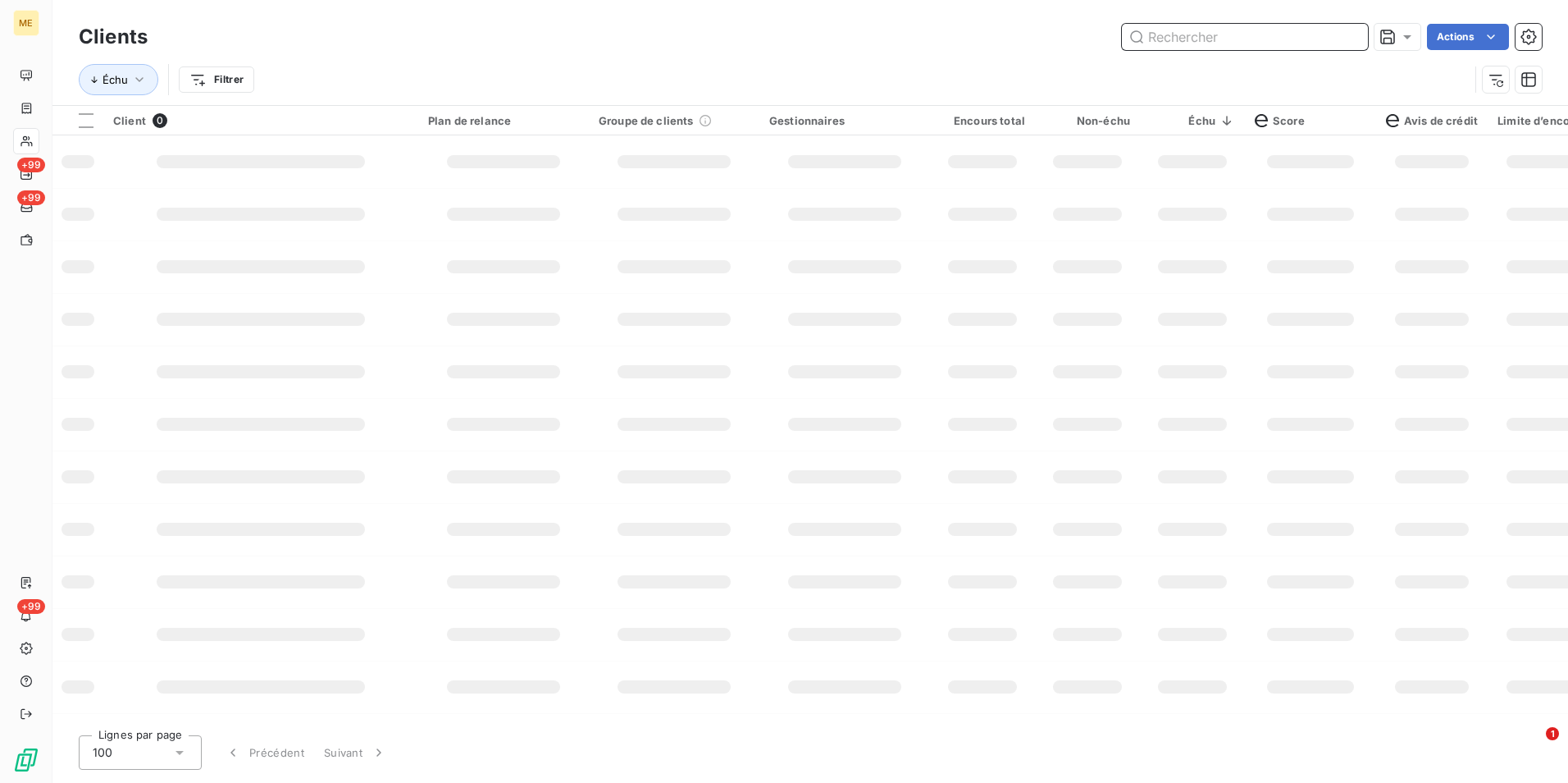
click at [1348, 32] on input "text" at bounding box center [1245, 36] width 246 height 27
paste input "DAIGREMONT"
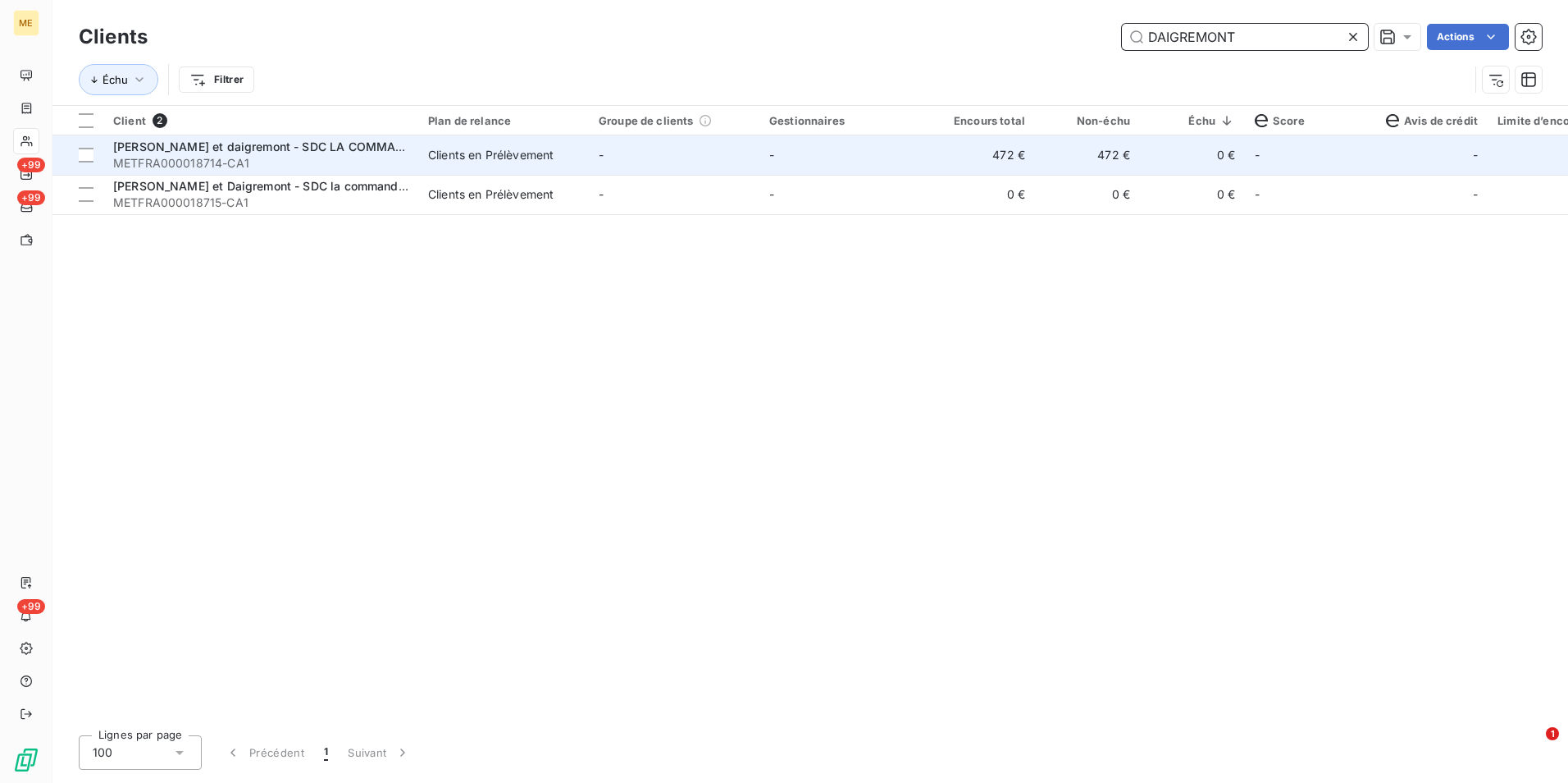
type input "DAIGREMONT"
click at [948, 154] on td "472 €" at bounding box center [982, 155] width 105 height 39
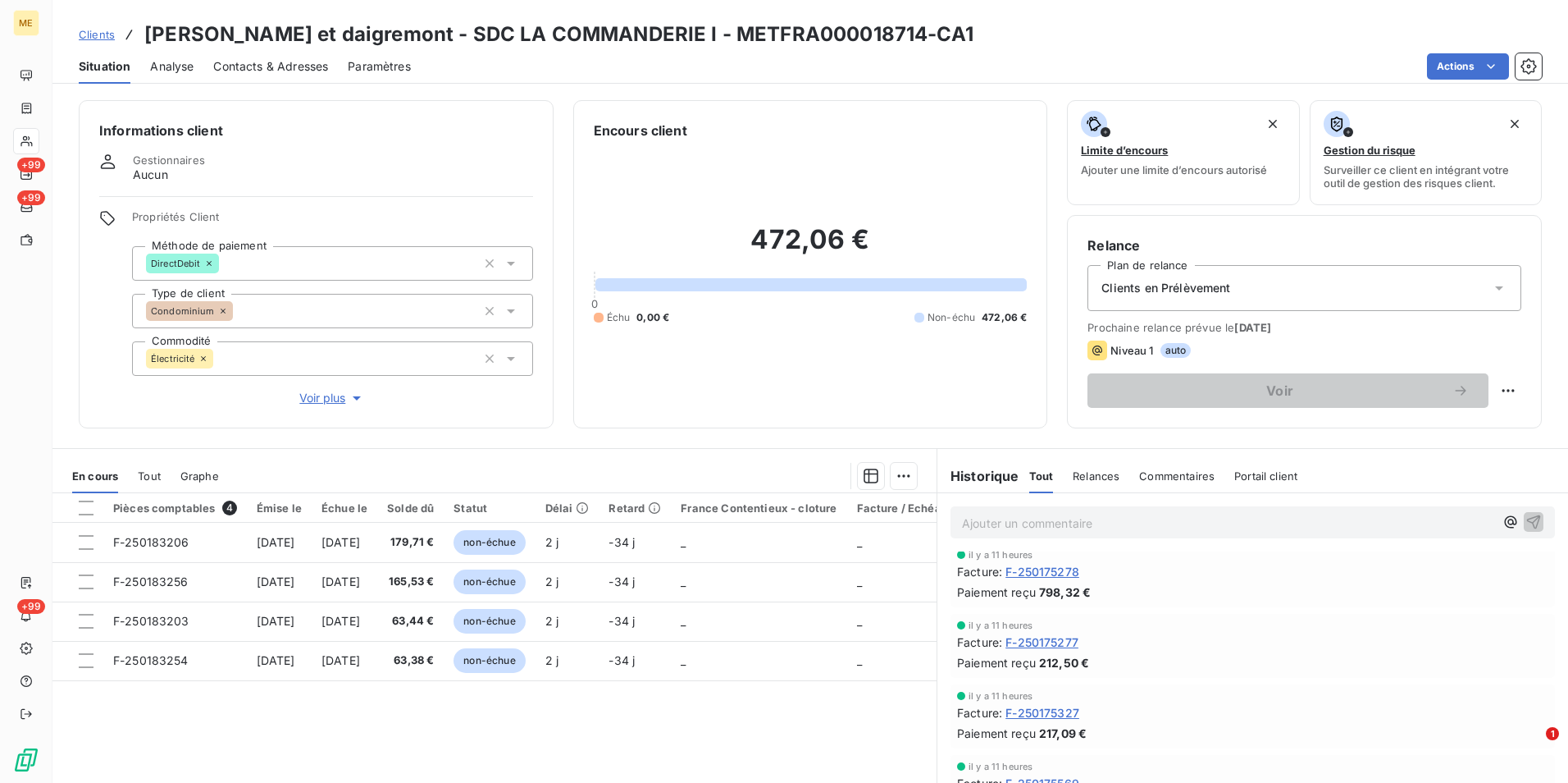
click at [90, 30] on span "Clients" at bounding box center [96, 33] width 36 height 13
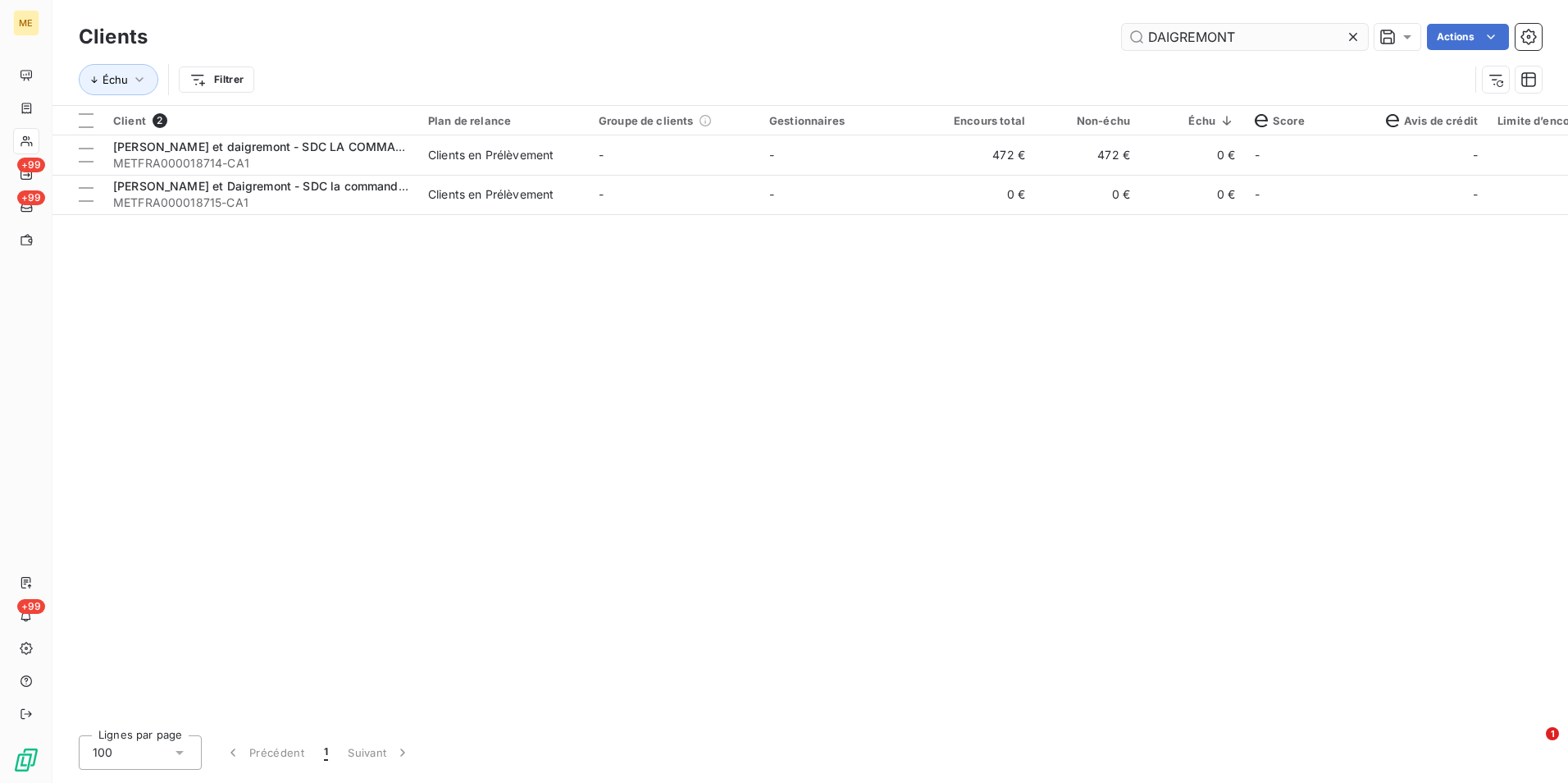
click at [1336, 40] on input "DAIGREMONT" at bounding box center [1245, 36] width 246 height 27
click at [1347, 35] on icon at bounding box center [1353, 36] width 17 height 17
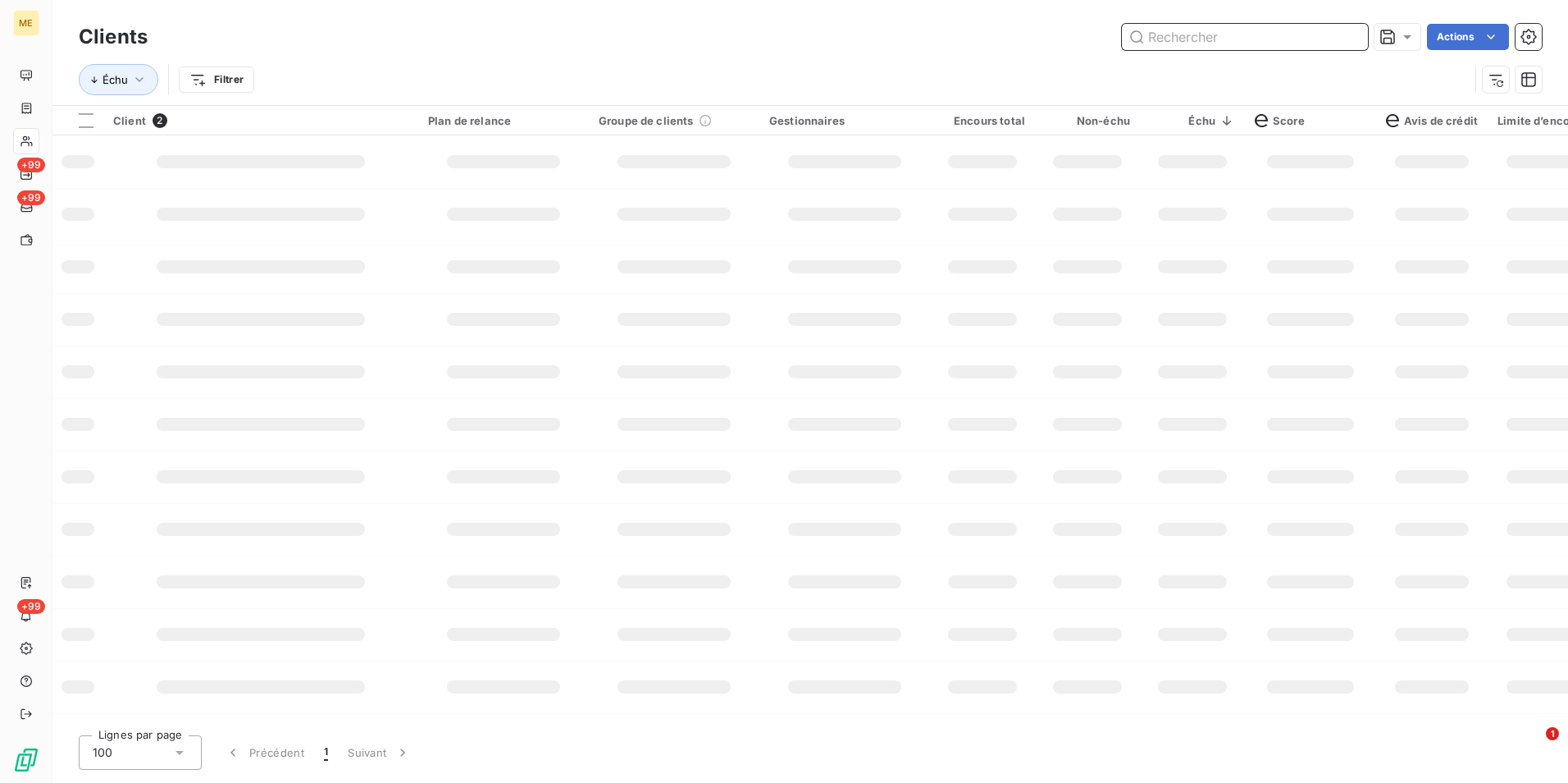
click at [1355, 32] on input "text" at bounding box center [1245, 36] width 246 height 27
paste input "TOURNY"
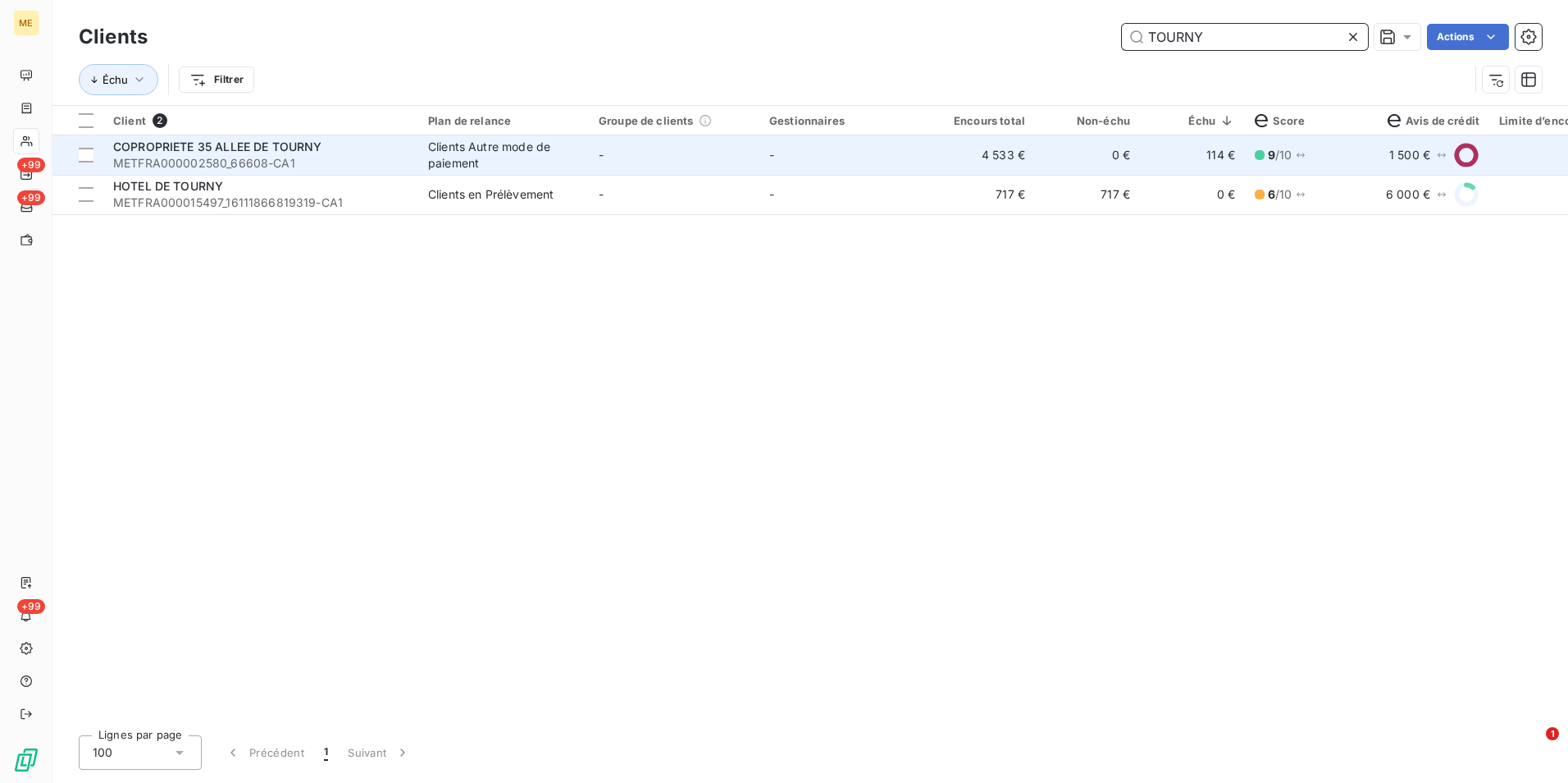
type input "TOURNY"
click at [886, 161] on td "-" at bounding box center [844, 155] width 171 height 39
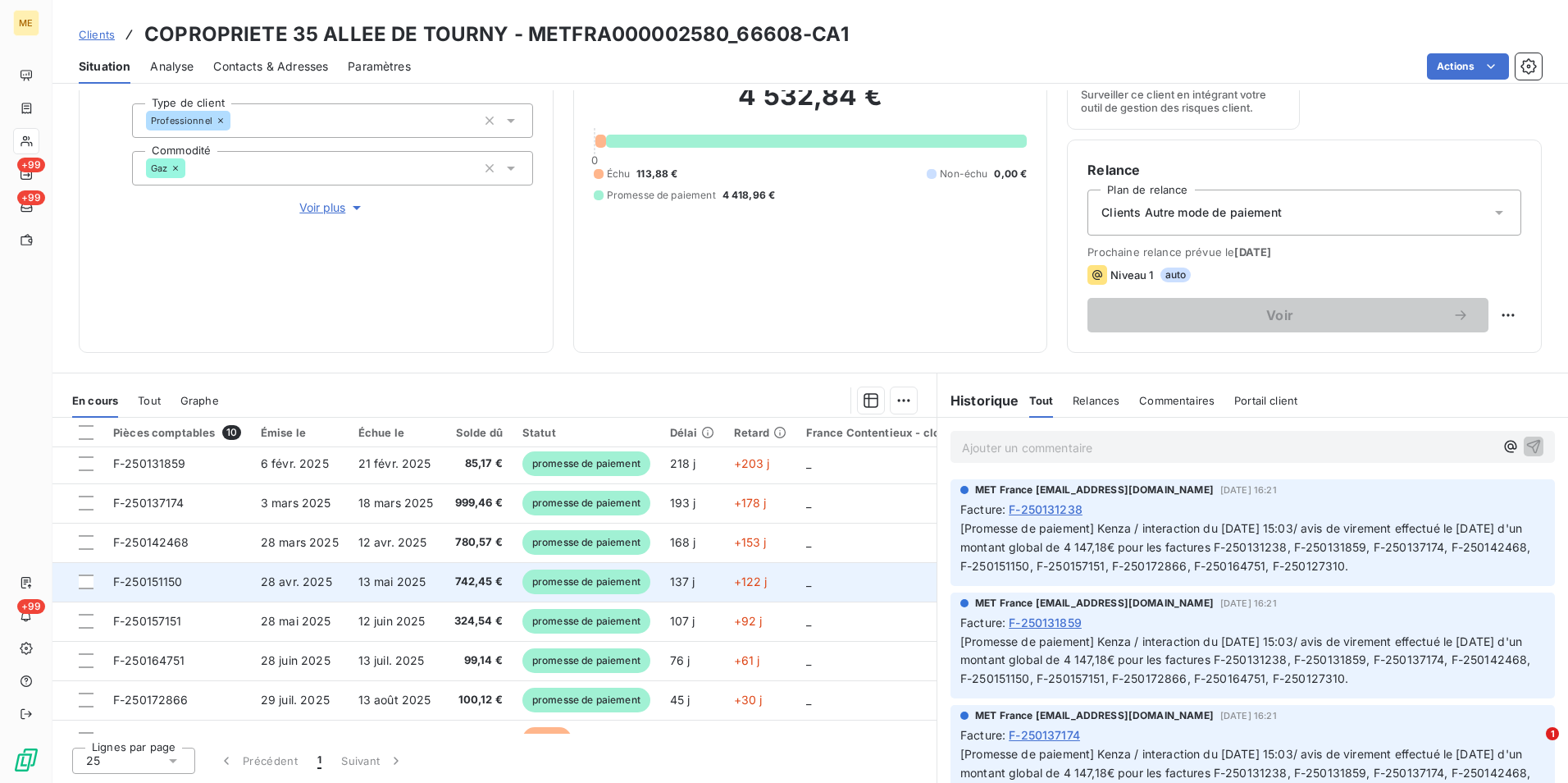
scroll to position [115, 0]
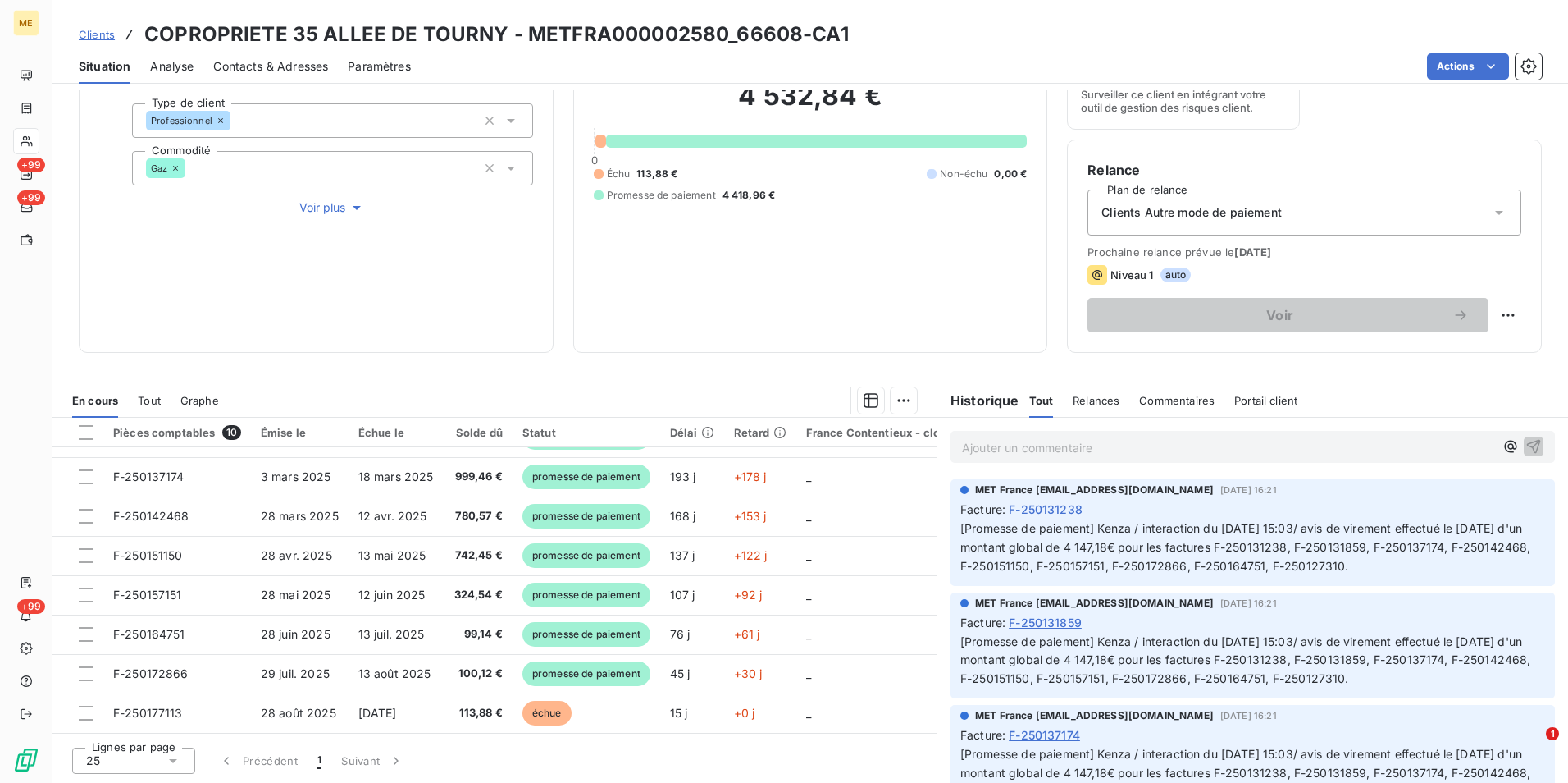
drag, startPoint x: 1303, startPoint y: 680, endPoint x: 1478, endPoint y: 699, distance: 176.0
click at [1478, 686] on span "[Promesse de paiement] Kenza / interaction du [DATE] 15:03/ avis de virement ef…" at bounding box center [1247, 660] width 574 height 52
drag, startPoint x: 799, startPoint y: 32, endPoint x: 523, endPoint y: 31, distance: 276.0
click at [523, 31] on h3 "COPROPRIETE 35 ALLEE DE TOURNY - METFRA000002580_66608-CA1" at bounding box center [496, 34] width 704 height 29
copy h3 "METFRA000002580_66608-"
